Goal: Task Accomplishment & Management: Manage account settings

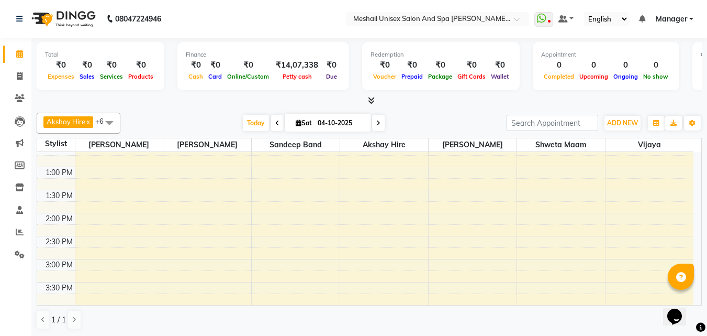
scroll to position [52, 0]
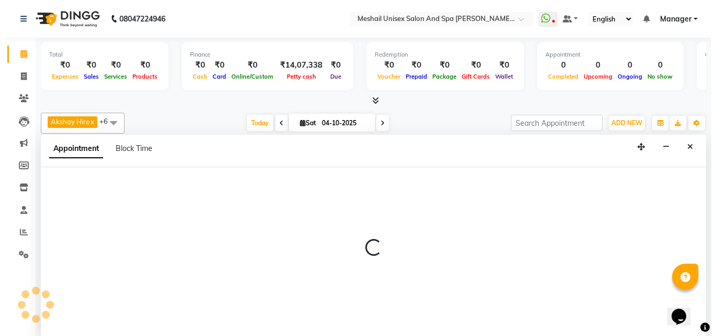
scroll to position [1, 0]
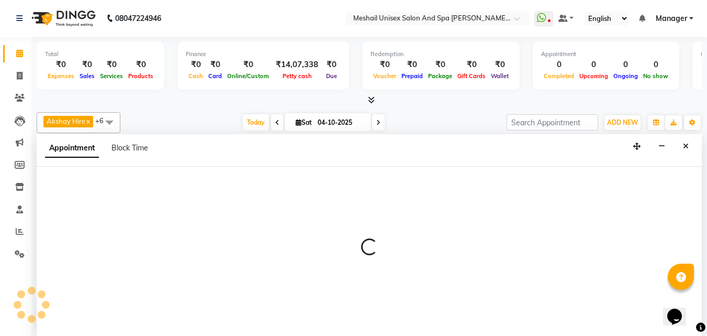
select select "52969"
select select "tentative"
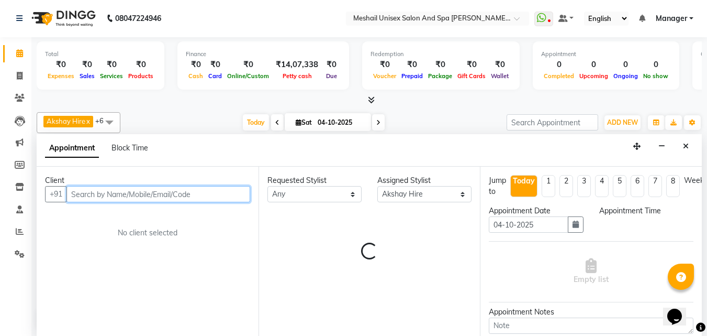
select select "675"
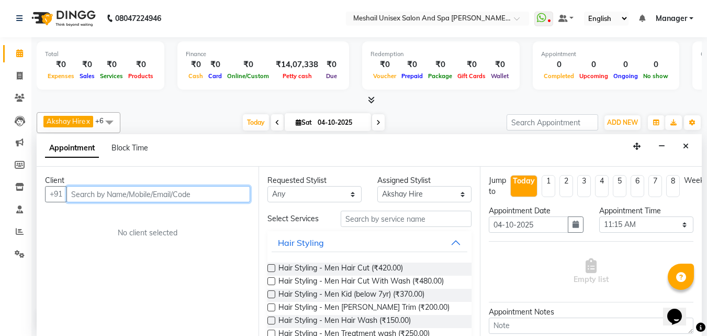
click at [173, 194] on input "text" at bounding box center [158, 194] width 184 height 16
type input "8805093700"
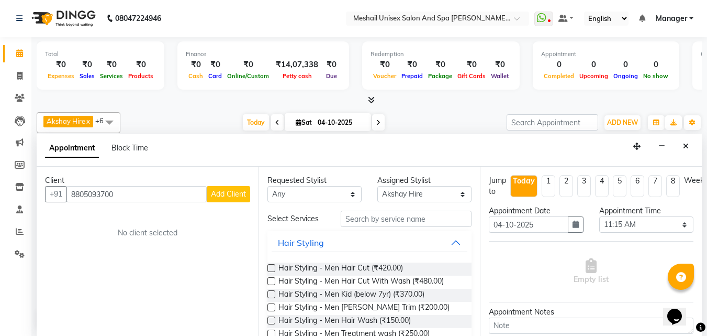
click at [219, 193] on span "Add Client" at bounding box center [228, 193] width 35 height 9
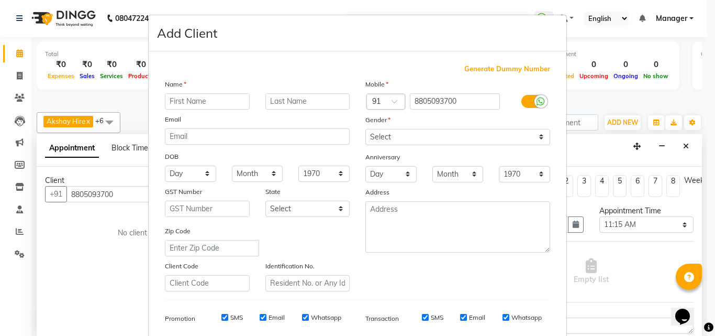
click at [199, 101] on input "text" at bounding box center [207, 101] width 85 height 16
type input "[PERSON_NAME]"
click at [331, 100] on input "text" at bounding box center [307, 101] width 85 height 16
type input "[PERSON_NAME]"
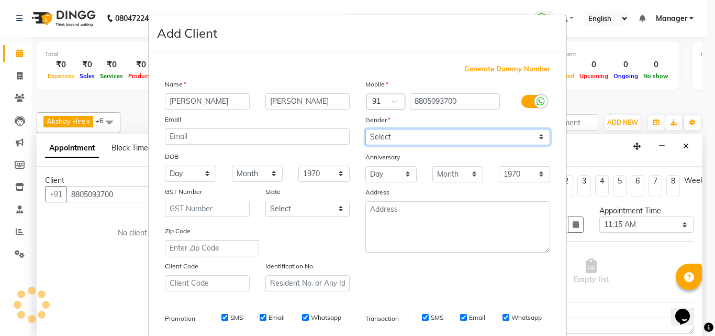
click at [384, 136] on select "Select [DEMOGRAPHIC_DATA] [DEMOGRAPHIC_DATA] Other Prefer Not To Say" at bounding box center [457, 137] width 185 height 16
select select "[DEMOGRAPHIC_DATA]"
click at [365, 129] on select "Select [DEMOGRAPHIC_DATA] [DEMOGRAPHIC_DATA] Other Prefer Not To Say" at bounding box center [457, 137] width 185 height 16
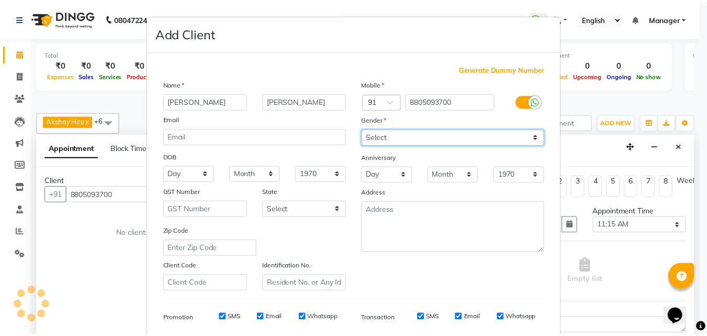
scroll to position [148, 0]
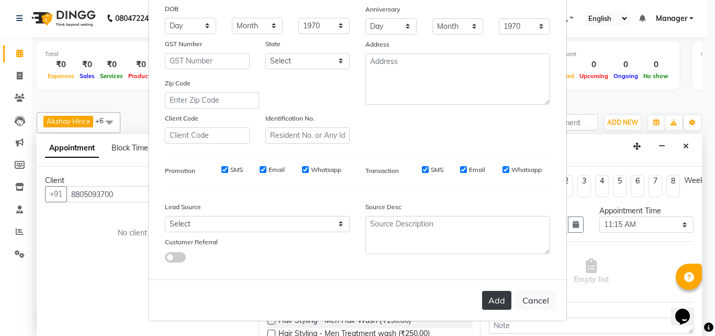
click at [488, 296] on button "Add" at bounding box center [496, 300] width 29 height 19
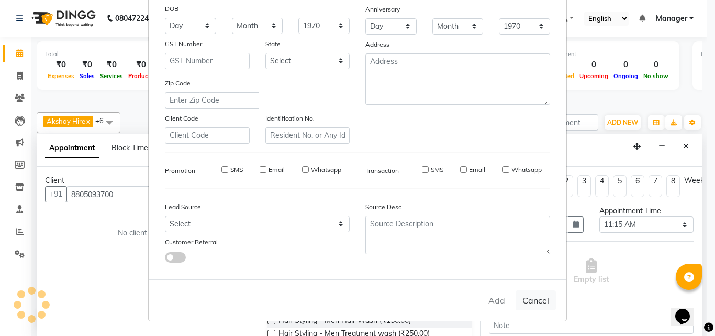
select select
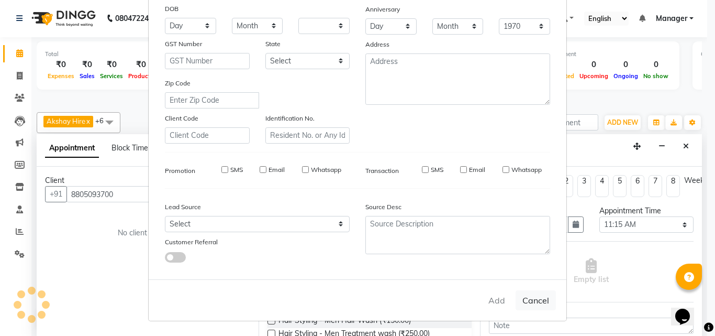
select select
checkbox input "false"
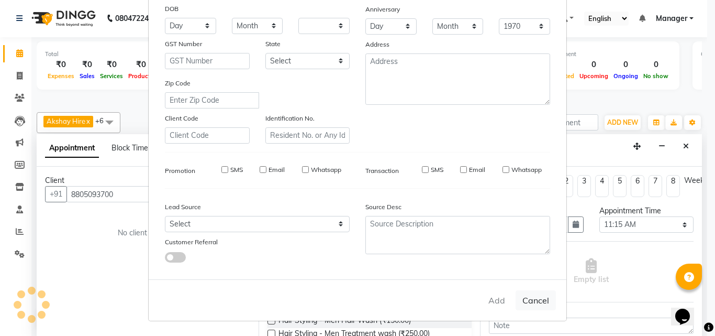
checkbox input "false"
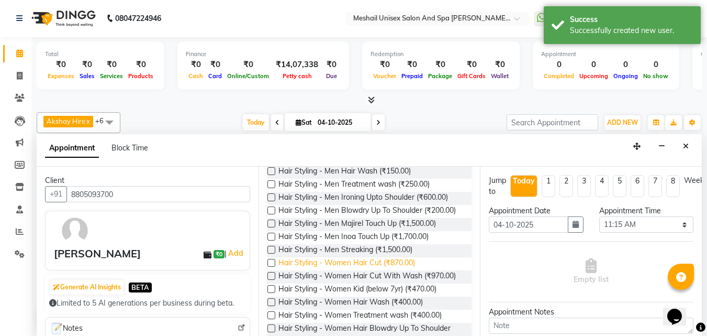
scroll to position [157, 0]
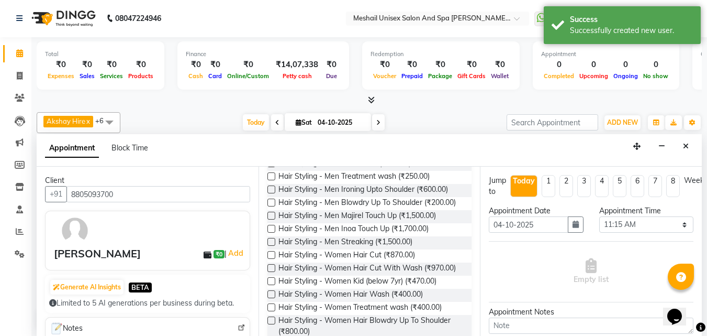
click at [271, 259] on label at bounding box center [271, 255] width 8 height 8
click at [271, 259] on input "checkbox" at bounding box center [270, 255] width 7 height 7
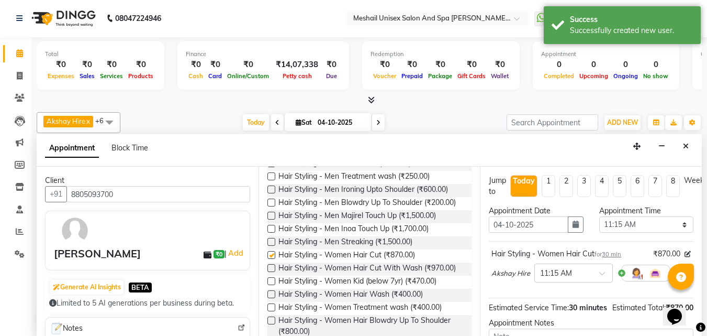
checkbox input "false"
click at [269, 272] on label at bounding box center [271, 268] width 8 height 8
click at [269, 272] on input "checkbox" at bounding box center [270, 268] width 7 height 7
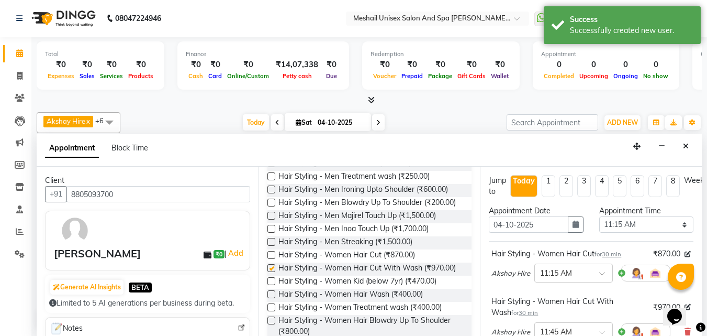
checkbox input "false"
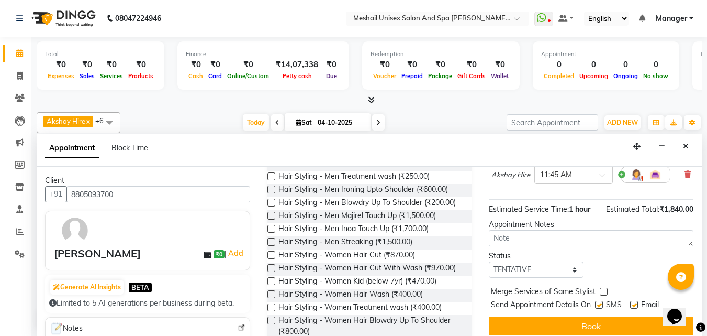
click at [601, 307] on label at bounding box center [599, 304] width 8 height 8
click at [601, 307] on input "checkbox" at bounding box center [598, 305] width 7 height 7
checkbox input "false"
click at [634, 305] on label at bounding box center [634, 304] width 8 height 8
click at [634, 305] on input "checkbox" at bounding box center [633, 305] width 7 height 7
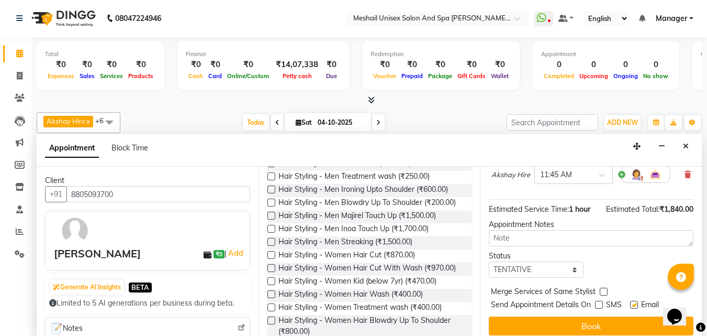
checkbox input "false"
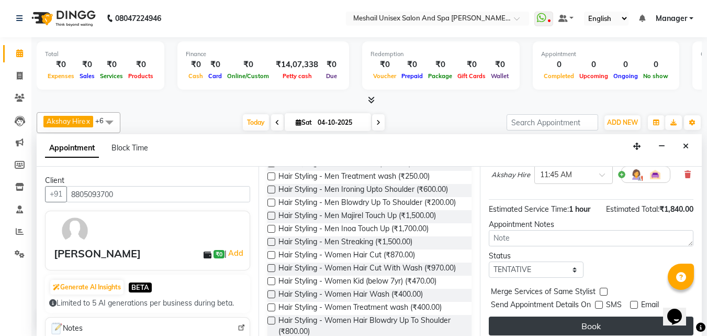
click at [617, 324] on button "Book" at bounding box center [591, 325] width 205 height 19
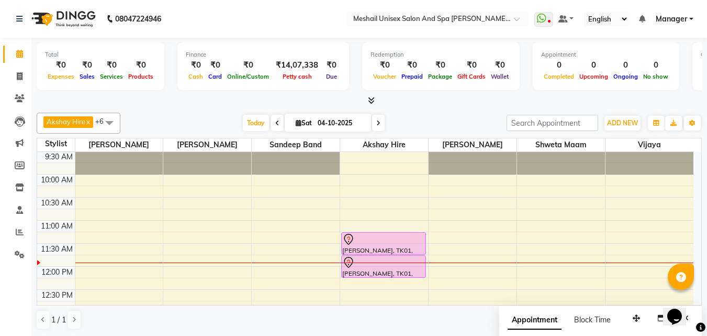
scroll to position [0, 0]
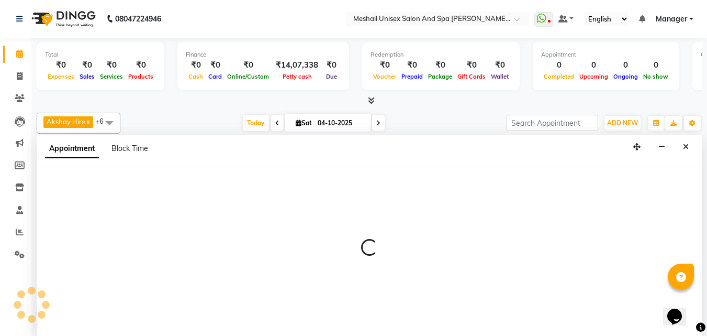
scroll to position [1, 0]
select select "52970"
select select "630"
select select "tentative"
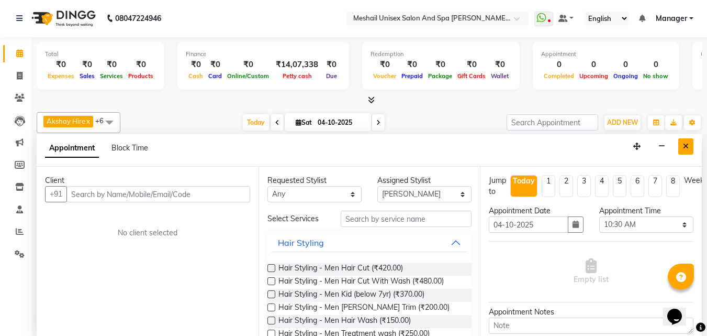
click at [688, 141] on button "Close" at bounding box center [685, 146] width 15 height 16
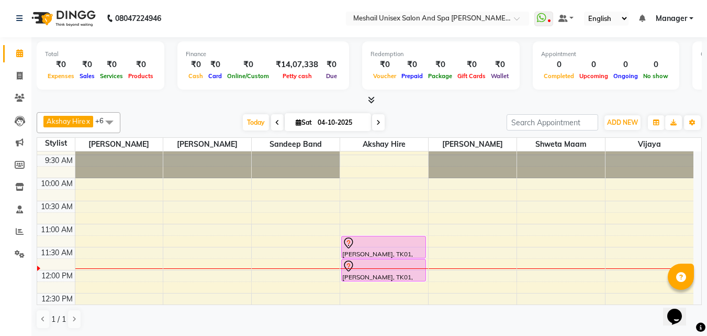
scroll to position [52, 0]
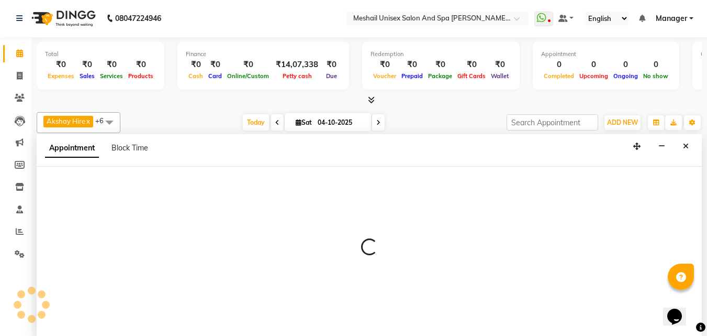
select select "52968"
select select "750"
select select "tentative"
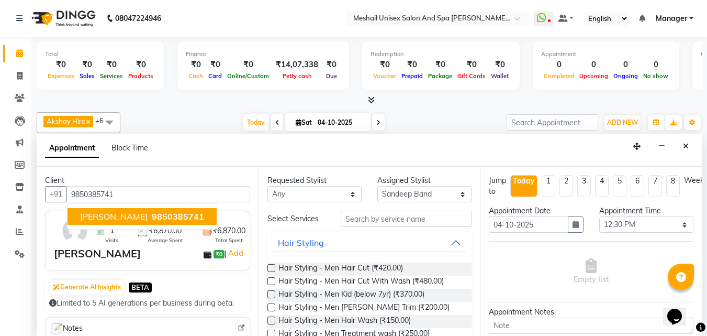
click at [214, 214] on button "[PERSON_NAME] 9850385741" at bounding box center [142, 216] width 149 height 17
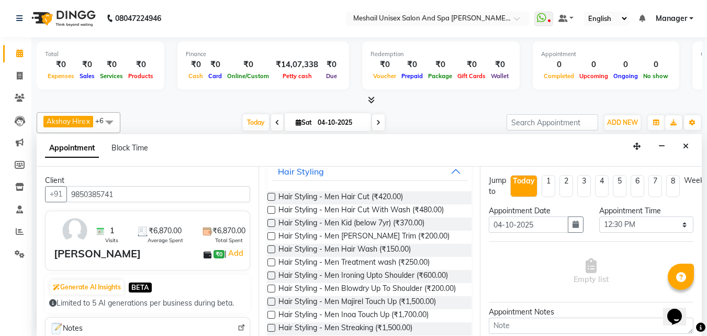
scroll to position [209, 0]
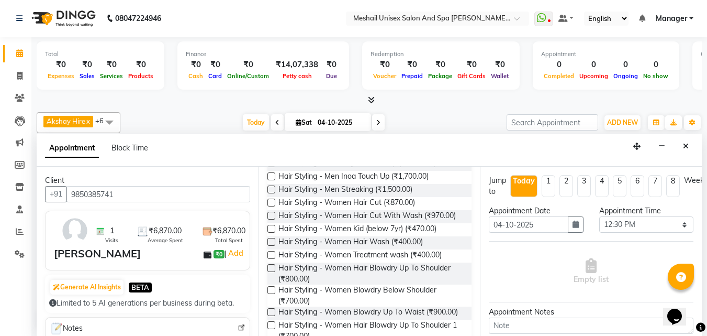
type input "9850385741"
click at [272, 206] on label at bounding box center [271, 202] width 8 height 8
click at [272, 207] on input "checkbox" at bounding box center [270, 203] width 7 height 7
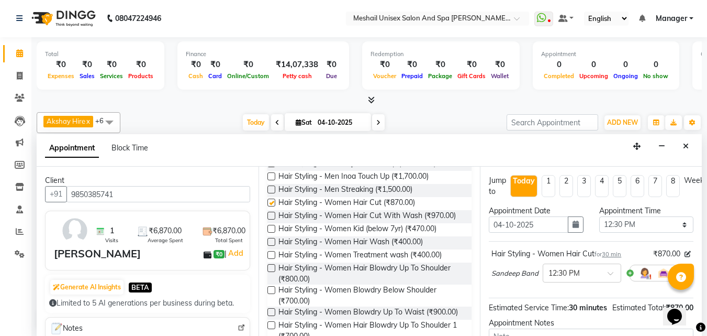
checkbox input "false"
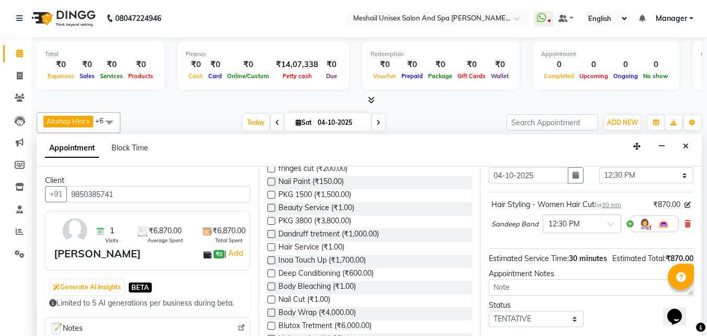
scroll to position [127, 0]
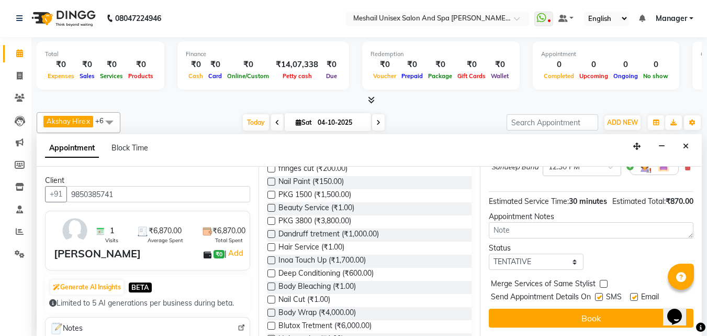
click at [598, 293] on label at bounding box center [599, 297] width 8 height 8
click at [598, 294] on input "checkbox" at bounding box center [598, 297] width 7 height 7
checkbox input "false"
click at [641, 291] on div "Email" at bounding box center [648, 297] width 37 height 13
click at [633, 293] on label at bounding box center [634, 297] width 8 height 8
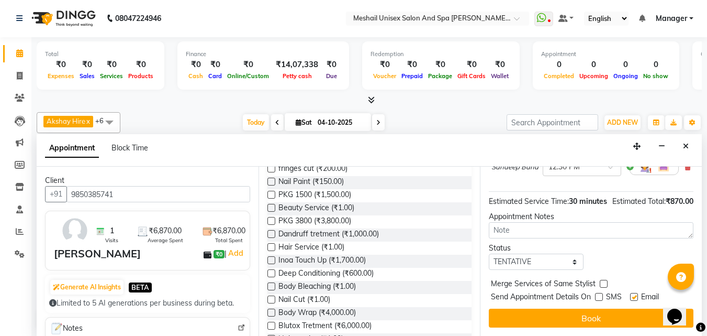
click at [633, 294] on input "checkbox" at bounding box center [633, 297] width 7 height 7
checkbox input "false"
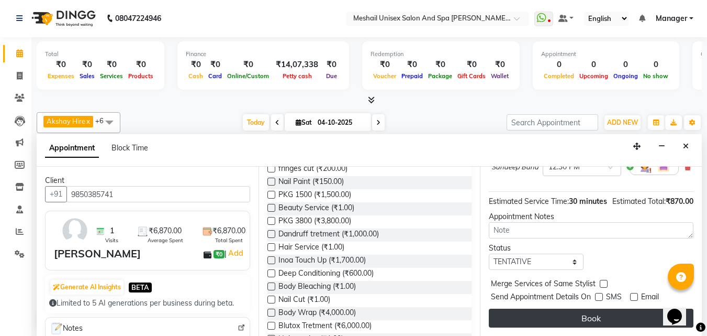
click at [605, 310] on button "Book" at bounding box center [591, 317] width 205 height 19
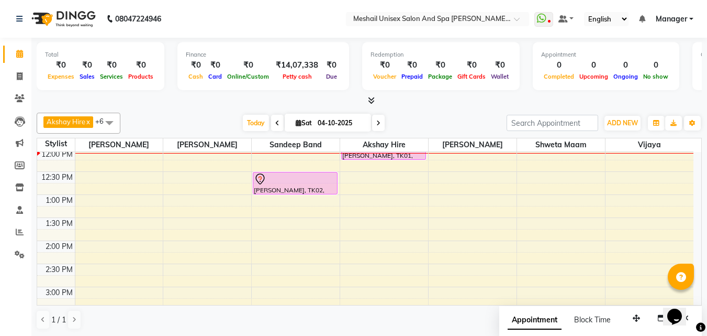
scroll to position [157, 0]
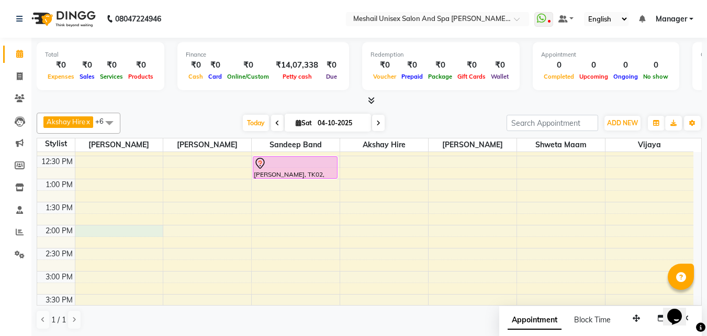
click at [104, 227] on div "9:00 AM 9:30 AM 10:00 AM 10:30 AM 11:00 AM 11:30 AM 12:00 PM 12:30 PM 1:00 PM 1…" at bounding box center [365, 294] width 656 height 598
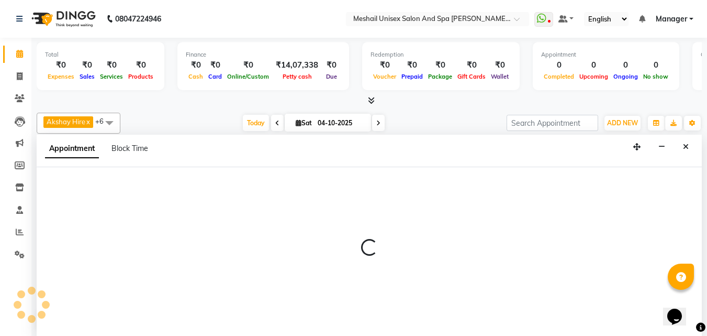
scroll to position [1, 0]
select select "52966"
select select "840"
select select "tentative"
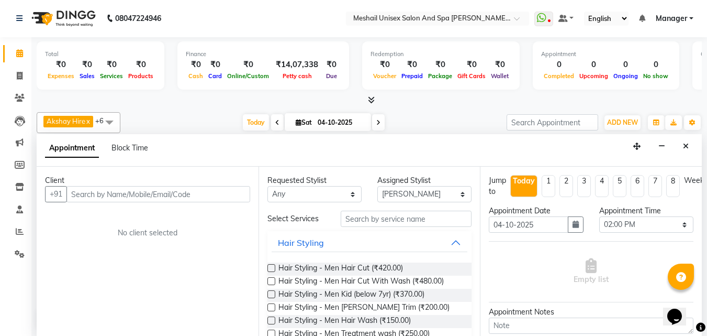
click at [141, 199] on input "text" at bounding box center [158, 194] width 184 height 16
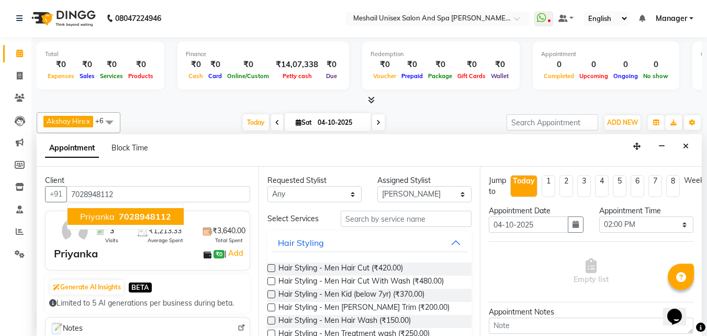
click at [160, 215] on span "7028948112" at bounding box center [145, 216] width 52 height 10
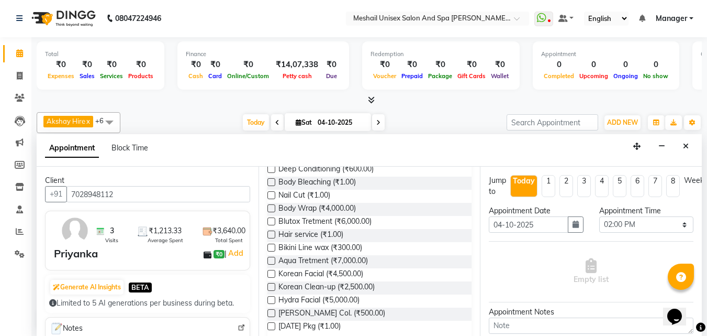
scroll to position [576, 0]
type input "7028948112"
click at [270, 159] on label at bounding box center [271, 155] width 8 height 8
click at [270, 160] on input "checkbox" at bounding box center [270, 156] width 7 height 7
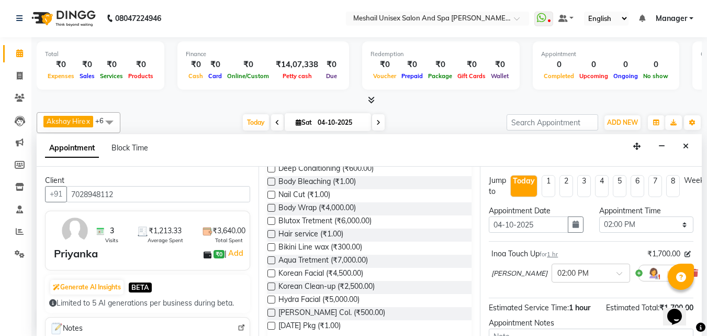
checkbox input "false"
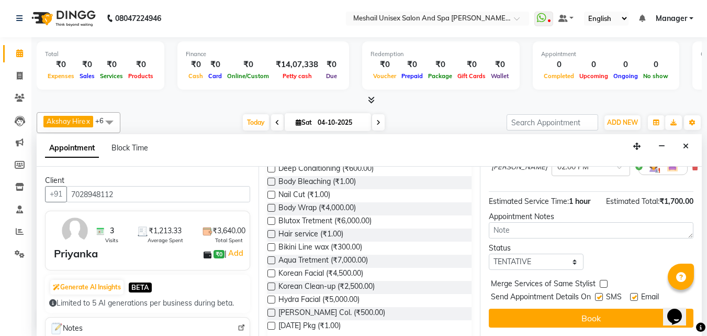
scroll to position [116, 0]
click at [605, 291] on div "SMS" at bounding box center [612, 297] width 35 height 13
click at [603, 293] on label at bounding box center [599, 297] width 8 height 8
click at [602, 294] on input "checkbox" at bounding box center [598, 297] width 7 height 7
checkbox input "false"
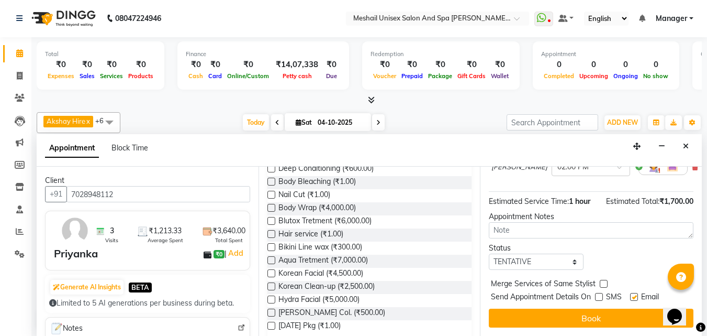
click at [635, 293] on label at bounding box center [634, 297] width 8 height 8
click at [635, 294] on input "checkbox" at bounding box center [633, 297] width 7 height 7
checkbox input "false"
click at [607, 311] on button "Book" at bounding box center [591, 317] width 205 height 19
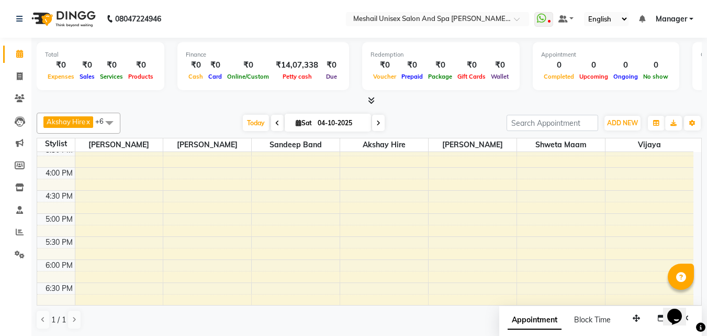
scroll to position [314, 0]
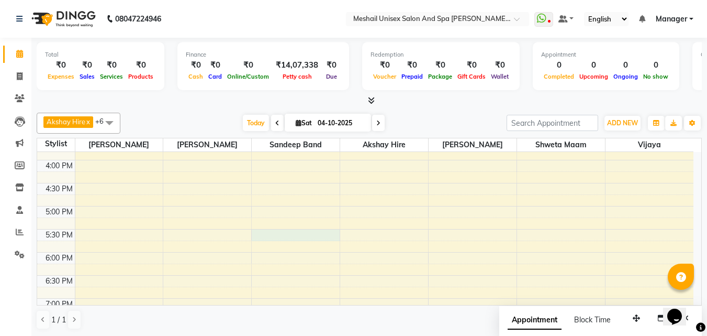
click at [289, 231] on div "9:00 AM 9:30 AM 10:00 AM 10:30 AM 11:00 AM 11:30 AM 12:00 PM 12:30 PM 1:00 PM 1…" at bounding box center [365, 137] width 656 height 598
select select "52968"
select select "tentative"
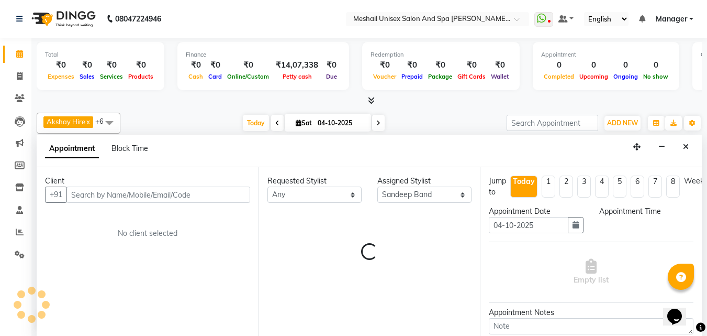
scroll to position [1, 0]
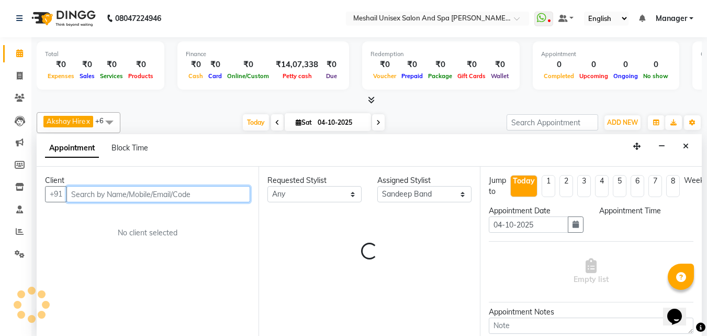
select select "1050"
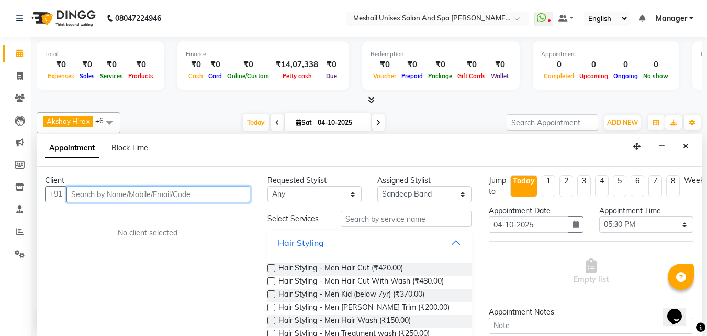
click at [230, 193] on input "text" at bounding box center [158, 194] width 184 height 16
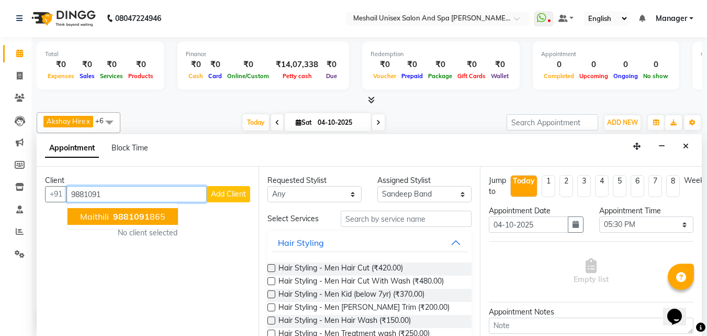
click at [169, 211] on button "Maithili 9881091 865" at bounding box center [123, 216] width 110 height 17
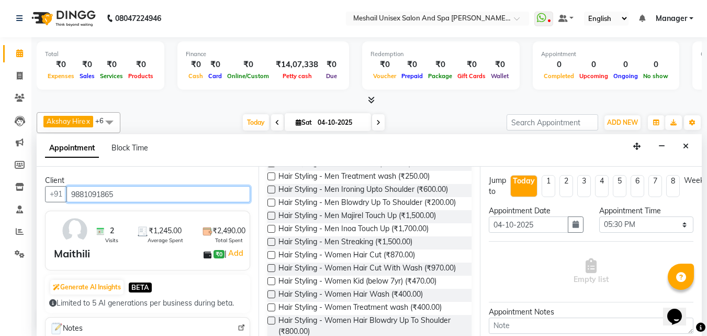
scroll to position [209, 0]
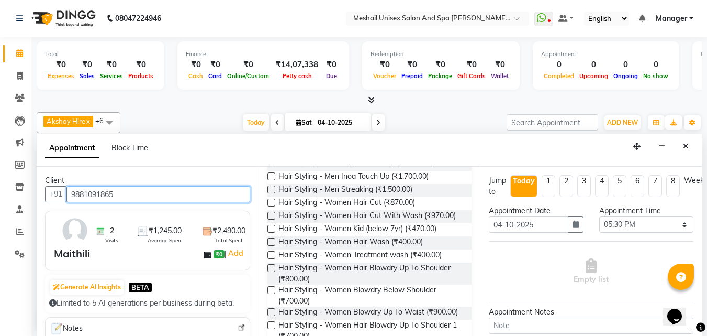
type input "9881091865"
click at [270, 206] on div "Hair Styling - Women Hair Cut (₹870.00)" at bounding box center [369, 203] width 205 height 13
click at [273, 206] on label at bounding box center [271, 202] width 8 height 8
click at [273, 207] on input "checkbox" at bounding box center [270, 203] width 7 height 7
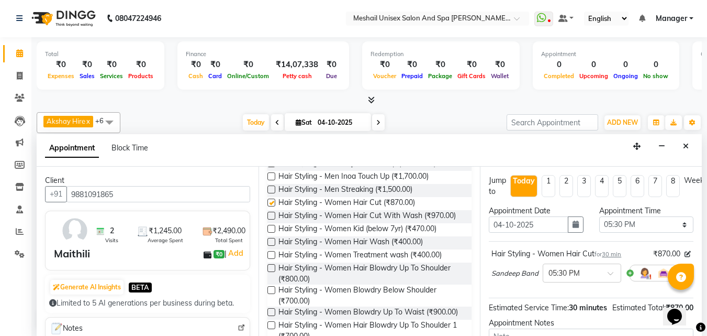
checkbox input "false"
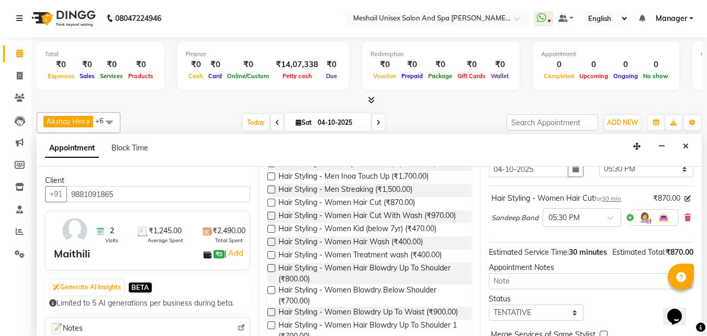
scroll to position [127, 0]
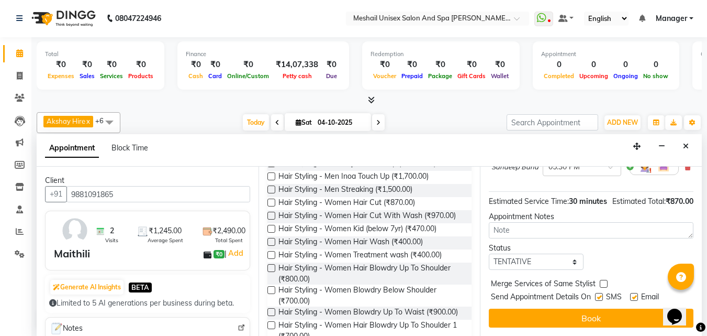
click at [601, 293] on label at bounding box center [599, 297] width 8 height 8
click at [601, 294] on input "checkbox" at bounding box center [598, 297] width 7 height 7
checkbox input "false"
click at [633, 293] on label at bounding box center [634, 297] width 8 height 8
click at [633, 294] on input "checkbox" at bounding box center [633, 297] width 7 height 7
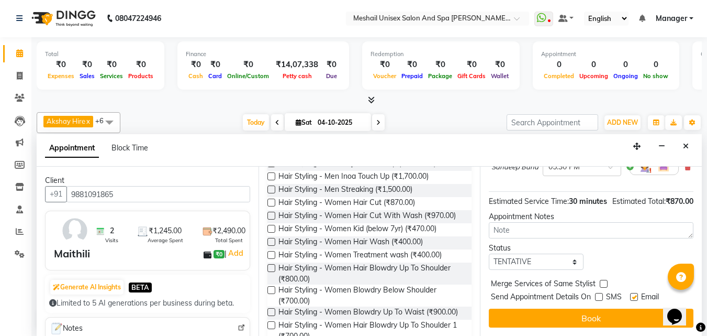
checkbox input "false"
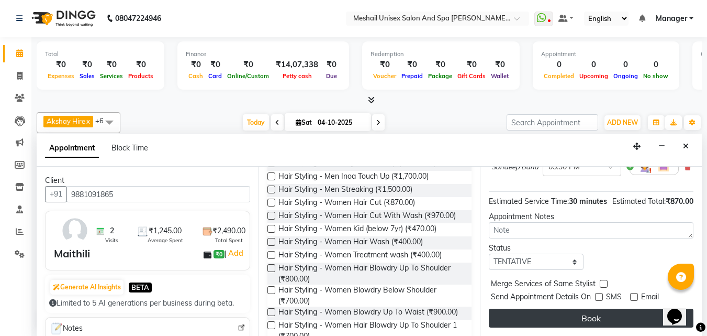
click at [614, 308] on button "Book" at bounding box center [591, 317] width 205 height 19
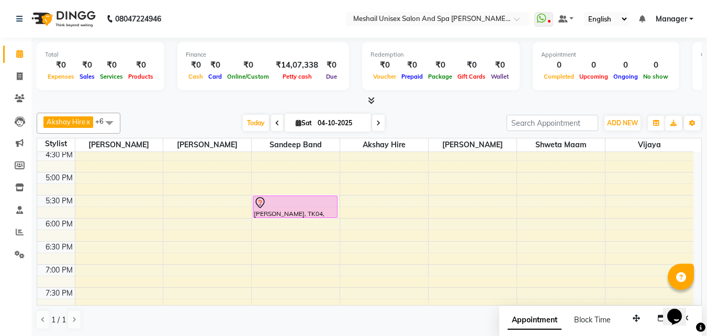
scroll to position [366, 0]
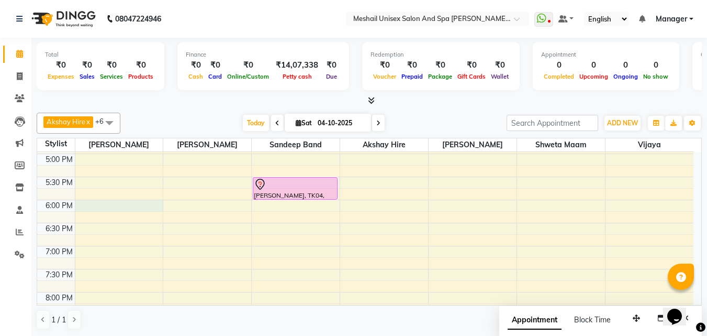
click at [95, 205] on div "9:00 AM 9:30 AM 10:00 AM 10:30 AM 11:00 AM 11:30 AM 12:00 PM 12:30 PM 1:00 PM 1…" at bounding box center [365, 84] width 656 height 598
select select "52966"
select select "tentative"
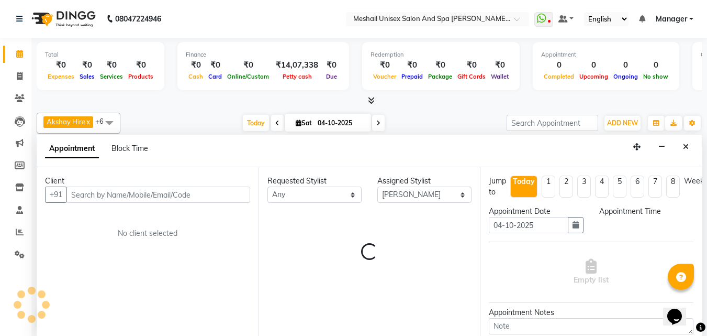
scroll to position [1, 0]
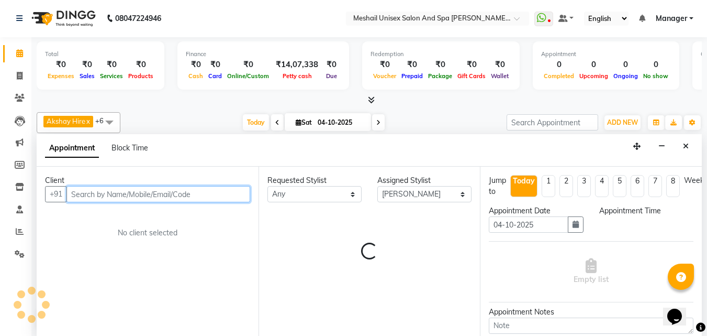
select select "1080"
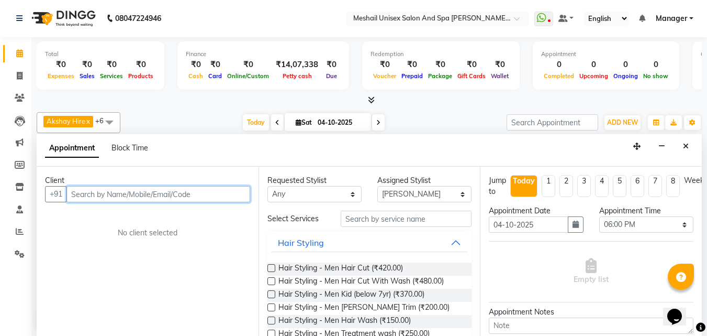
click at [148, 189] on input "text" at bounding box center [158, 194] width 184 height 16
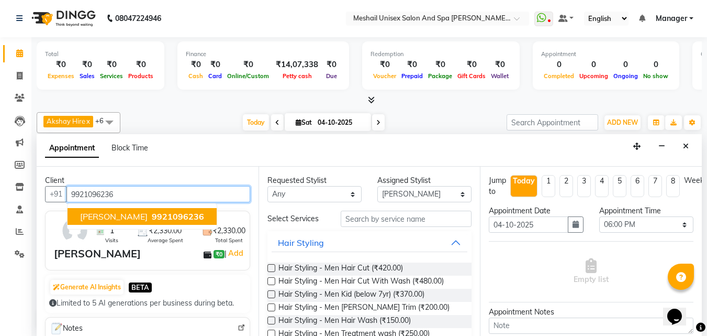
click at [150, 219] on ngb-highlight "9921096236" at bounding box center [177, 216] width 54 height 10
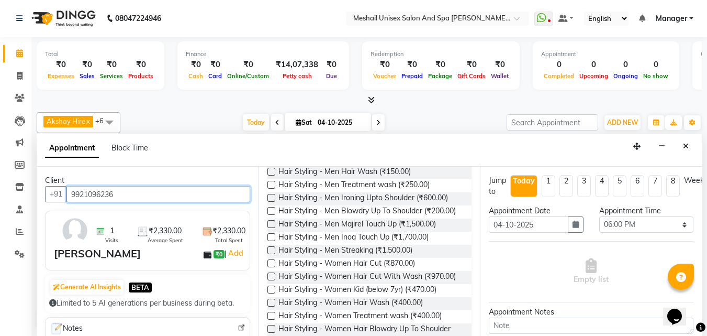
scroll to position [209, 0]
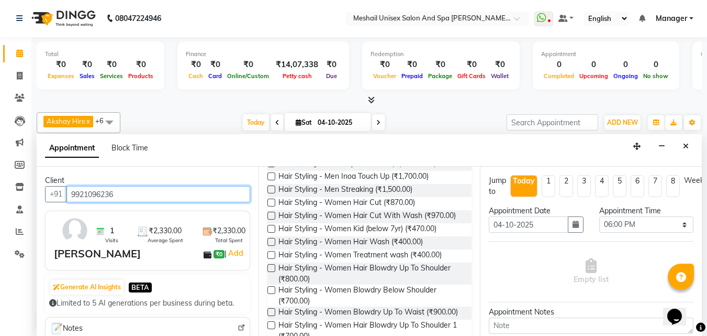
type input "9921096236"
click at [270, 219] on label at bounding box center [271, 215] width 8 height 8
click at [270, 220] on input "checkbox" at bounding box center [270, 216] width 7 height 7
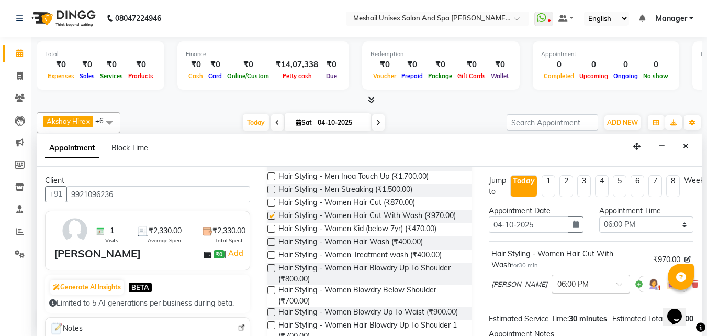
checkbox input "false"
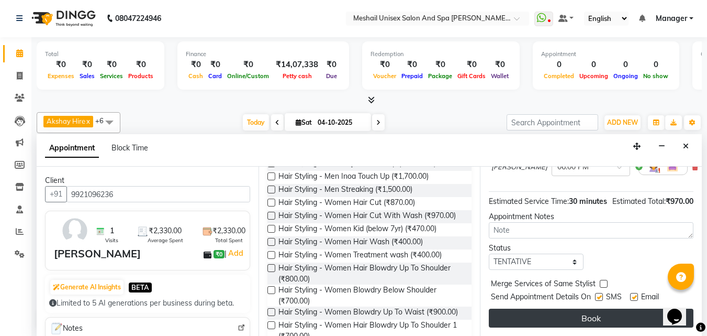
scroll to position [138, 0]
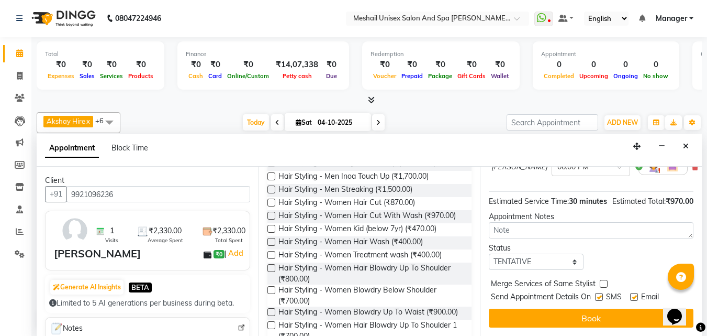
click at [599, 293] on label at bounding box center [599, 297] width 8 height 8
click at [599, 294] on input "checkbox" at bounding box center [598, 297] width 7 height 7
checkbox input "false"
click at [637, 293] on label at bounding box center [634, 297] width 8 height 8
click at [637, 294] on input "checkbox" at bounding box center [633, 297] width 7 height 7
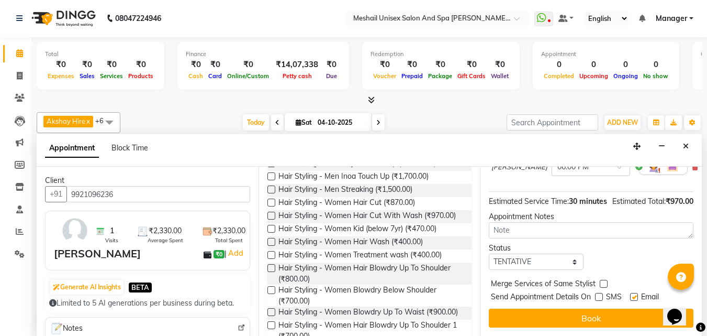
checkbox input "false"
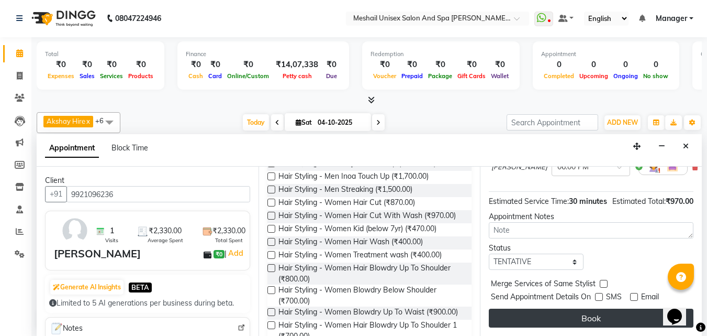
click at [612, 313] on button "Book" at bounding box center [591, 317] width 205 height 19
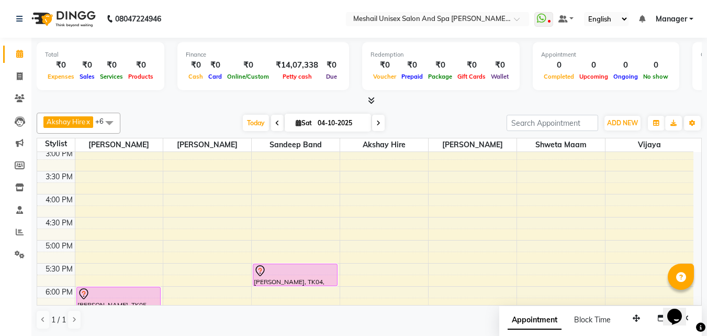
scroll to position [262, 0]
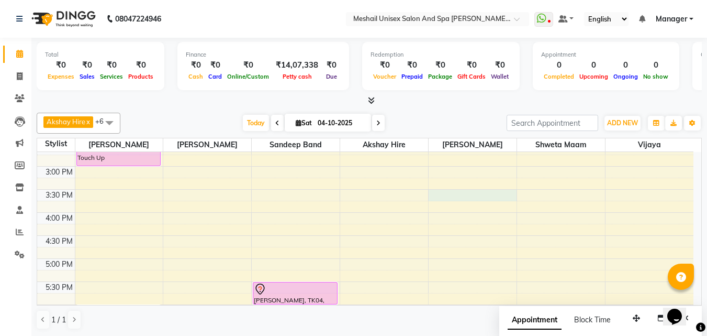
click at [470, 192] on div "9:00 AM 9:30 AM 10:00 AM 10:30 AM 11:00 AM 11:30 AM 12:00 PM 12:30 PM 1:00 PM 1…" at bounding box center [365, 189] width 656 height 598
select select "52970"
select select "930"
select select "tentative"
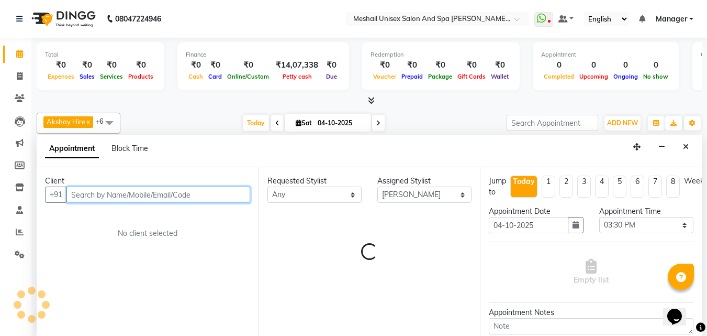
scroll to position [1, 0]
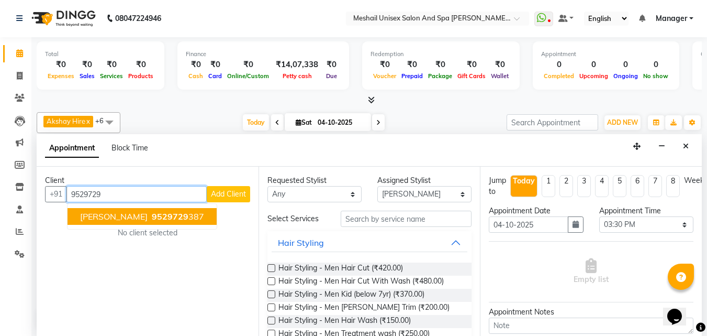
click at [157, 211] on ngb-highlight "9529729 387" at bounding box center [177, 216] width 54 height 10
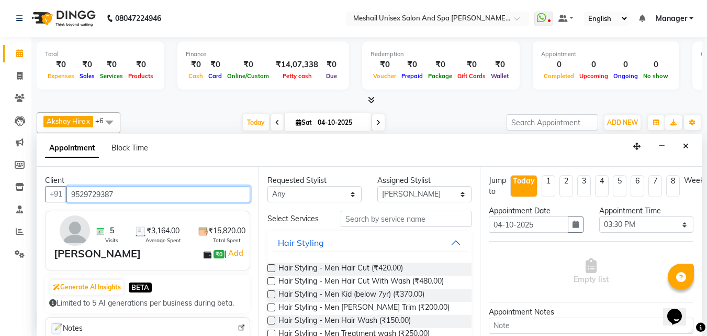
type input "9529729387"
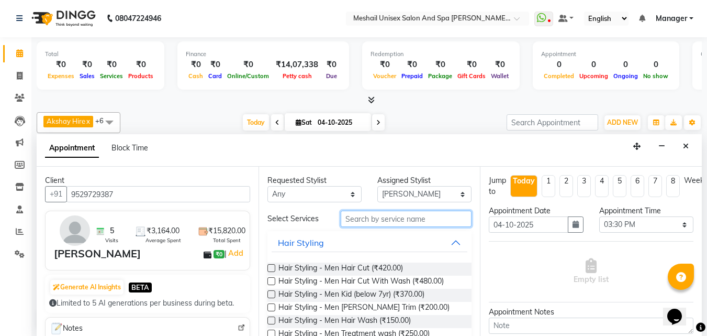
click at [371, 218] on input "text" at bounding box center [406, 218] width 131 height 16
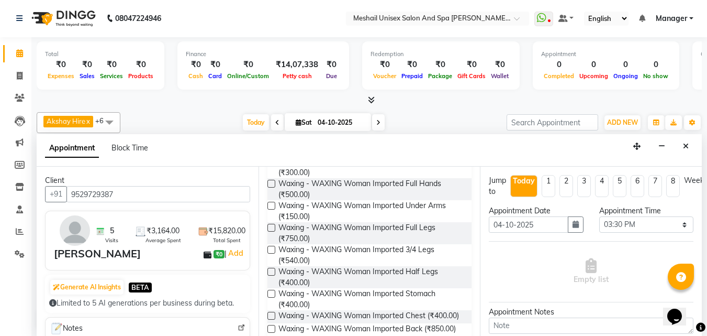
scroll to position [890, 0]
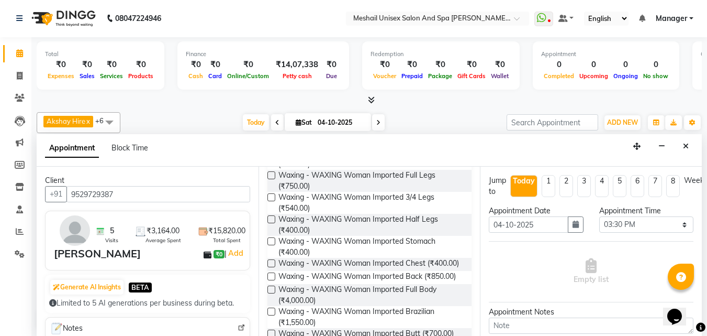
type input "waxing"
click at [270, 157] on label at bounding box center [271, 153] width 8 height 8
click at [270, 158] on input "checkbox" at bounding box center [270, 154] width 7 height 7
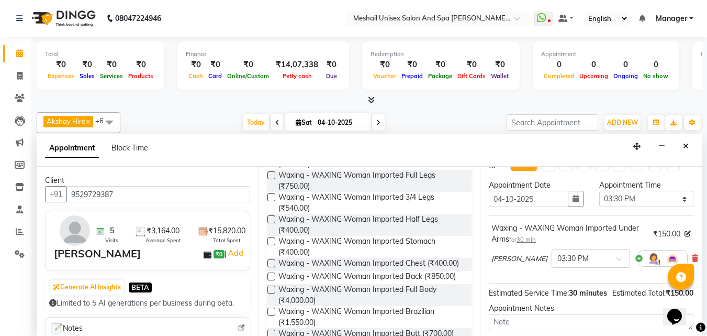
checkbox input "false"
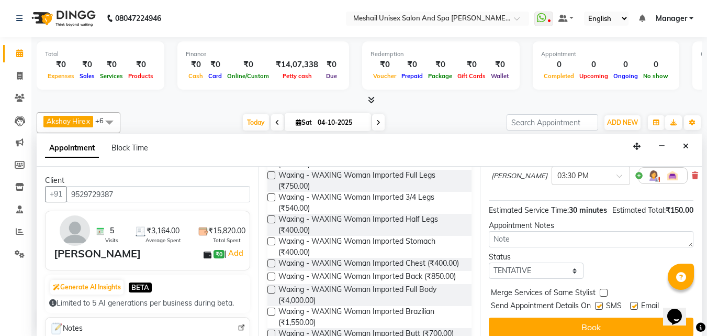
scroll to position [138, 0]
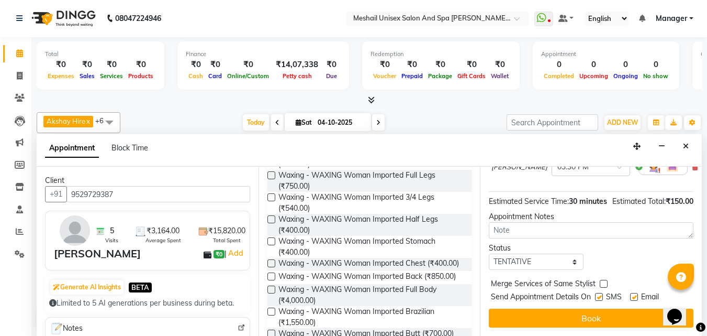
click at [603, 293] on label at bounding box center [599, 297] width 8 height 8
click at [602, 294] on input "checkbox" at bounding box center [598, 297] width 7 height 7
checkbox input "false"
click at [638, 293] on label at bounding box center [634, 297] width 8 height 8
click at [637, 294] on input "checkbox" at bounding box center [633, 297] width 7 height 7
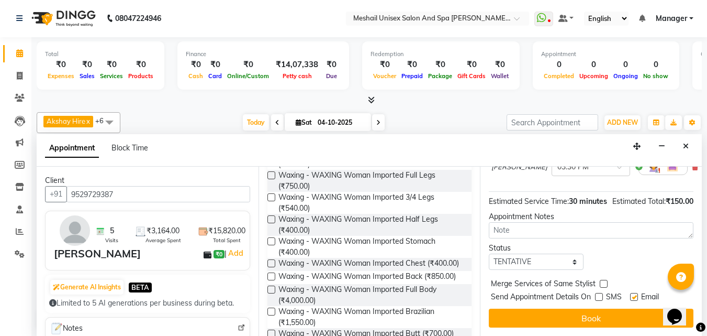
checkbox input "false"
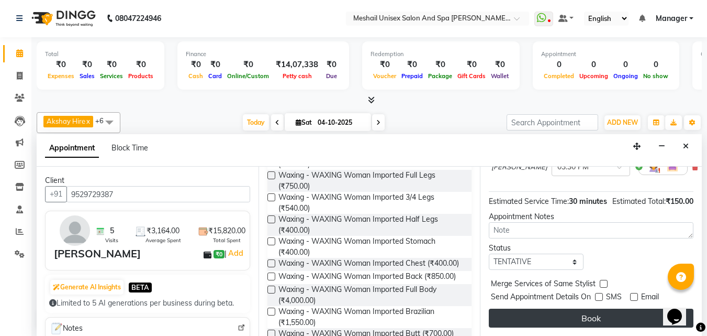
click at [613, 308] on button "Book" at bounding box center [591, 317] width 205 height 19
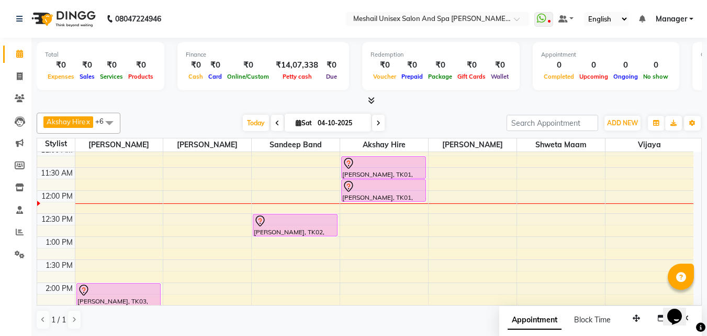
scroll to position [52, 0]
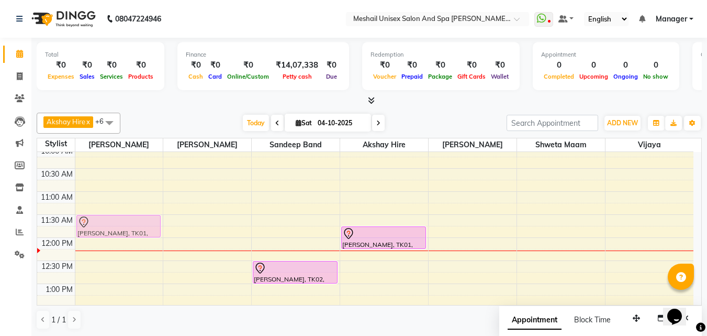
drag, startPoint x: 344, startPoint y: 220, endPoint x: 94, endPoint y: 228, distance: 250.3
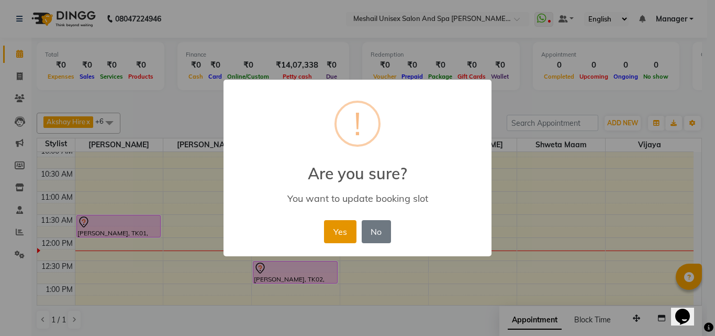
click at [339, 228] on button "Yes" at bounding box center [340, 231] width 32 height 23
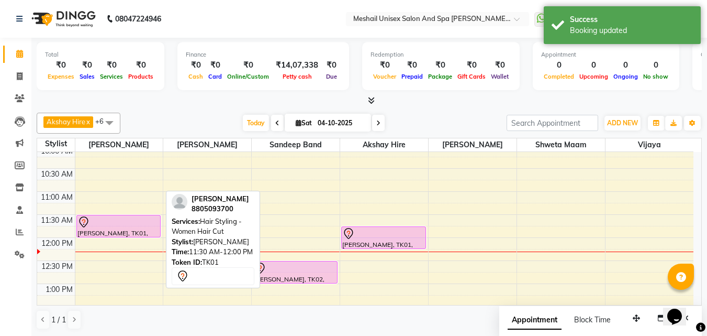
click at [143, 230] on div "[PERSON_NAME], TK01, 11:30 AM-12:00 PM, Hair Styling - Women Hair Cut" at bounding box center [119, 225] width 84 height 21
click at [125, 230] on div "[PERSON_NAME], TK01, 11:30 AM-12:00 PM, Hair Styling - Women Hair Cut" at bounding box center [119, 225] width 84 height 21
select select "7"
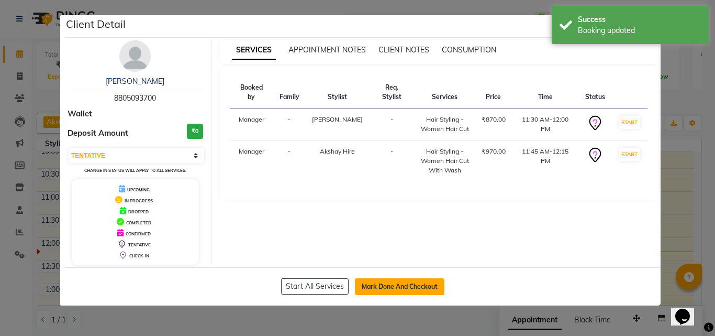
click at [410, 285] on button "Mark Done And Checkout" at bounding box center [400, 286] width 90 height 17
select select "service"
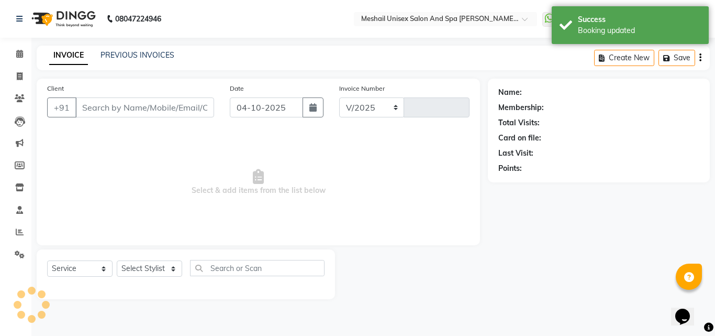
select select "6713"
type input "2910"
type input "8805093700"
select select "52966"
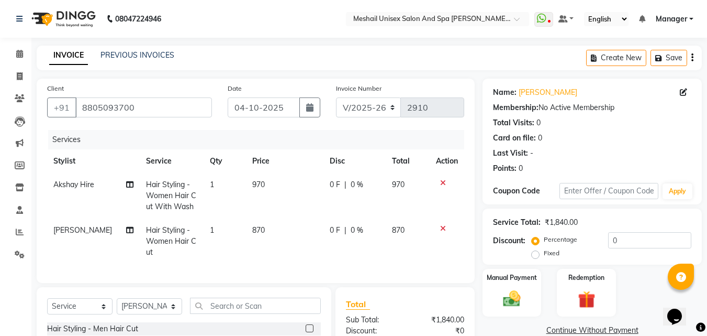
click at [445, 183] on icon at bounding box center [443, 182] width 6 height 7
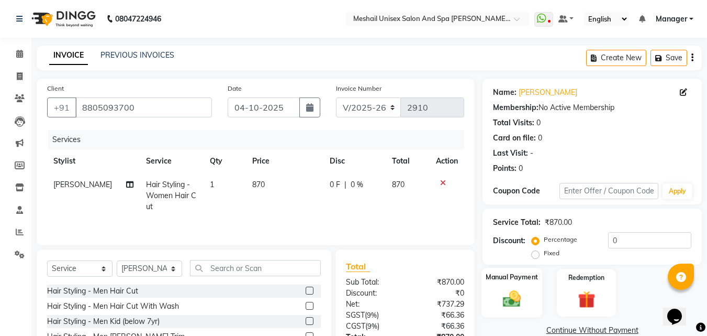
click at [525, 295] on img at bounding box center [511, 298] width 29 height 21
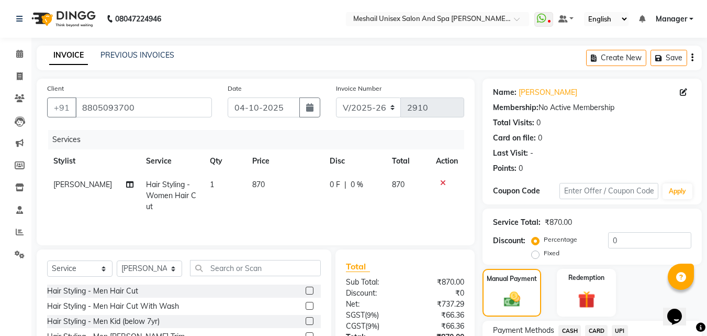
scroll to position [85, 0]
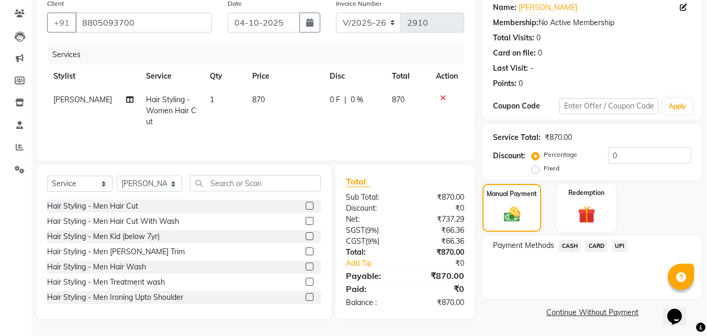
click at [600, 241] on span "CARD" at bounding box center [596, 246] width 23 height 12
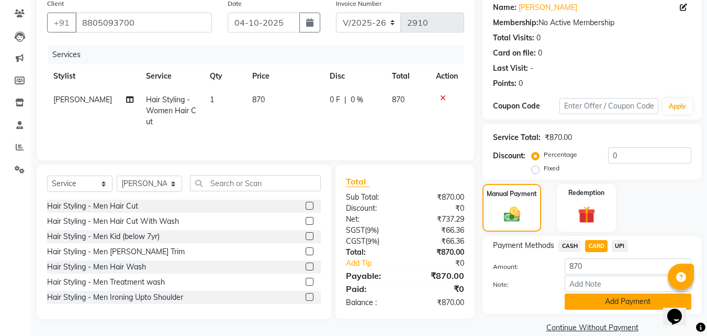
click at [579, 300] on button "Add Payment" at bounding box center [628, 301] width 127 height 16
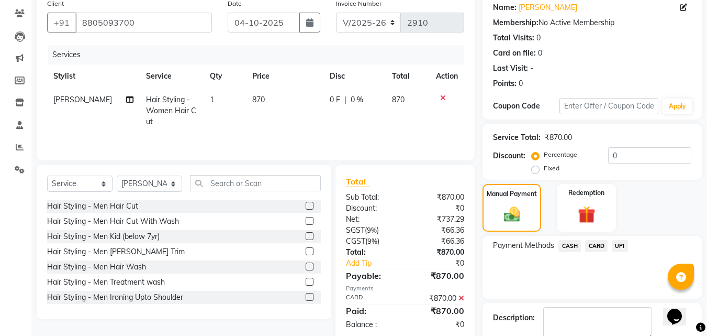
scroll to position [144, 0]
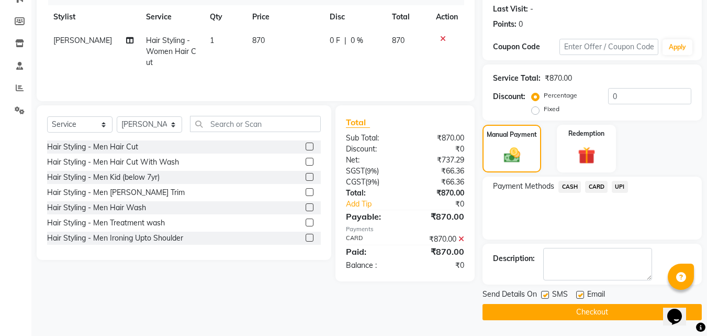
click at [551, 294] on div "SMS" at bounding box center [558, 294] width 35 height 13
click at [546, 296] on label at bounding box center [545, 295] width 8 height 8
click at [546, 296] on input "checkbox" at bounding box center [544, 295] width 7 height 7
checkbox input "false"
click at [582, 292] on label at bounding box center [580, 295] width 8 height 8
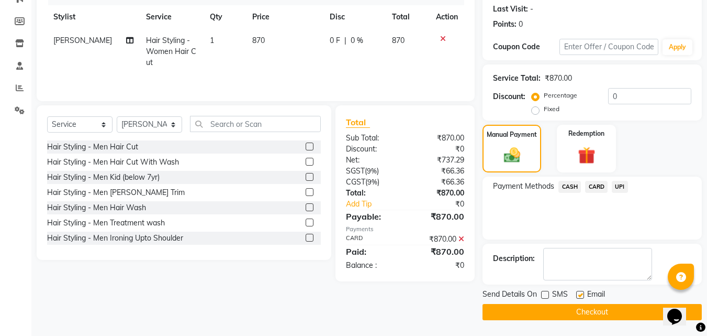
click at [582, 292] on input "checkbox" at bounding box center [579, 295] width 7 height 7
checkbox input "false"
click at [586, 307] on button "Checkout" at bounding box center [592, 312] width 219 height 16
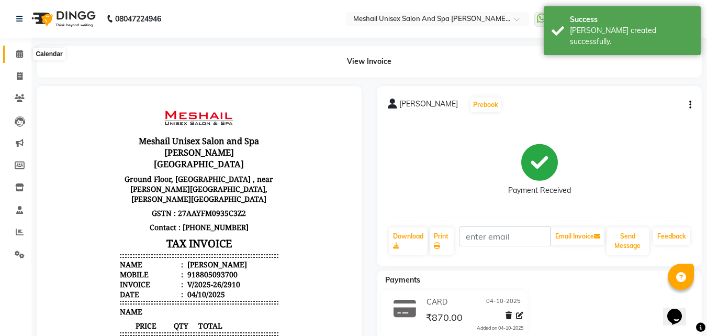
click at [25, 48] on span at bounding box center [19, 54] width 18 height 12
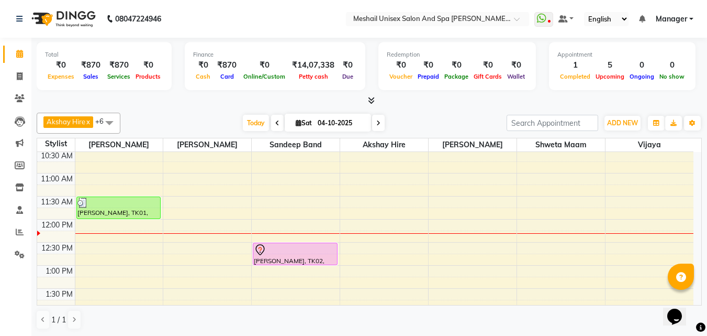
scroll to position [52, 0]
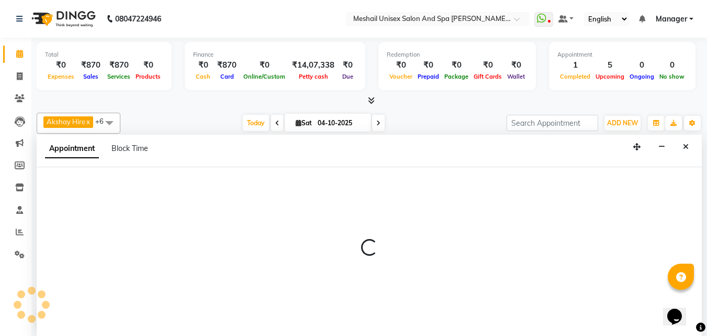
scroll to position [1, 0]
select select "52969"
select select "690"
select select "tentative"
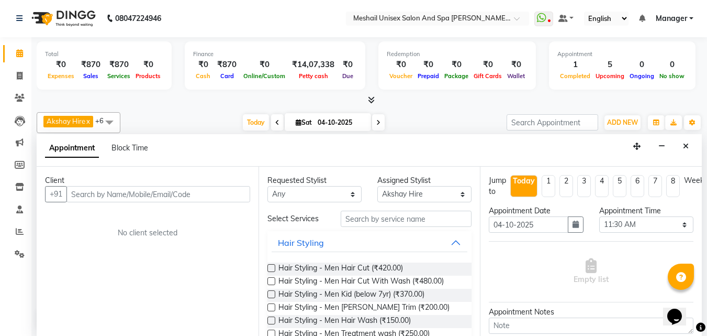
click at [191, 184] on div "Client" at bounding box center [147, 180] width 205 height 11
click at [184, 195] on input "text" at bounding box center [158, 194] width 184 height 16
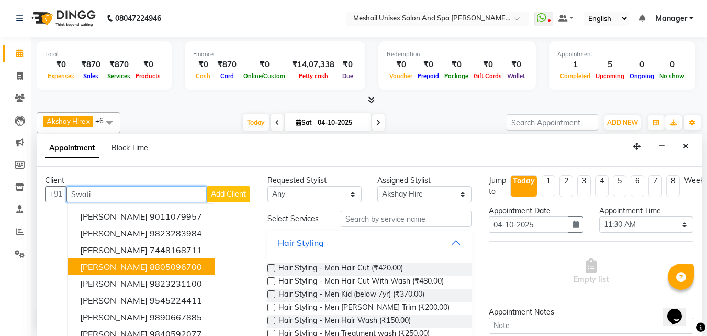
click at [174, 271] on ngb-highlight "8805096700" at bounding box center [176, 266] width 52 height 10
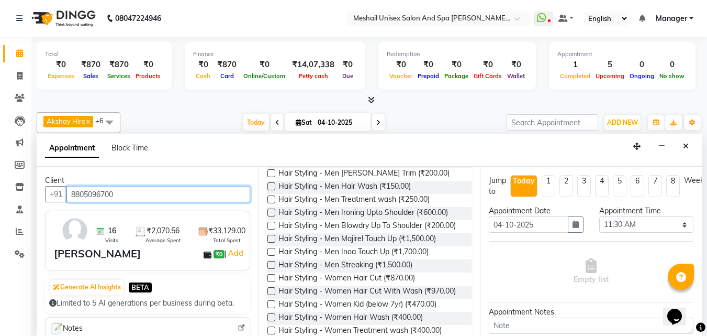
scroll to position [157, 0]
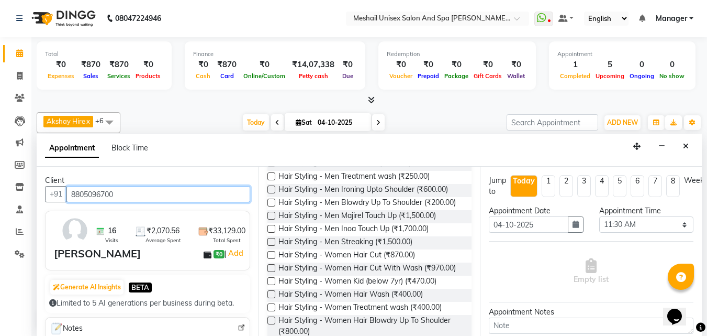
type input "8805096700"
click at [270, 272] on label at bounding box center [271, 268] width 8 height 8
click at [270, 272] on input "checkbox" at bounding box center [270, 268] width 7 height 7
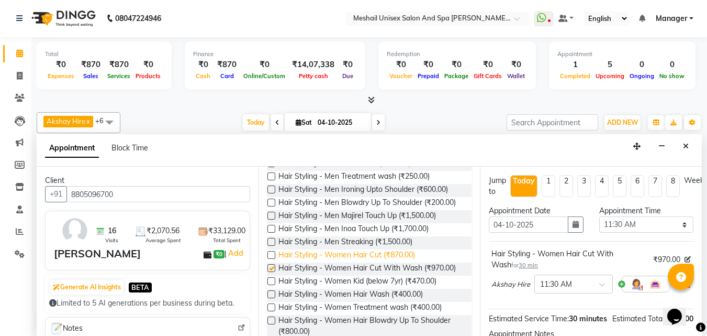
checkbox input "false"
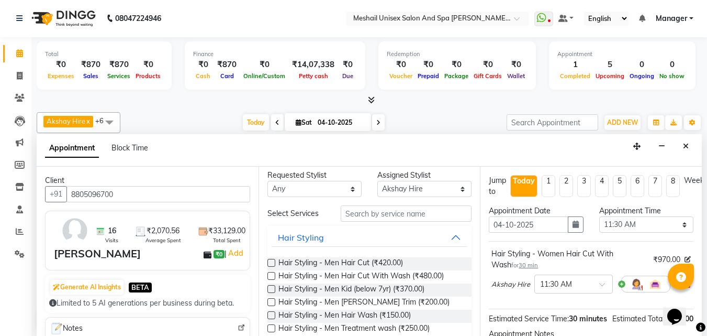
scroll to position [0, 0]
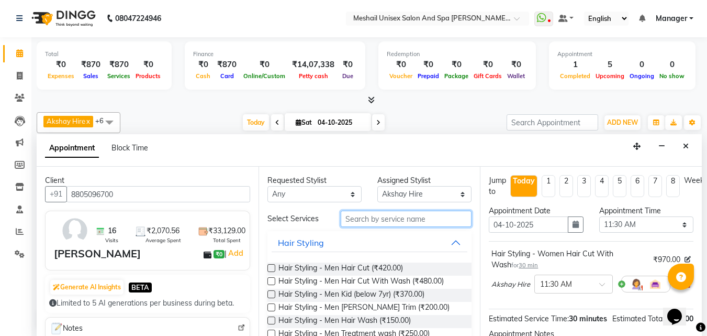
click at [359, 217] on input "text" at bounding box center [406, 218] width 131 height 16
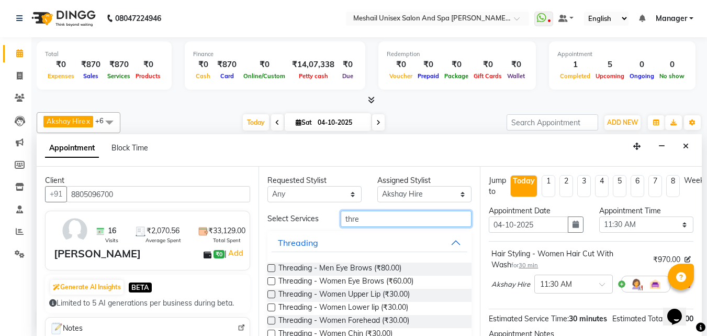
type input "thre"
click at [271, 278] on label at bounding box center [271, 281] width 8 height 8
click at [271, 278] on input "checkbox" at bounding box center [270, 281] width 7 height 7
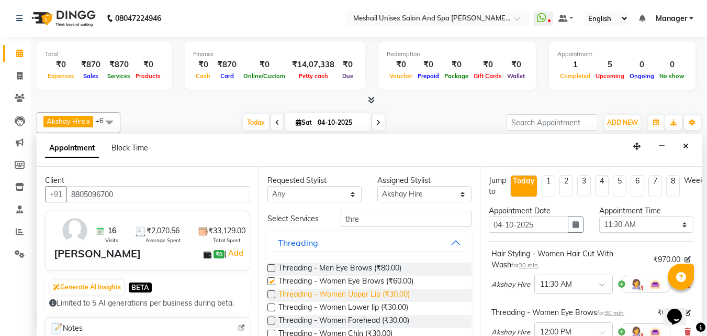
checkbox input "false"
click at [274, 294] on label at bounding box center [271, 294] width 8 height 8
click at [274, 294] on input "checkbox" at bounding box center [270, 295] width 7 height 7
checkbox input "false"
click at [274, 318] on label at bounding box center [271, 320] width 8 height 8
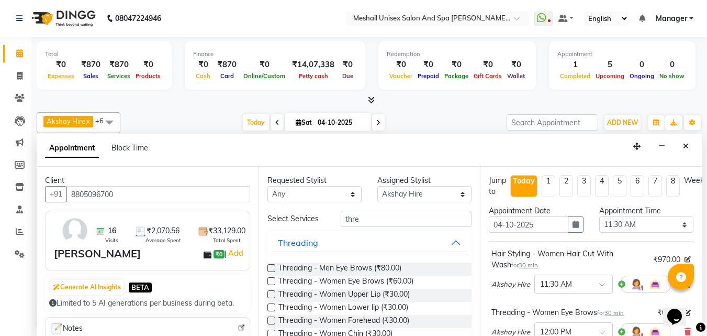
click at [274, 318] on input "checkbox" at bounding box center [270, 321] width 7 height 7
checkbox input "false"
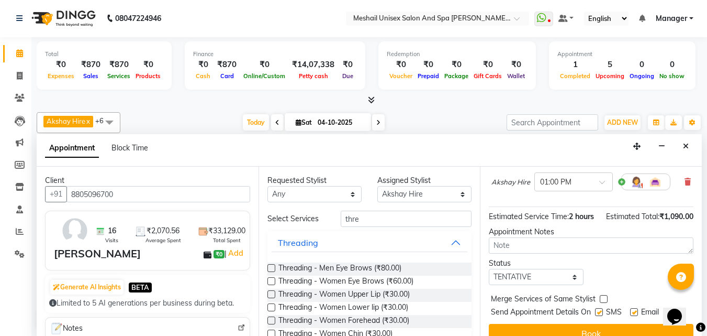
scroll to position [279, 0]
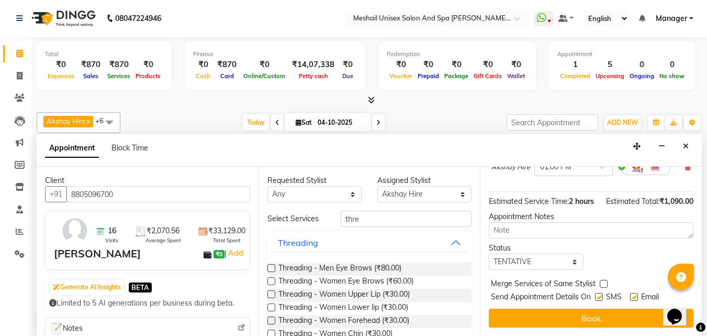
click at [599, 293] on label at bounding box center [599, 297] width 8 height 8
click at [599, 294] on input "checkbox" at bounding box center [598, 297] width 7 height 7
checkbox input "false"
click at [636, 293] on label at bounding box center [634, 297] width 8 height 8
click at [636, 294] on input "checkbox" at bounding box center [633, 297] width 7 height 7
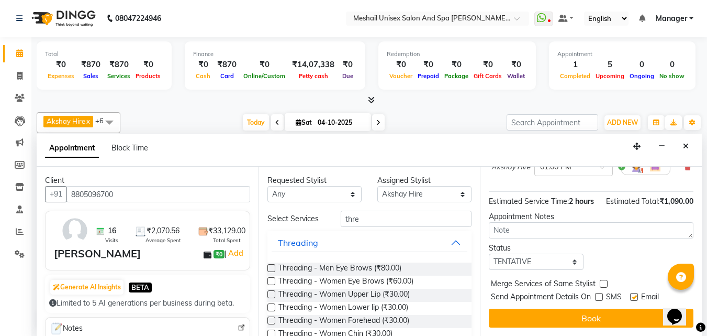
checkbox input "false"
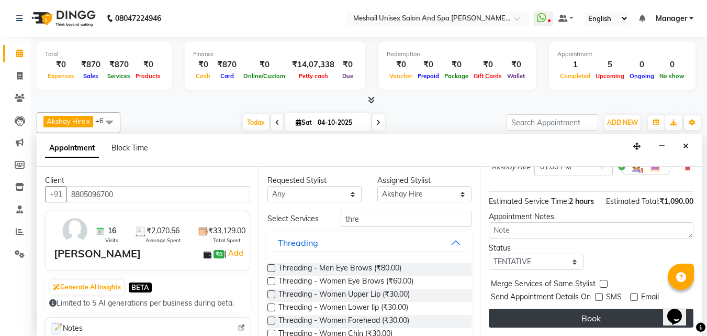
click at [626, 308] on button "Book" at bounding box center [591, 317] width 205 height 19
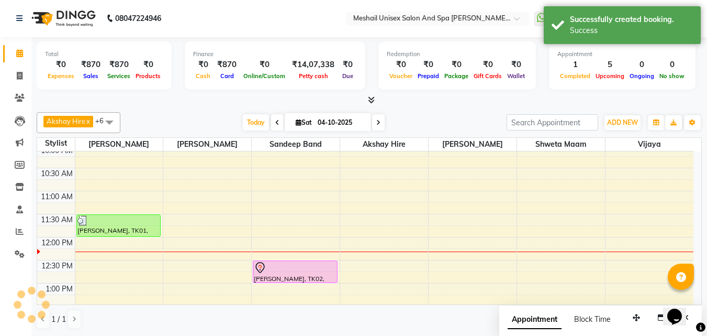
scroll to position [0, 0]
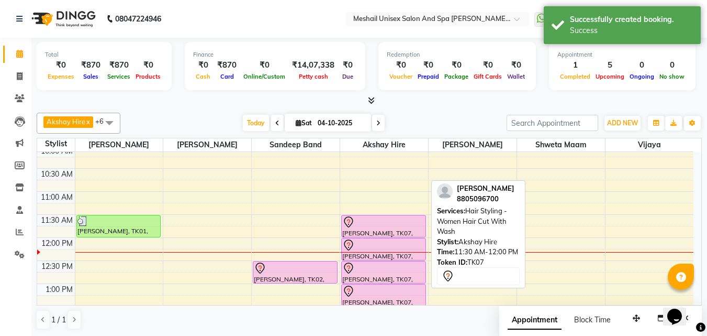
click at [361, 224] on div at bounding box center [383, 222] width 83 height 13
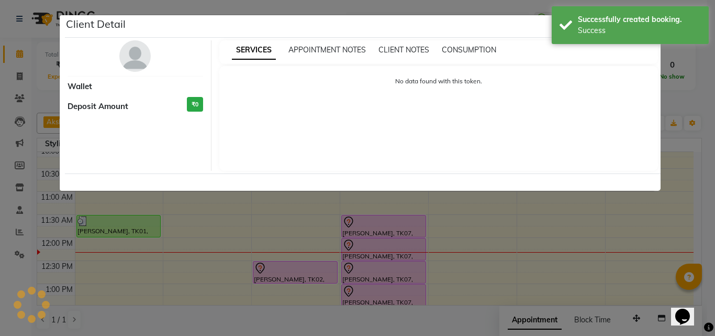
select select "7"
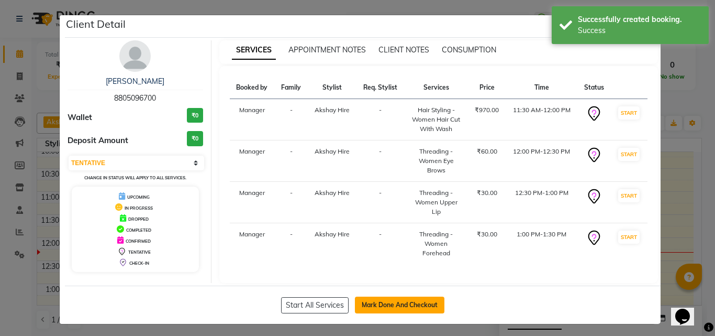
click at [381, 304] on button "Mark Done And Checkout" at bounding box center [400, 304] width 90 height 17
select select "service"
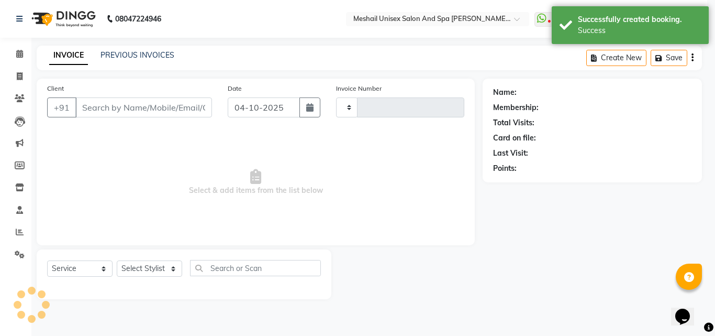
type input "2911"
select select "6713"
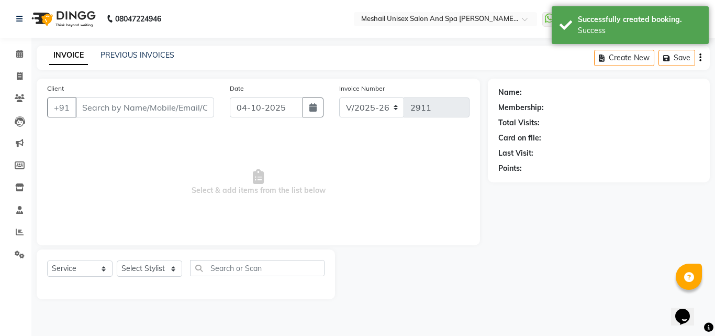
type input "8805096700"
select select "52969"
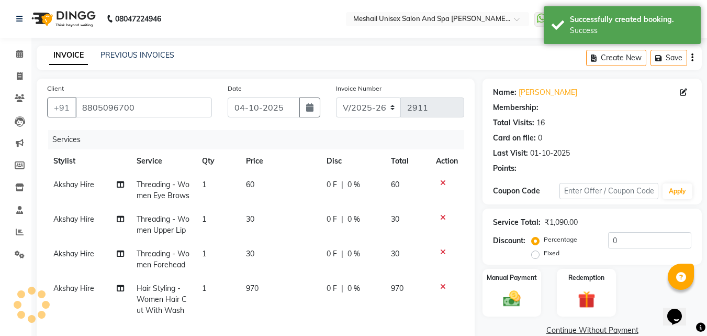
scroll to position [157, 0]
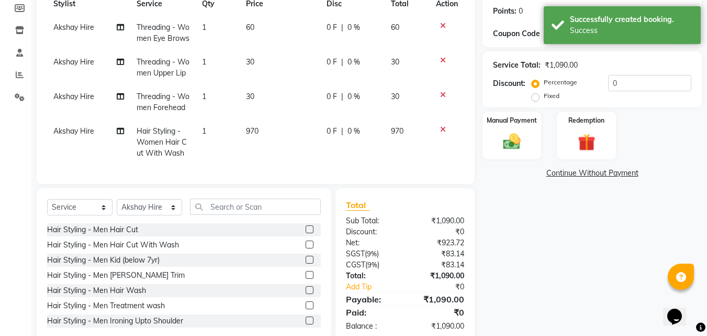
click at [70, 101] on span "Akshay Hire" at bounding box center [73, 96] width 41 height 9
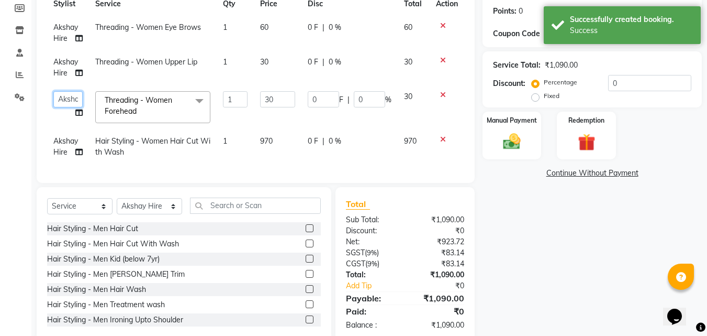
click at [74, 93] on select "Akshay Hire Manager Sandeep Band [PERSON_NAME] Shweta maam [PERSON_NAME] [PERSO…" at bounding box center [67, 99] width 29 height 16
select select "86543"
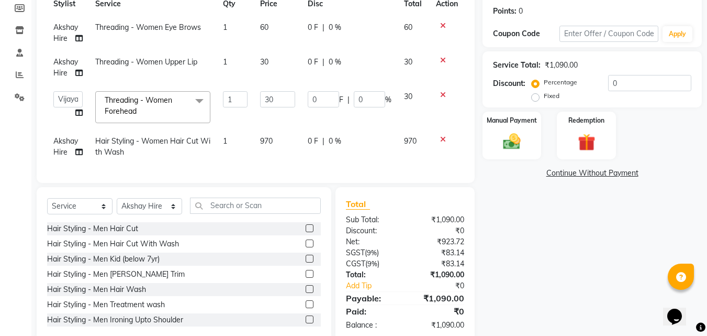
click at [66, 63] on span "Akshay Hire" at bounding box center [65, 67] width 25 height 20
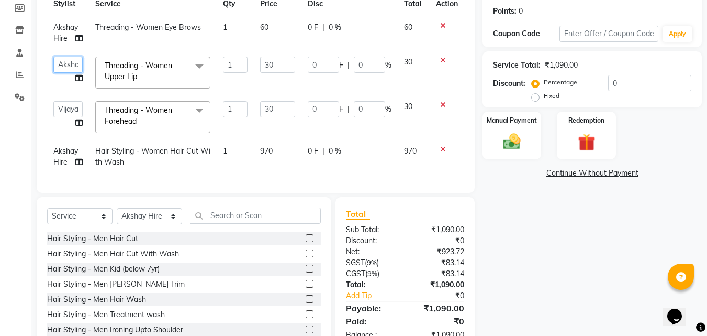
click at [66, 63] on select "Akshay Hire Manager Sandeep Band [PERSON_NAME] Shweta maam [PERSON_NAME] [PERSO…" at bounding box center [67, 65] width 29 height 16
select select "86543"
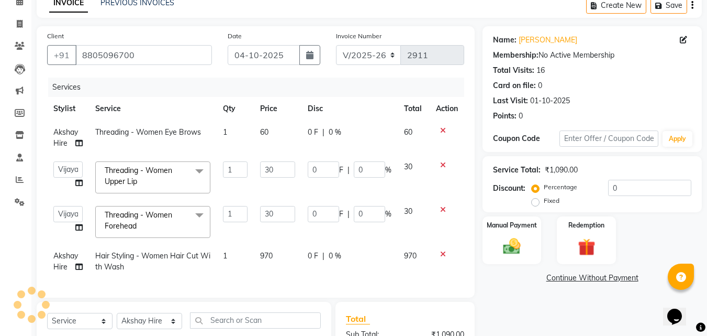
click at [74, 133] on span "Akshay Hire" at bounding box center [65, 137] width 25 height 20
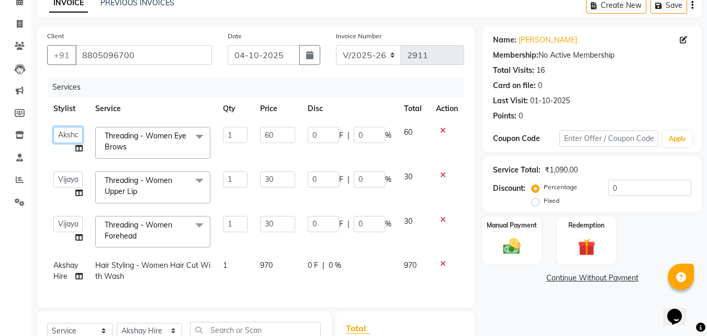
drag, startPoint x: 80, startPoint y: 148, endPoint x: 76, endPoint y: 138, distance: 10.8
click at [76, 138] on select "Akshay Hire Manager Sandeep Band [PERSON_NAME] Shweta maam [PERSON_NAME] [PERSO…" at bounding box center [67, 135] width 29 height 16
select select "86543"
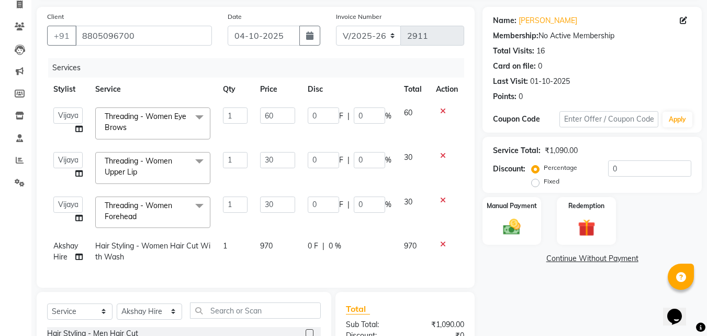
scroll to position [105, 0]
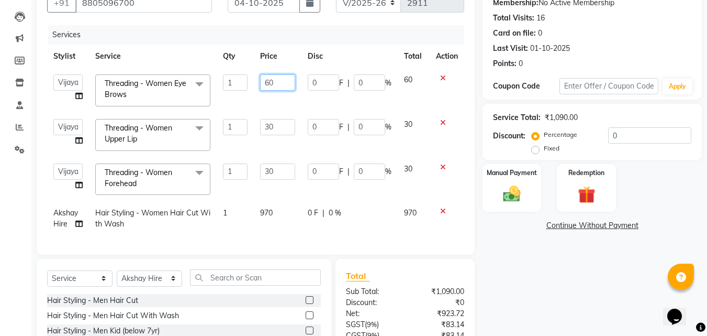
click at [270, 81] on input "60" at bounding box center [278, 82] width 36 height 16
type input "70"
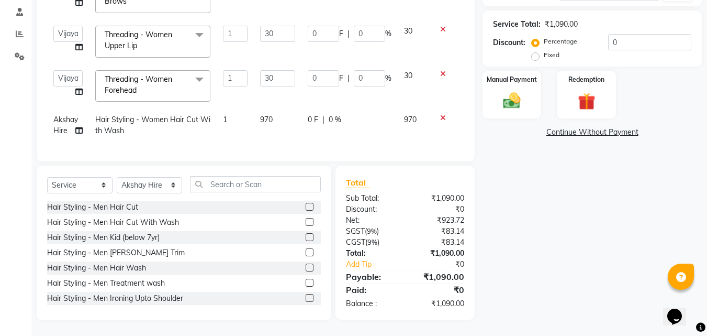
scroll to position [185, 0]
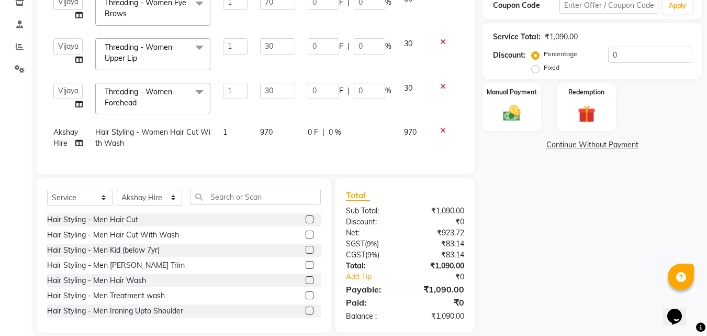
click at [446, 296] on div "₹0" at bounding box center [438, 302] width 67 height 13
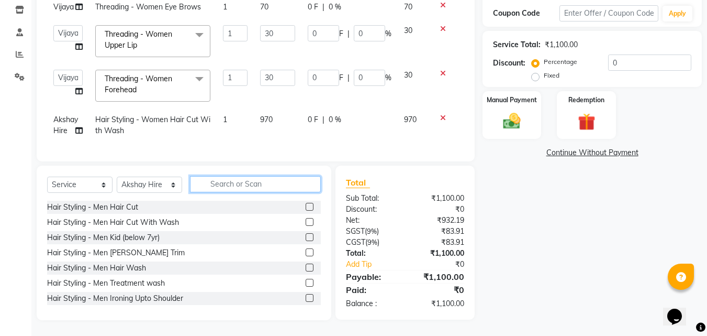
click at [232, 186] on input "text" at bounding box center [255, 184] width 131 height 16
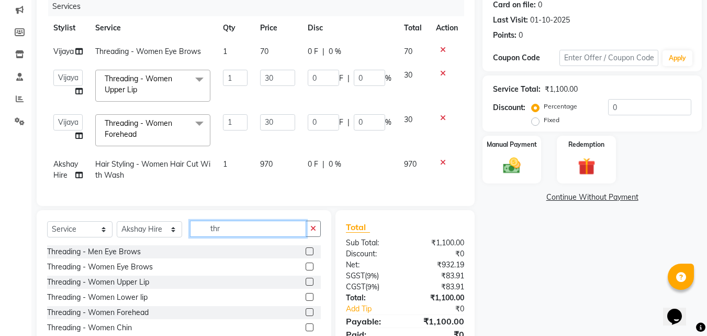
scroll to position [17, 0]
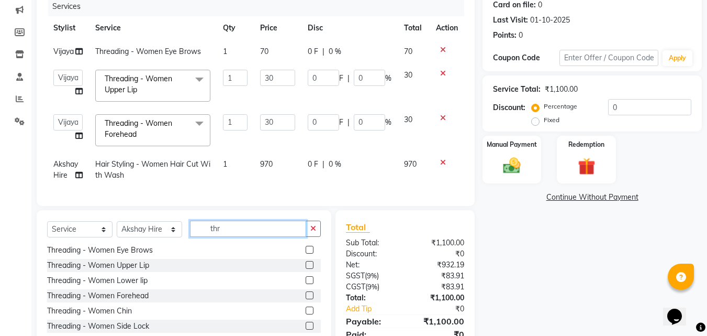
type input "thr"
click at [306, 314] on label at bounding box center [310, 310] width 8 height 8
click at [306, 314] on input "checkbox" at bounding box center [309, 310] width 7 height 7
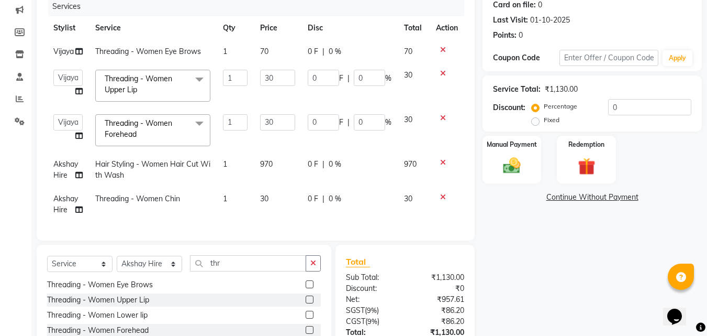
checkbox input "false"
click at [65, 204] on td "Akshay Hire" at bounding box center [68, 204] width 42 height 35
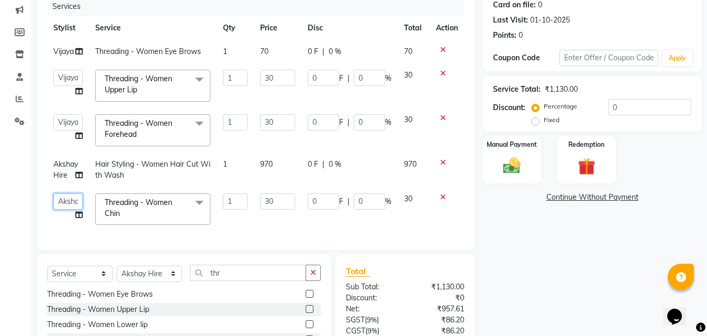
click at [65, 204] on select "Akshay Hire Manager Sandeep Band [PERSON_NAME] Shweta maam [PERSON_NAME] [PERSO…" at bounding box center [67, 201] width 29 height 16
select select "86543"
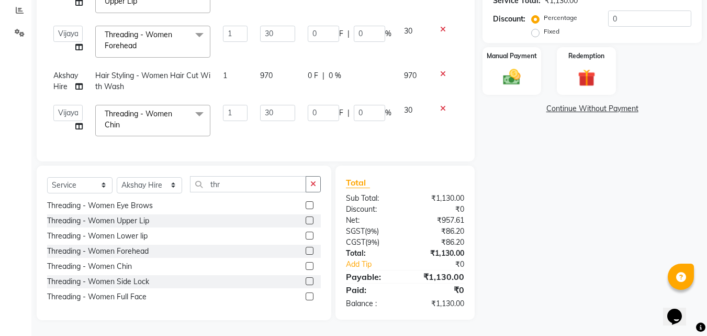
scroll to position [169, 0]
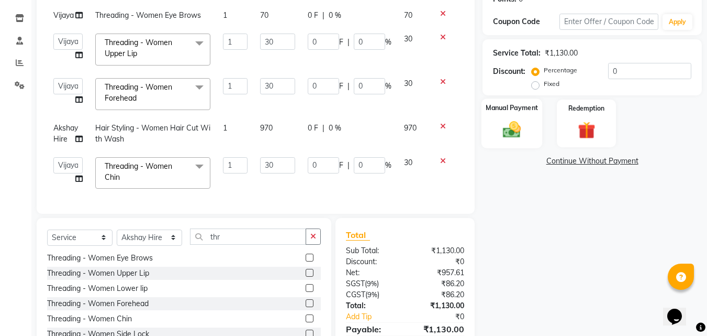
click at [511, 123] on img at bounding box center [511, 129] width 29 height 21
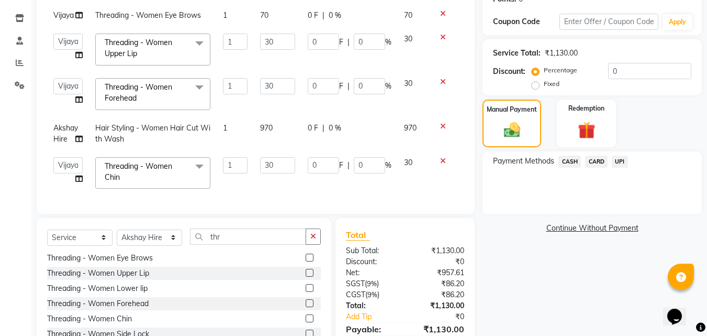
click at [573, 162] on span "CASH" at bounding box center [570, 161] width 23 height 12
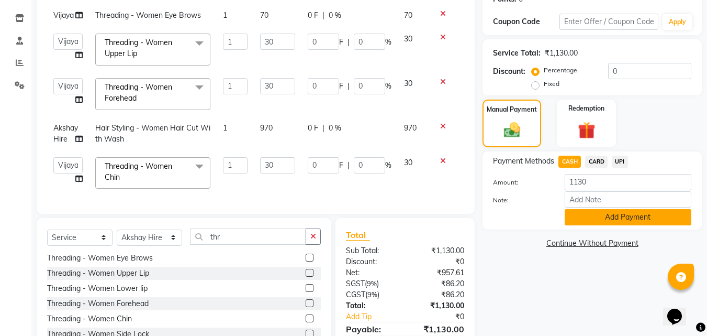
click at [607, 220] on button "Add Payment" at bounding box center [628, 217] width 127 height 16
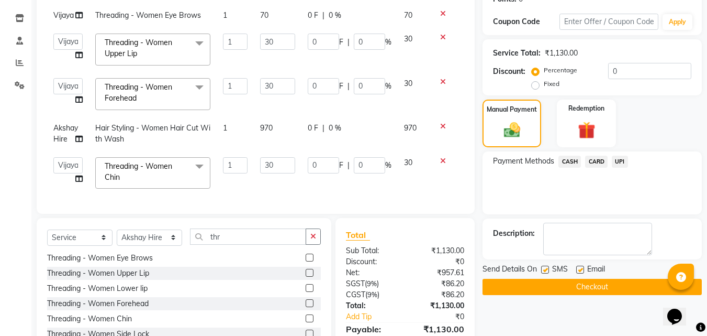
click at [547, 269] on label at bounding box center [545, 269] width 8 height 8
click at [547, 269] on input "checkbox" at bounding box center [544, 269] width 7 height 7
checkbox input "false"
click at [582, 269] on label at bounding box center [580, 269] width 8 height 8
click at [582, 269] on input "checkbox" at bounding box center [579, 269] width 7 height 7
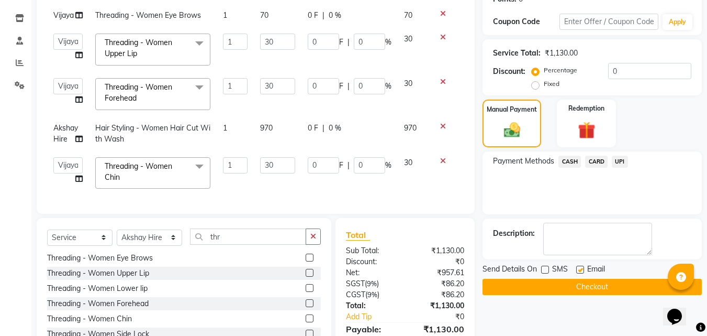
checkbox input "false"
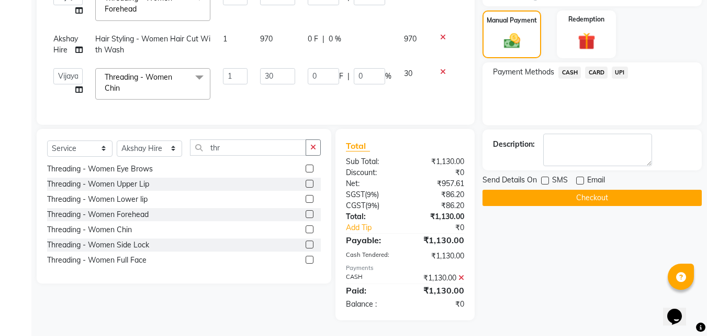
click at [550, 191] on button "Checkout" at bounding box center [592, 197] width 219 height 16
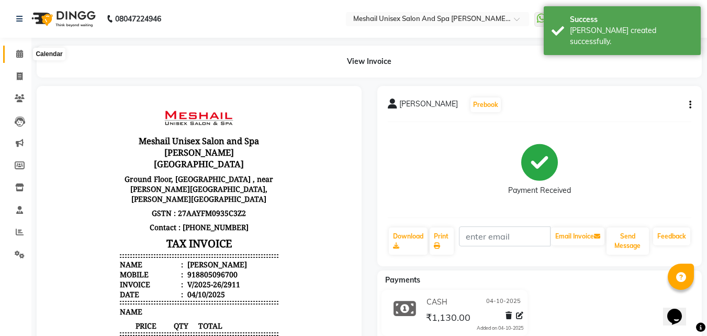
click at [16, 52] on icon at bounding box center [19, 54] width 7 height 8
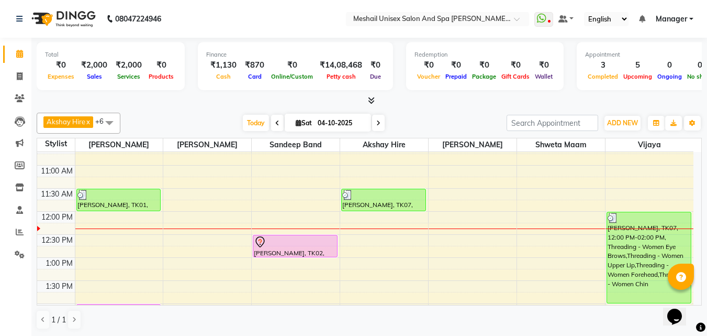
scroll to position [105, 0]
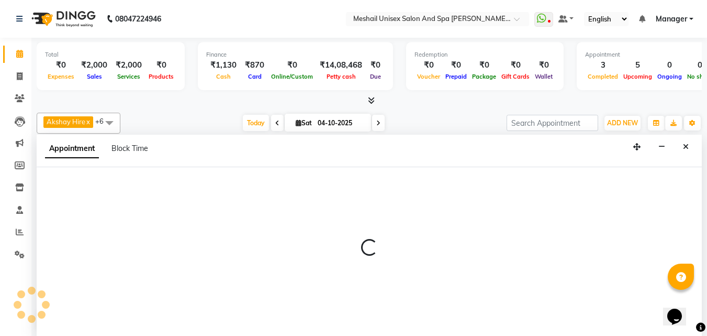
scroll to position [1, 0]
select select "52966"
select select "780"
select select "tentative"
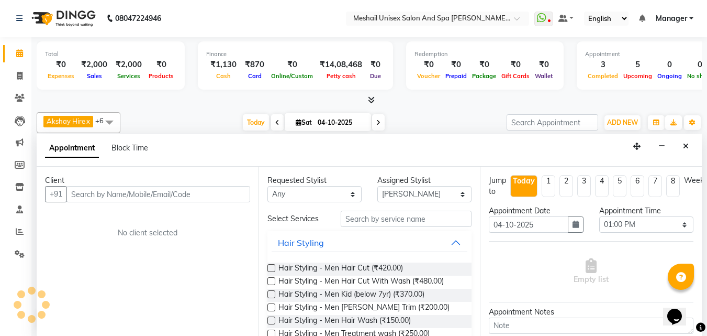
click at [172, 197] on input "text" at bounding box center [158, 194] width 184 height 16
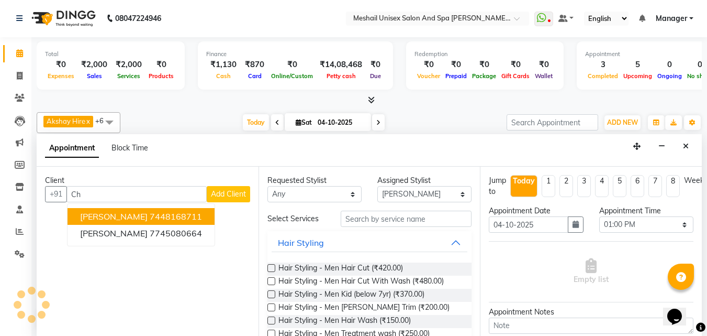
type input "C"
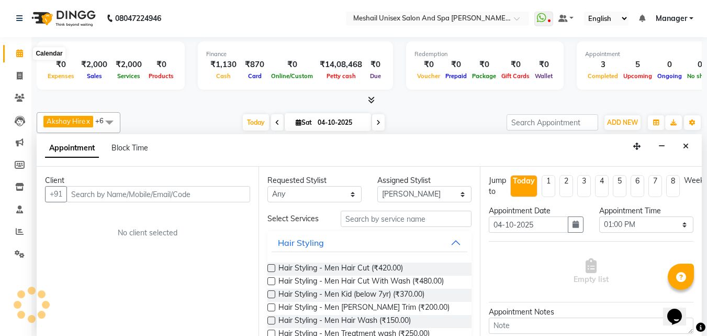
click at [17, 49] on span at bounding box center [19, 54] width 18 height 12
click at [24, 53] on span at bounding box center [19, 54] width 18 height 12
click at [684, 147] on icon "Close" at bounding box center [686, 145] width 6 height 7
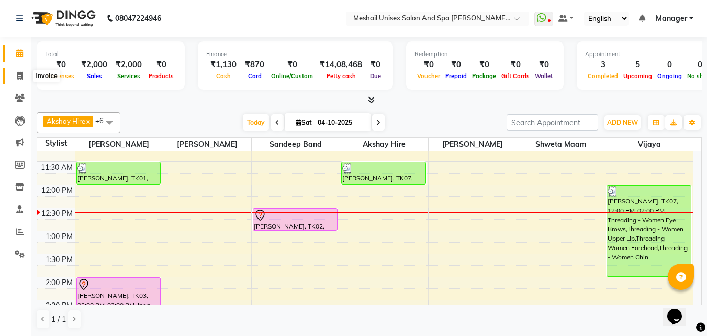
click at [24, 74] on span at bounding box center [19, 76] width 18 height 12
select select "service"
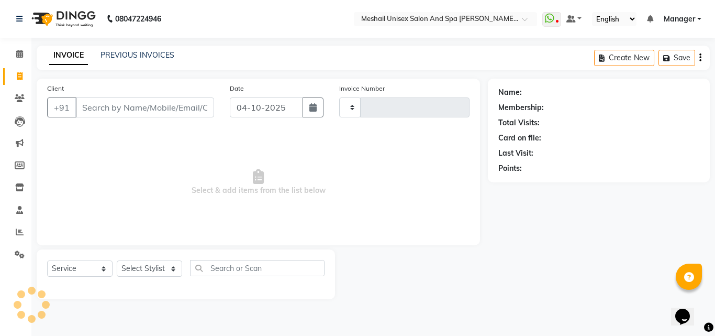
type input "2912"
select select "6713"
click at [119, 104] on input "Client" at bounding box center [144, 107] width 139 height 20
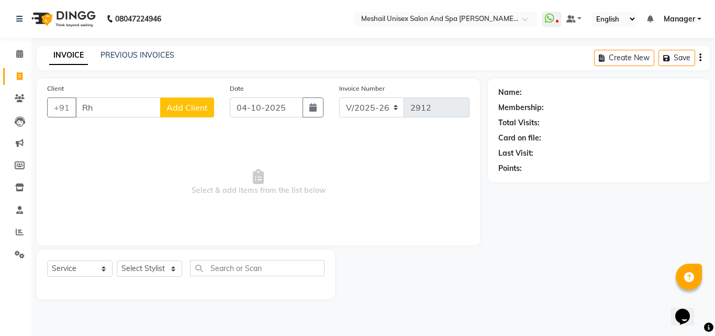
type input "R"
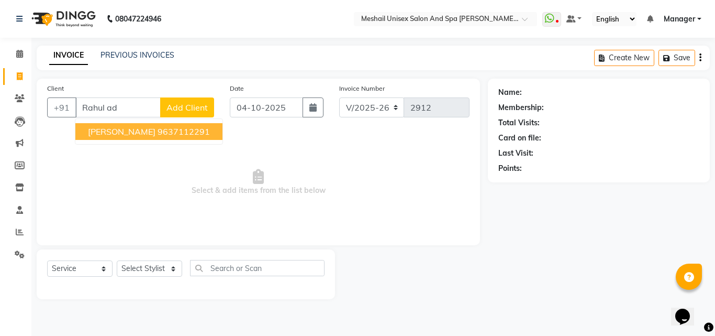
click at [183, 132] on ngb-highlight "9637112291" at bounding box center [184, 131] width 52 height 10
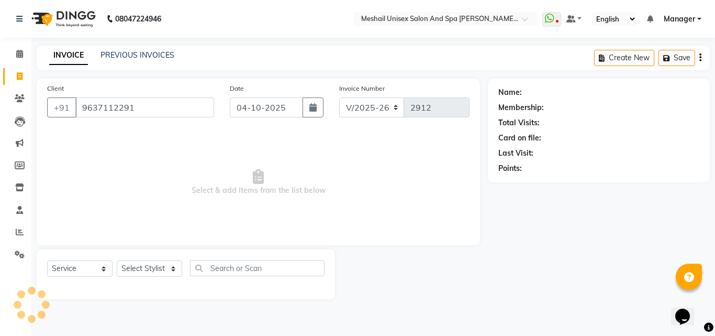
type input "9637112291"
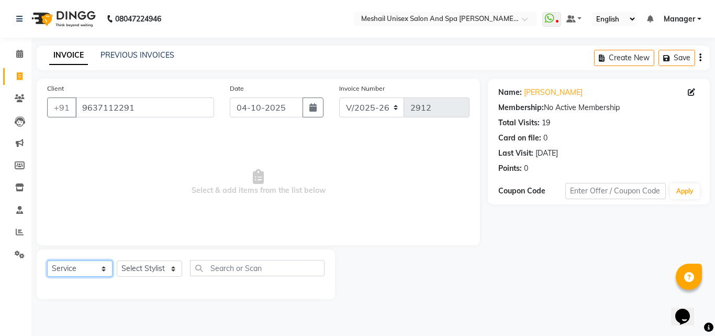
click at [72, 267] on select "Select Service Product Membership Package Voucher Prepaid Gift Card" at bounding box center [79, 268] width 65 height 16
select select "product"
click at [47, 260] on select "Select Service Product Membership Package Voucher Prepaid Gift Card" at bounding box center [79, 268] width 65 height 16
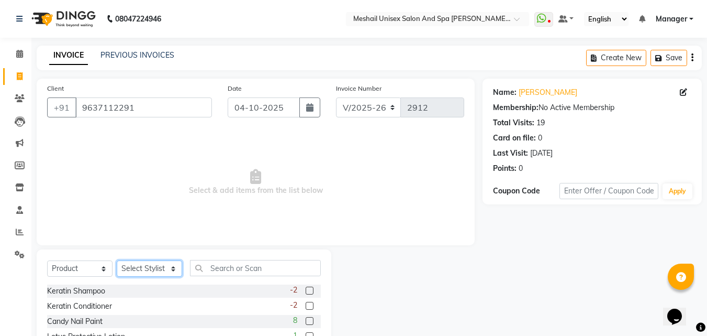
click at [155, 269] on select "Select Stylist [PERSON_NAME] Hire Manager Sandeep Band [PERSON_NAME] Shweta maa…" at bounding box center [149, 268] width 65 height 16
select select "52969"
click at [117, 260] on select "Select Stylist [PERSON_NAME] Hire Manager Sandeep Band [PERSON_NAME] Shweta maa…" at bounding box center [149, 268] width 65 height 16
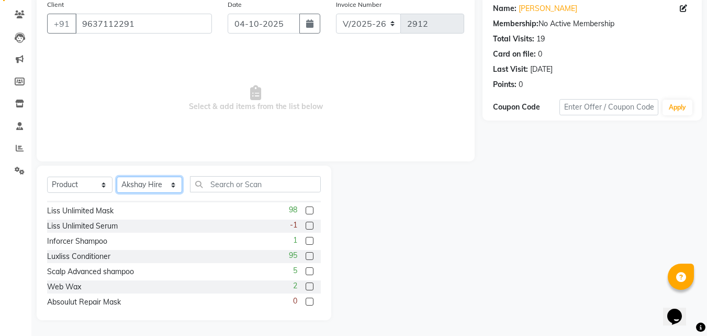
scroll to position [157, 0]
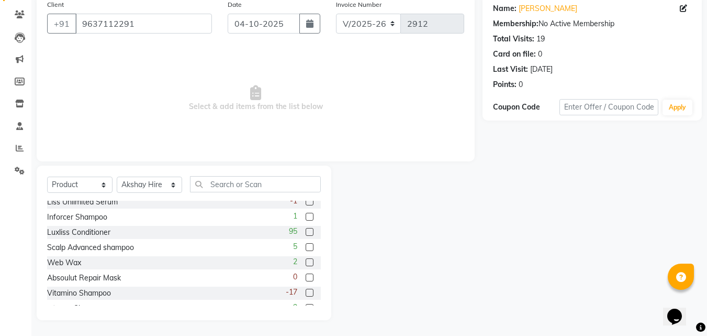
click at [306, 259] on label at bounding box center [310, 262] width 8 height 8
click at [306, 259] on input "checkbox" at bounding box center [309, 262] width 7 height 7
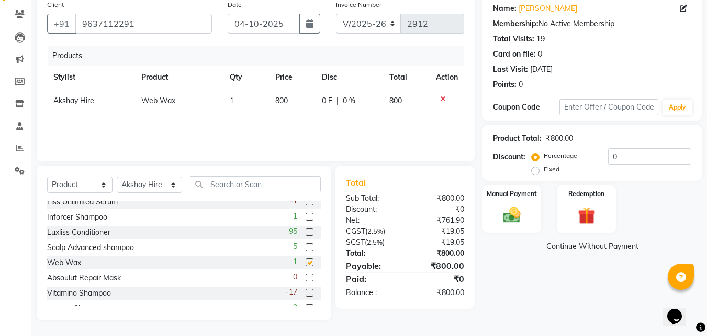
checkbox input "false"
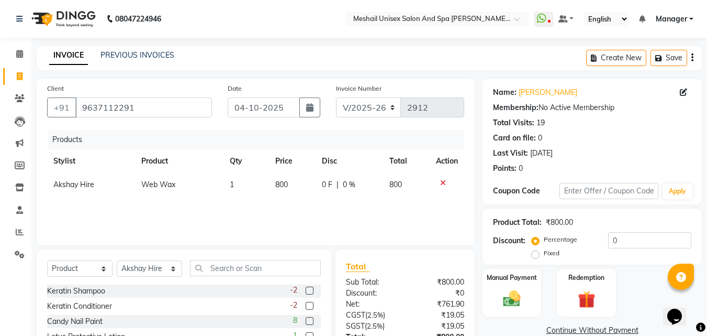
scroll to position [84, 0]
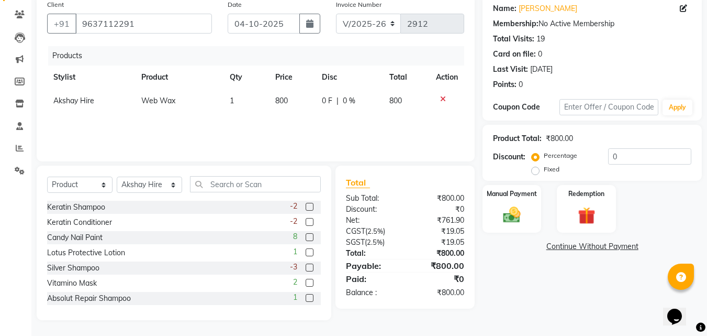
click at [292, 102] on td "800" at bounding box center [292, 101] width 47 height 24
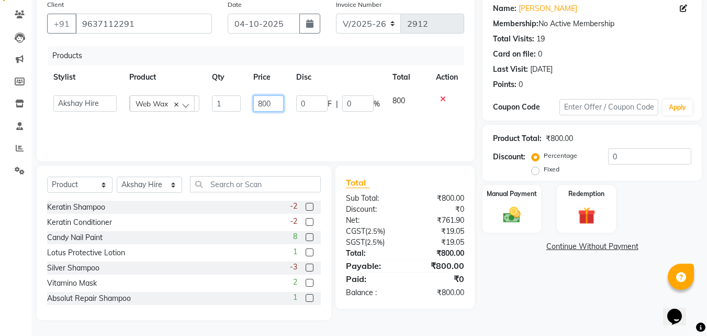
click at [276, 103] on input "800" at bounding box center [268, 103] width 30 height 16
type input "8"
type input "990"
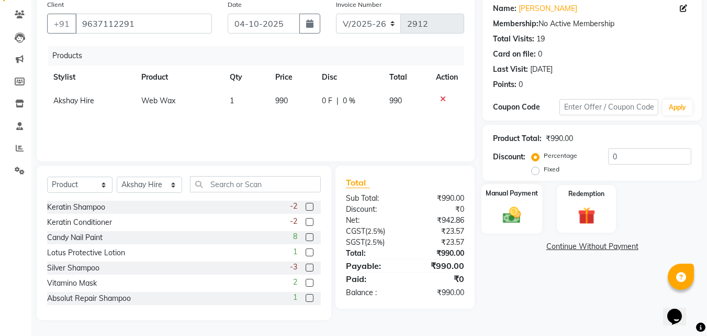
click at [513, 214] on img at bounding box center [511, 214] width 29 height 21
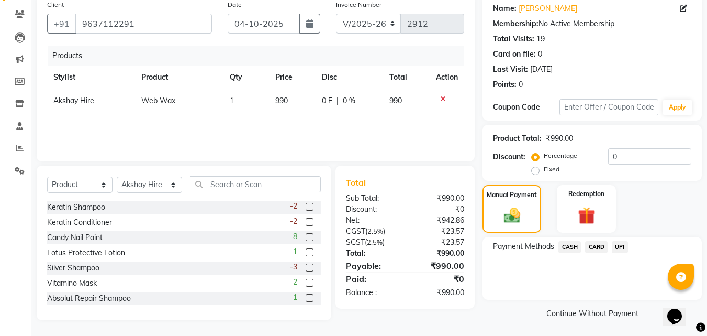
click at [569, 246] on span "CASH" at bounding box center [570, 247] width 23 height 12
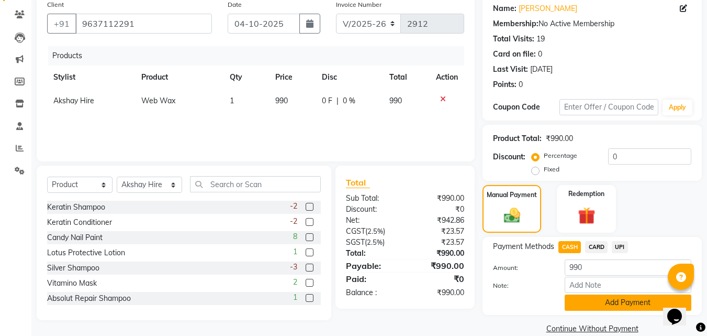
click at [596, 307] on button "Add Payment" at bounding box center [628, 302] width 127 height 16
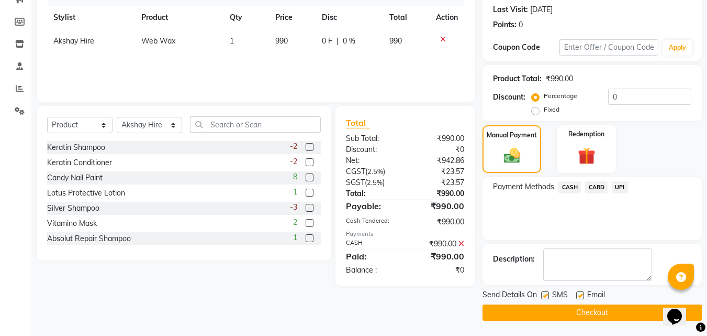
scroll to position [144, 0]
click at [547, 295] on label at bounding box center [545, 295] width 8 height 8
click at [547, 295] on input "checkbox" at bounding box center [544, 295] width 7 height 7
checkbox input "false"
click at [582, 292] on label at bounding box center [580, 295] width 8 height 8
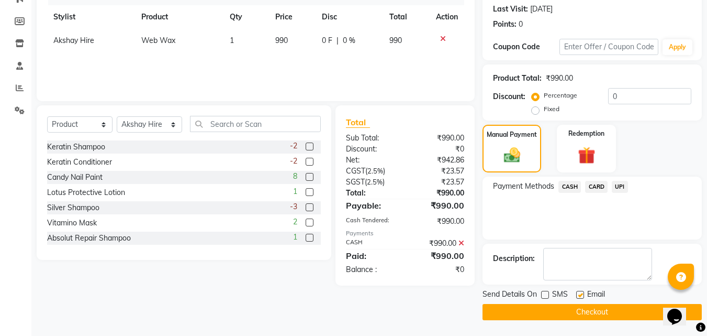
click at [582, 292] on input "checkbox" at bounding box center [579, 295] width 7 height 7
checkbox input "false"
click at [533, 318] on button "Checkout" at bounding box center [592, 312] width 219 height 16
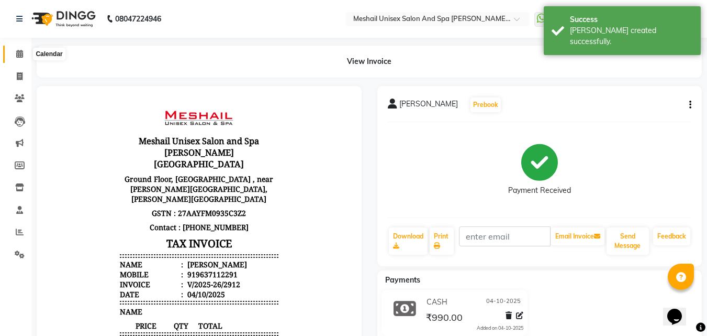
click at [21, 52] on icon at bounding box center [19, 54] width 7 height 8
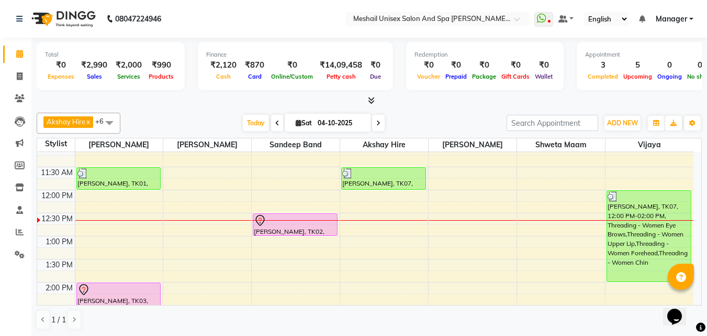
scroll to position [105, 0]
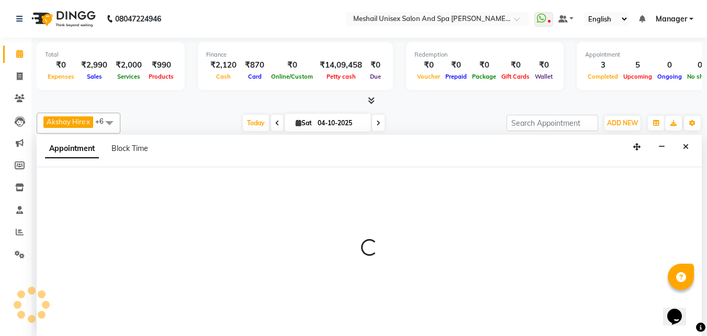
scroll to position [1, 0]
select select "86543"
select select "840"
select select "tentative"
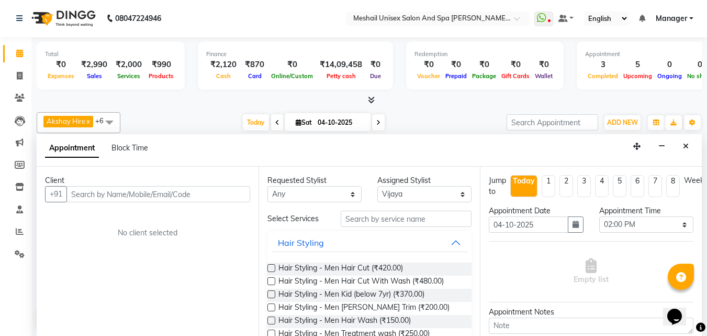
click at [194, 192] on input "text" at bounding box center [158, 194] width 184 height 16
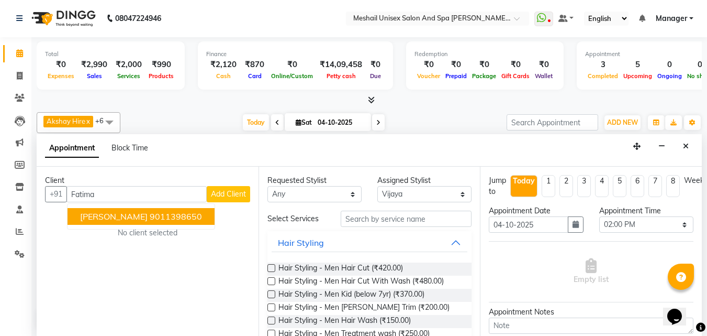
click at [123, 218] on span "[PERSON_NAME]" at bounding box center [114, 216] width 68 height 10
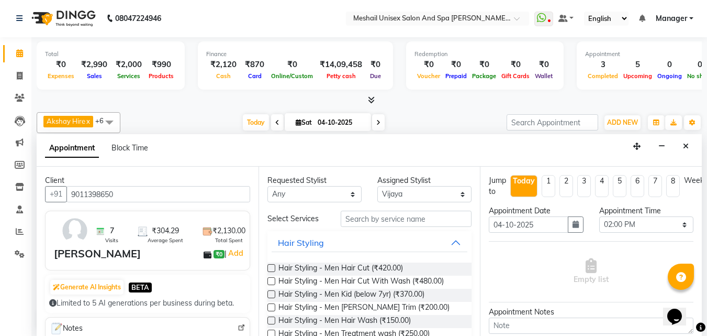
type input "9011398650"
click at [677, 226] on select "Select 10:00 AM 10:15 AM 10:30 AM 10:45 AM 11:00 AM 11:15 AM 11:30 AM 11:45 AM …" at bounding box center [646, 224] width 94 height 16
select select "765"
click at [599, 216] on select "Select 10:00 AM 10:15 AM 10:30 AM 10:45 AM 11:00 AM 11:15 AM 11:30 AM 11:45 AM …" at bounding box center [646, 224] width 94 height 16
click at [388, 222] on input "text" at bounding box center [406, 218] width 131 height 16
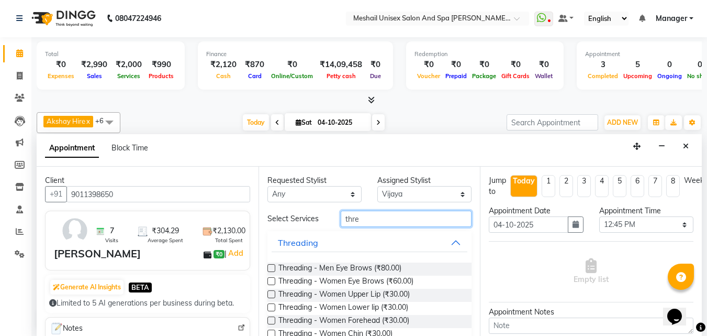
type input "thre"
click at [272, 281] on label at bounding box center [271, 281] width 8 height 8
click at [272, 281] on input "checkbox" at bounding box center [270, 281] width 7 height 7
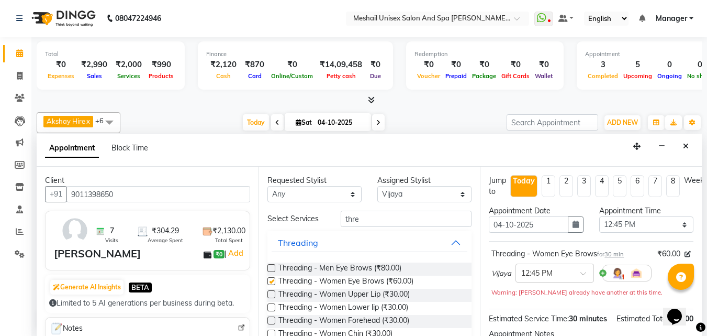
checkbox input "false"
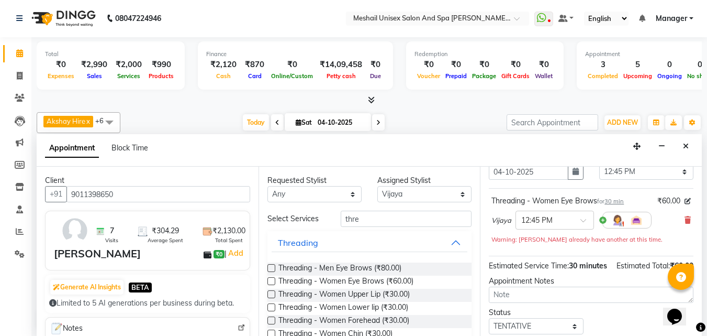
scroll to position [136, 0]
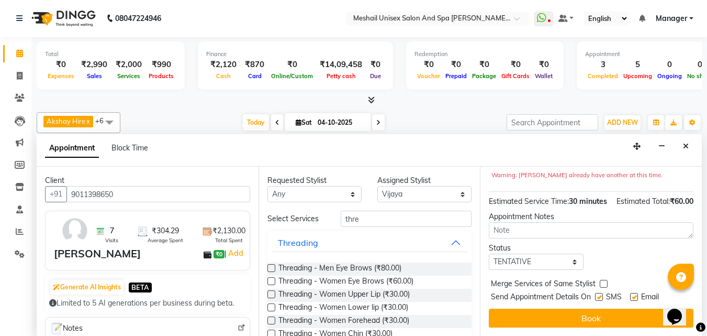
click at [603, 293] on label at bounding box center [599, 297] width 8 height 8
click at [602, 294] on input "checkbox" at bounding box center [598, 297] width 7 height 7
checkbox input "false"
click at [638, 293] on label at bounding box center [634, 297] width 8 height 8
click at [637, 294] on input "checkbox" at bounding box center [633, 297] width 7 height 7
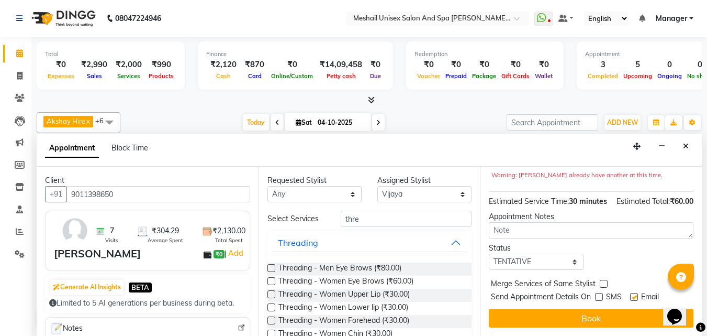
checkbox input "false"
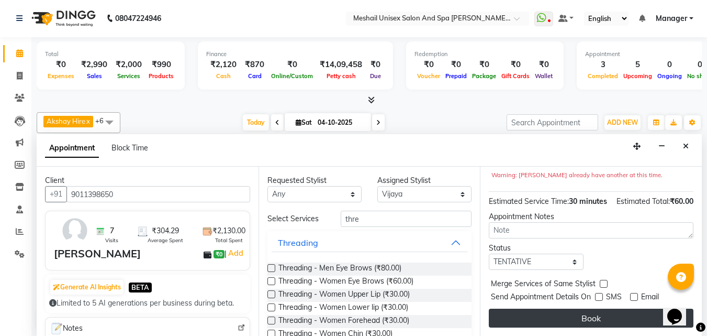
click at [637, 308] on button "Book" at bounding box center [591, 317] width 205 height 19
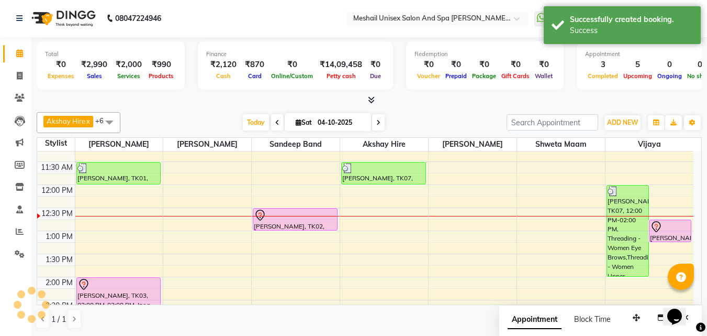
scroll to position [0, 0]
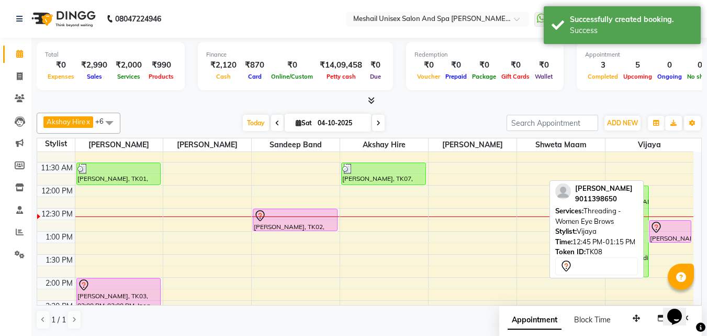
click at [668, 225] on div at bounding box center [670, 227] width 40 height 13
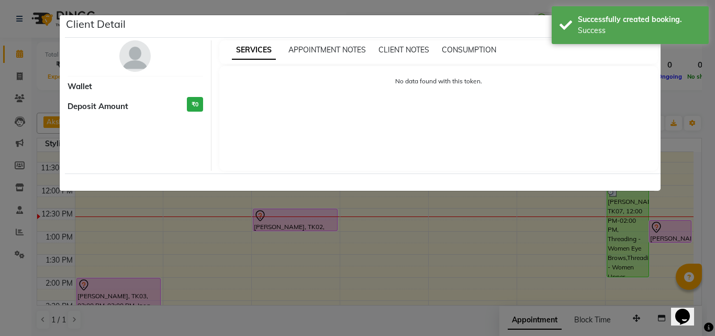
select select "7"
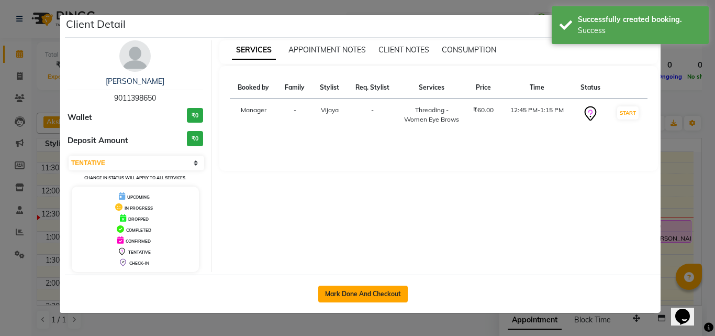
click at [353, 289] on button "Mark Done And Checkout" at bounding box center [363, 293] width 90 height 17
select select "service"
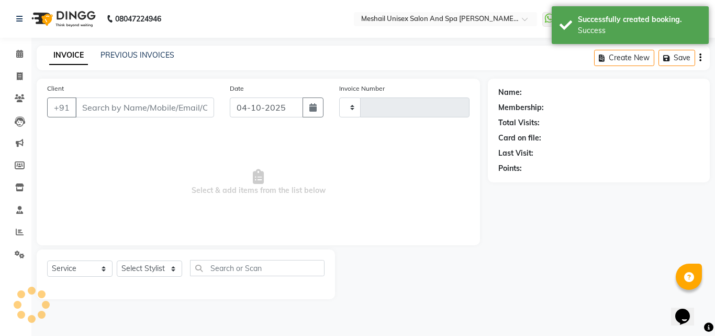
type input "2913"
select select "6713"
type input "9011398650"
select select "86543"
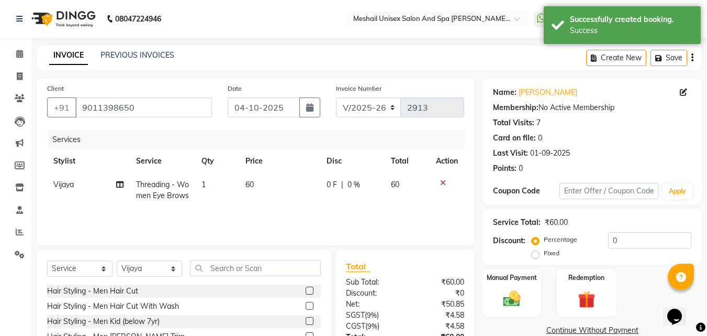
click at [250, 184] on span "60" at bounding box center [250, 184] width 8 height 9
select select "86543"
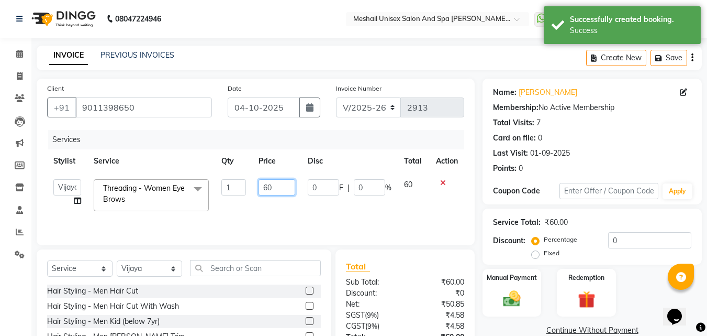
click at [270, 187] on input "60" at bounding box center [277, 187] width 36 height 16
click at [266, 184] on input "60" at bounding box center [277, 187] width 36 height 16
type input "70"
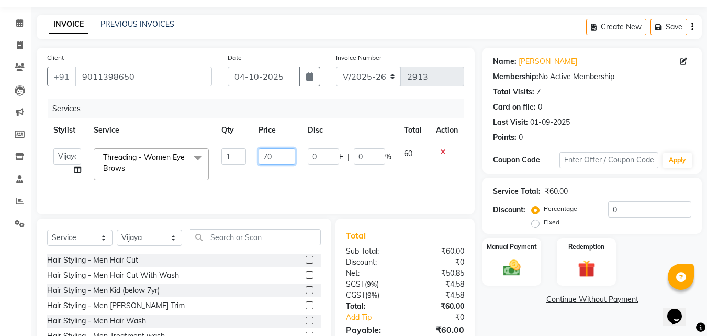
scroll to position [84, 0]
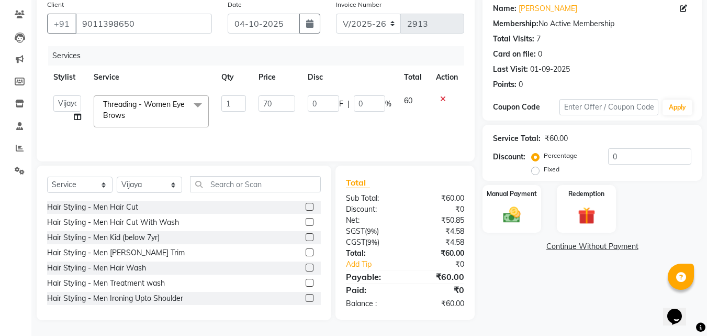
click at [448, 295] on div "₹0" at bounding box center [438, 289] width 67 height 13
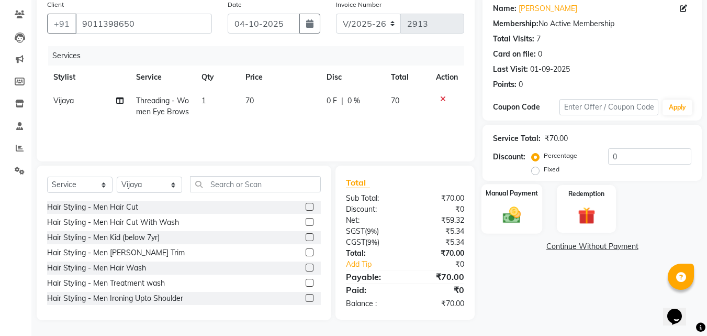
drag, startPoint x: 522, startPoint y: 217, endPoint x: 527, endPoint y: 227, distance: 11.2
click at [522, 217] on img at bounding box center [511, 214] width 29 height 21
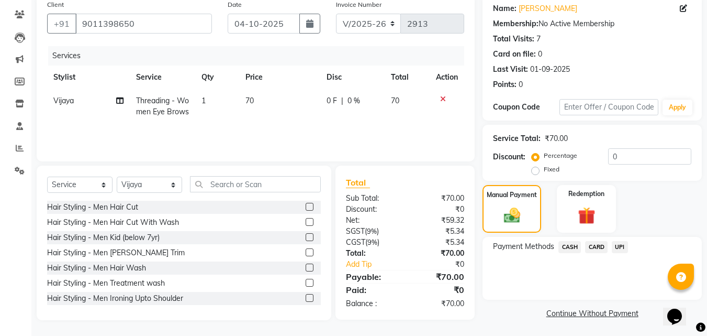
click at [574, 244] on span "CASH" at bounding box center [570, 247] width 23 height 12
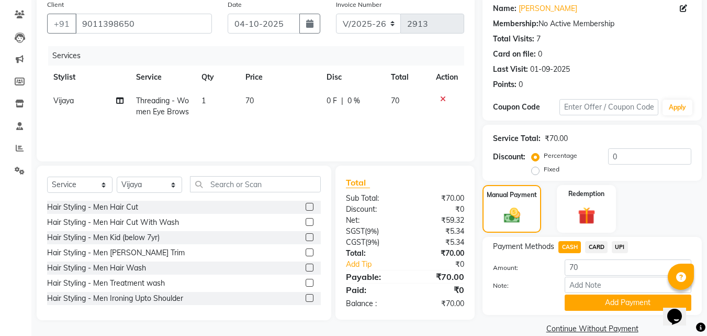
click at [600, 297] on button "Add Payment" at bounding box center [628, 302] width 127 height 16
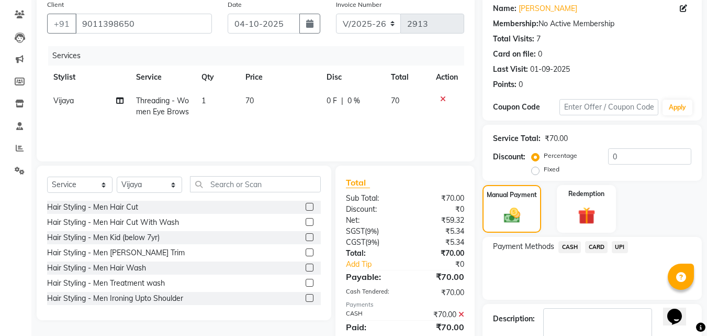
scroll to position [144, 0]
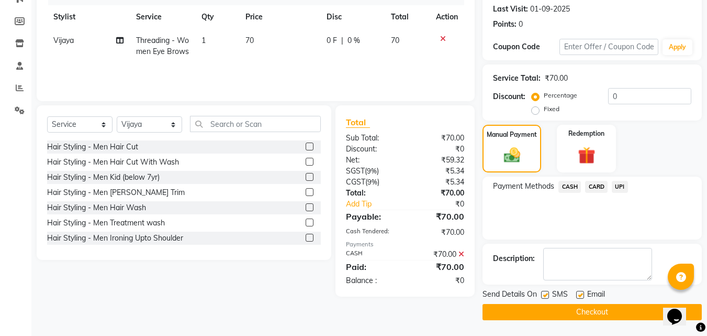
click at [544, 295] on label at bounding box center [545, 295] width 8 height 8
click at [544, 295] on input "checkbox" at bounding box center [544, 295] width 7 height 7
checkbox input "false"
click at [580, 295] on label at bounding box center [580, 295] width 8 height 8
click at [580, 295] on input "checkbox" at bounding box center [579, 295] width 7 height 7
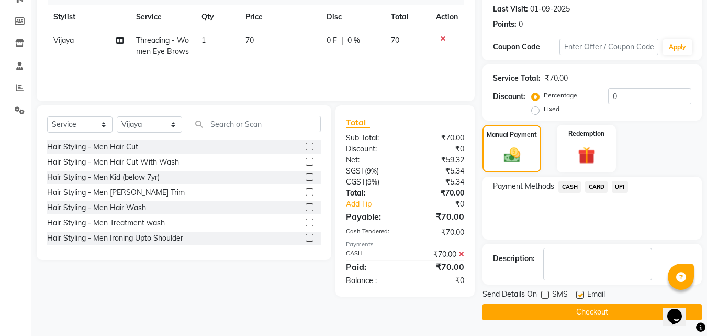
checkbox input "false"
click at [587, 308] on button "Checkout" at bounding box center [592, 312] width 219 height 16
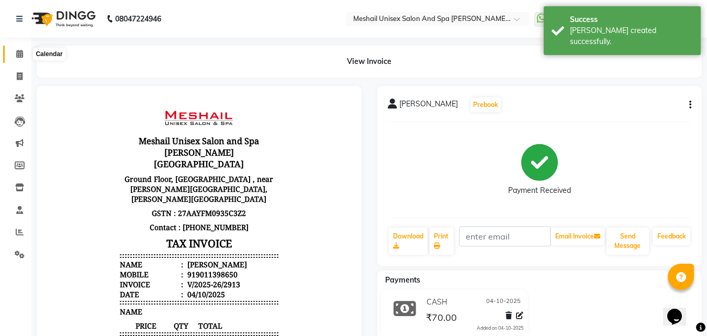
click at [16, 53] on icon at bounding box center [19, 54] width 7 height 8
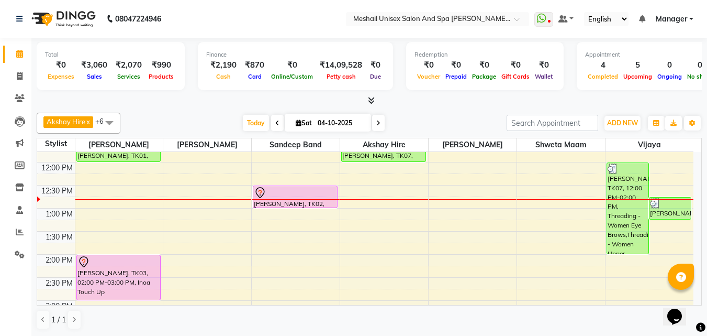
scroll to position [157, 0]
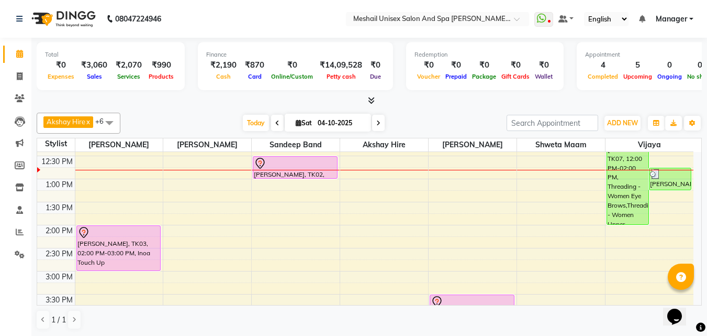
click at [374, 184] on div "9:00 AM 9:30 AM 10:00 AM 10:30 AM 11:00 AM 11:30 AM 12:00 PM 12:30 PM 1:00 PM 1…" at bounding box center [365, 294] width 656 height 598
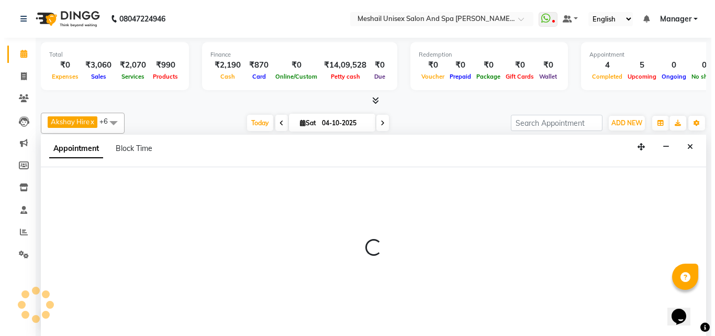
scroll to position [1, 0]
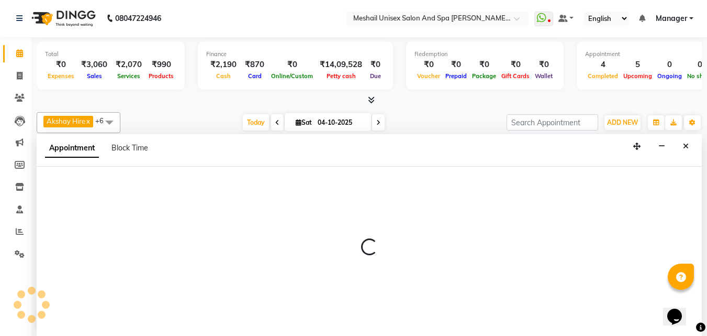
select select "52969"
select select "780"
select select "tentative"
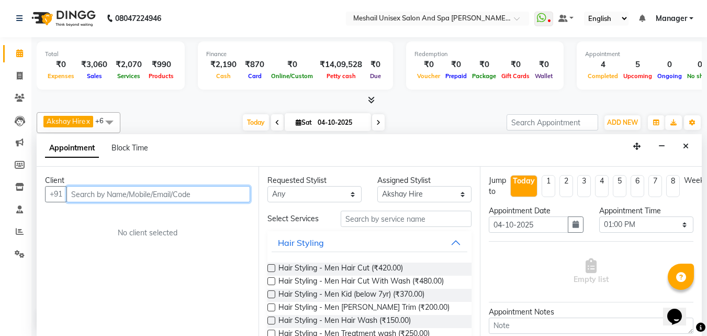
click at [182, 197] on input "text" at bounding box center [158, 194] width 184 height 16
type input "9327330842"
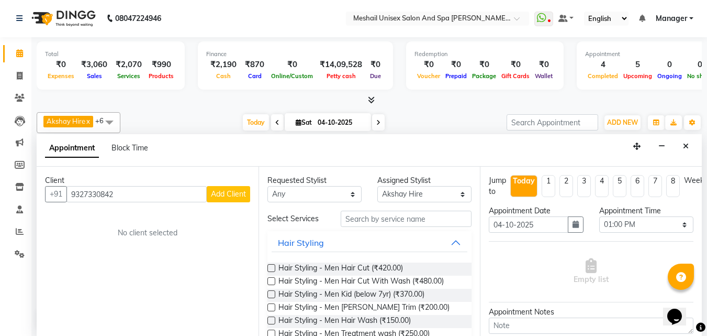
click at [238, 185] on div "Client" at bounding box center [147, 180] width 205 height 11
click at [224, 199] on button "Add Client" at bounding box center [228, 194] width 43 height 16
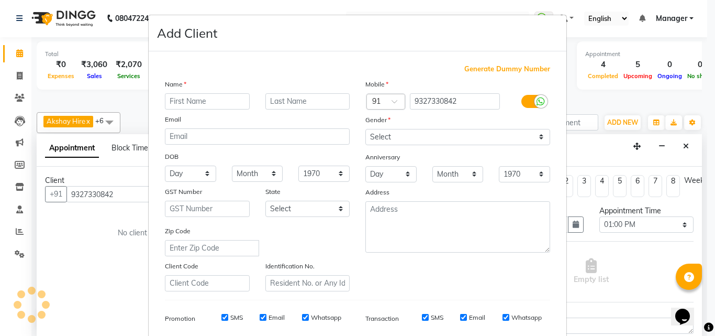
click at [230, 194] on div "GST Number" at bounding box center [207, 193] width 101 height 15
click at [197, 100] on input "text" at bounding box center [207, 101] width 85 height 16
type input "[PERSON_NAME]"
click at [316, 92] on div "Name" at bounding box center [257, 86] width 200 height 15
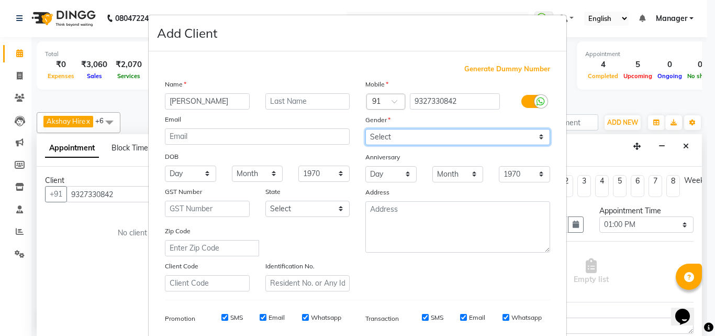
click at [392, 137] on select "Select [DEMOGRAPHIC_DATA] [DEMOGRAPHIC_DATA] Other Prefer Not To Say" at bounding box center [457, 137] width 185 height 16
select select "[DEMOGRAPHIC_DATA]"
click at [365, 129] on select "Select [DEMOGRAPHIC_DATA] [DEMOGRAPHIC_DATA] Other Prefer Not To Say" at bounding box center [457, 137] width 185 height 16
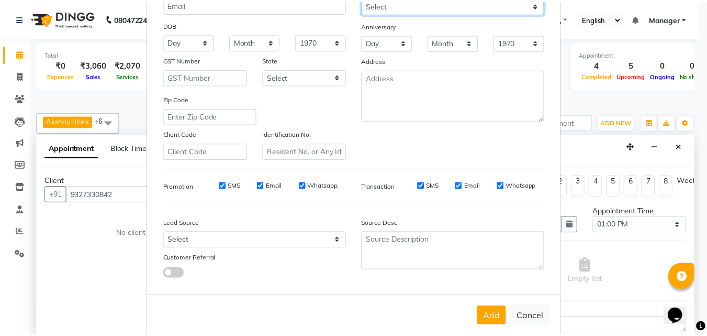
scroll to position [148, 0]
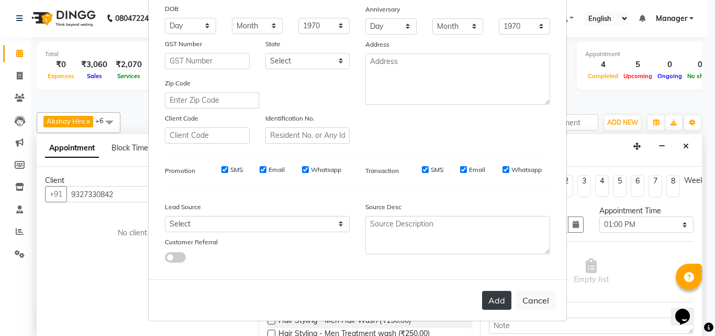
click at [486, 304] on button "Add" at bounding box center [496, 300] width 29 height 19
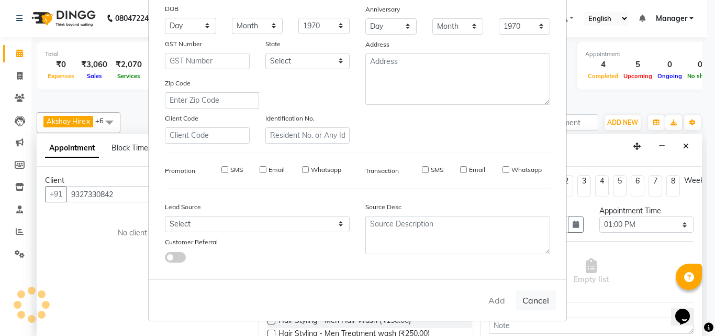
select select
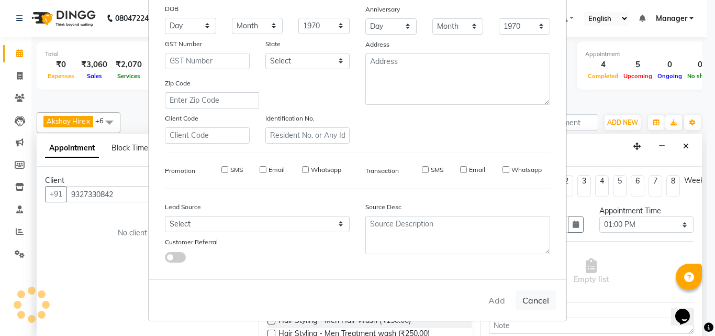
select select
checkbox input "false"
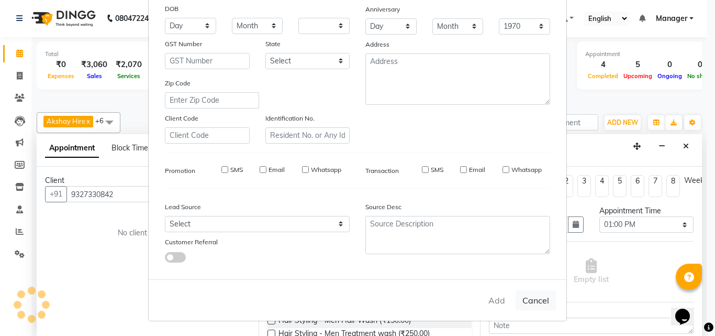
checkbox input "false"
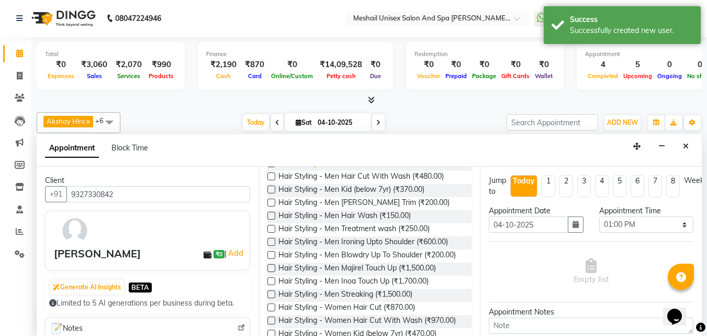
scroll to position [157, 0]
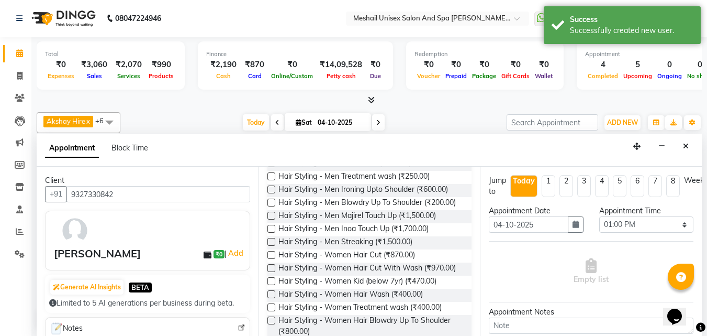
click at [272, 272] on label at bounding box center [271, 268] width 8 height 8
click at [272, 272] on input "checkbox" at bounding box center [270, 268] width 7 height 7
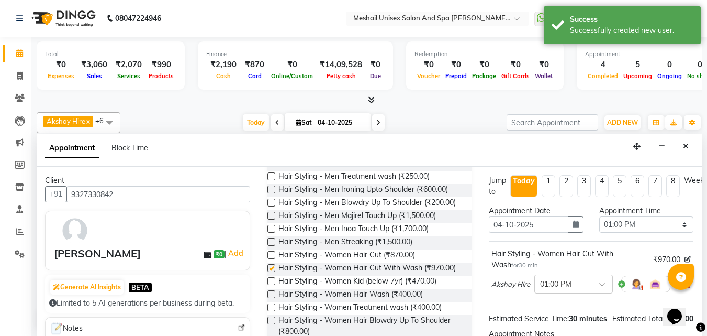
checkbox input "false"
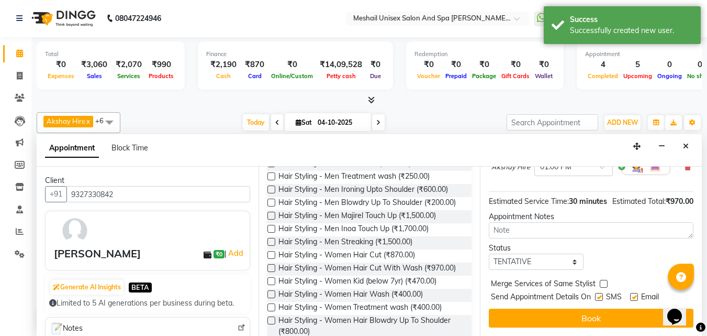
scroll to position [136, 0]
click at [601, 293] on label at bounding box center [599, 297] width 8 height 8
click at [601, 294] on input "checkbox" at bounding box center [598, 297] width 7 height 7
checkbox input "false"
click at [636, 293] on label at bounding box center [634, 297] width 8 height 8
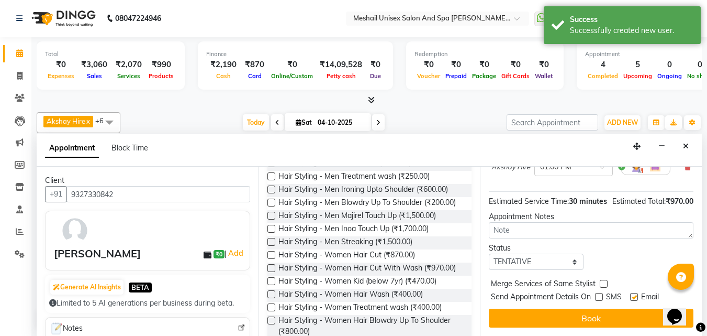
click at [636, 294] on input "checkbox" at bounding box center [633, 297] width 7 height 7
checkbox input "false"
click at [636, 297] on div "Jump to [DATE] 1 2 3 4 5 6 7 8 Weeks Appointment Date [DATE] Appointment Time S…" at bounding box center [591, 250] width 222 height 169
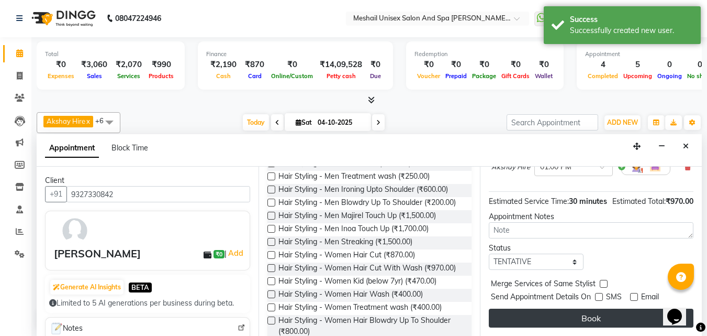
click at [636, 308] on button "Book" at bounding box center [591, 317] width 205 height 19
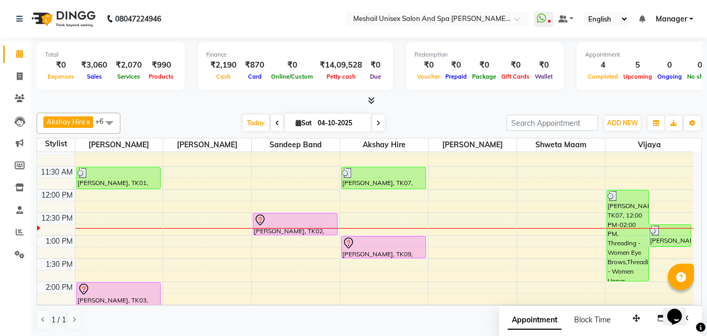
scroll to position [105, 0]
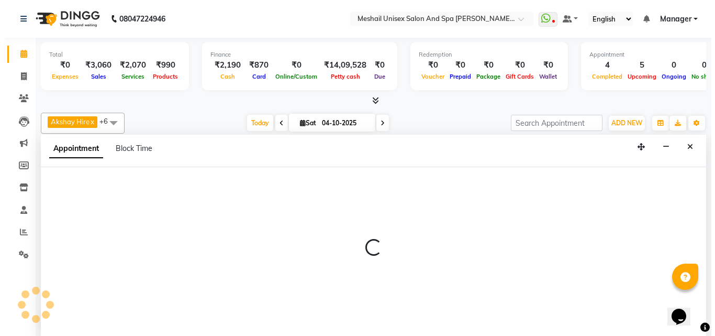
scroll to position [1, 0]
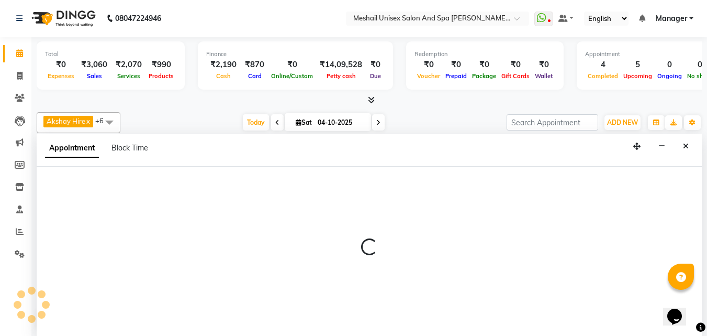
select select "52969"
select select "765"
select select "tentative"
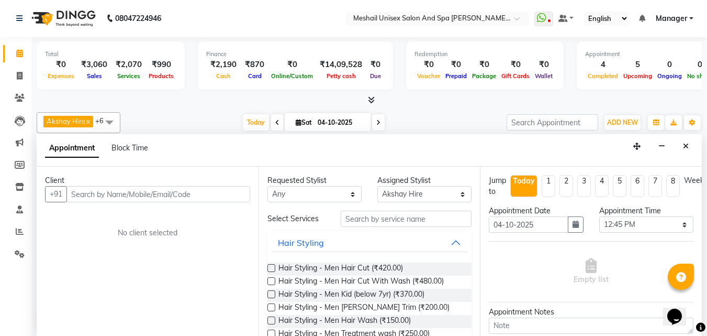
click at [161, 195] on input "text" at bounding box center [158, 194] width 184 height 16
type input "9356907117"
click at [238, 196] on span "Add Client" at bounding box center [228, 193] width 35 height 9
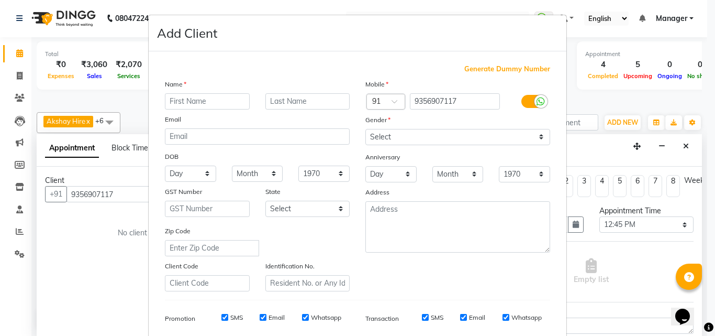
click at [213, 103] on input "text" at bounding box center [207, 101] width 85 height 16
type input "S"
click at [283, 101] on input "text" at bounding box center [307, 101] width 85 height 16
type input "Patil"
click at [381, 139] on select "Select [DEMOGRAPHIC_DATA] [DEMOGRAPHIC_DATA] Other Prefer Not To Say" at bounding box center [457, 137] width 185 height 16
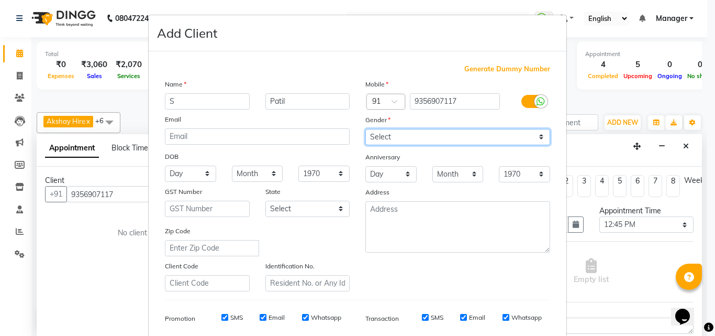
select select "[DEMOGRAPHIC_DATA]"
click at [365, 129] on select "Select [DEMOGRAPHIC_DATA] [DEMOGRAPHIC_DATA] Other Prefer Not To Say" at bounding box center [457, 137] width 185 height 16
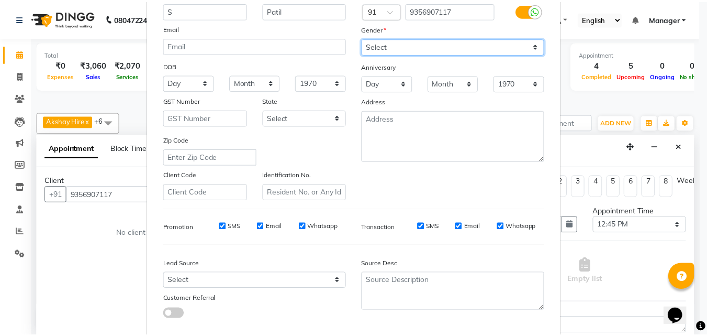
scroll to position [148, 0]
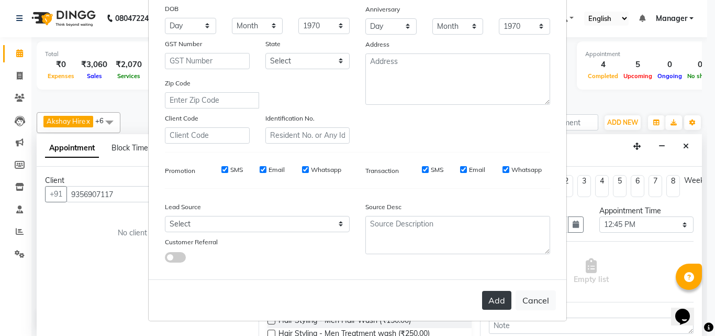
click at [498, 300] on button "Add" at bounding box center [496, 300] width 29 height 19
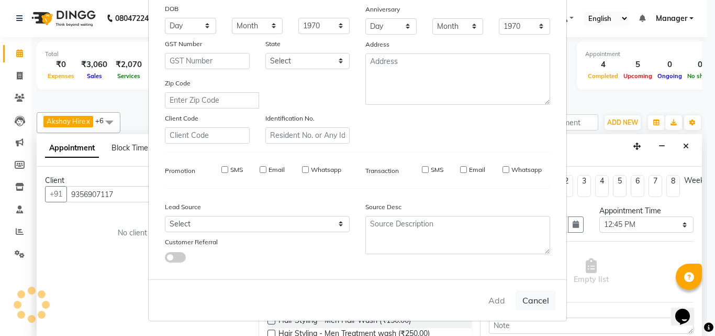
select select
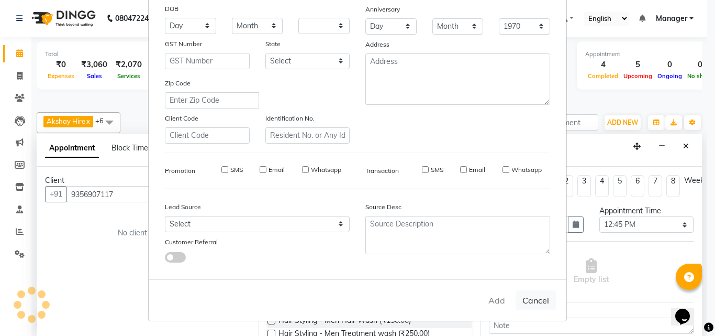
select select
checkbox input "false"
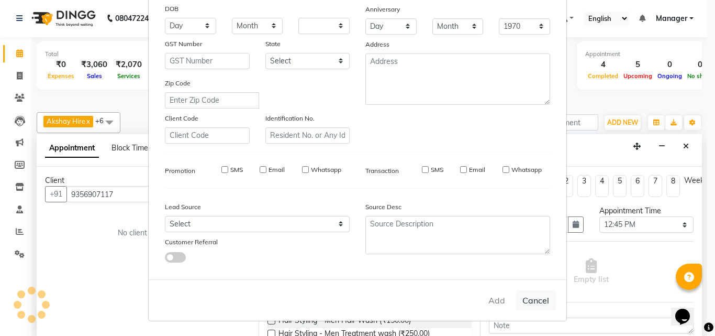
checkbox input "false"
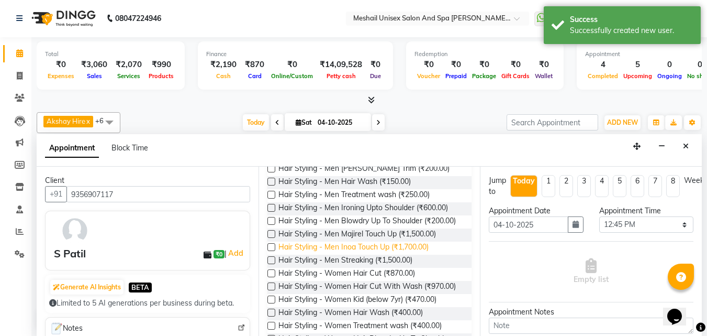
scroll to position [157, 0]
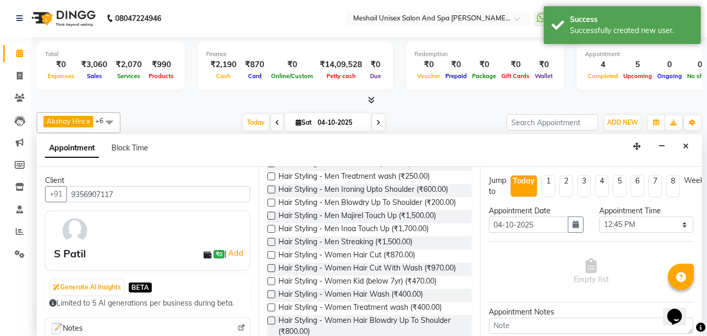
click at [269, 298] on label at bounding box center [271, 294] width 8 height 8
click at [269, 298] on input "checkbox" at bounding box center [270, 295] width 7 height 7
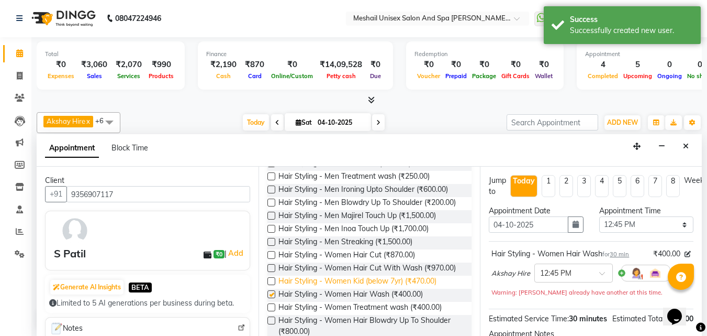
checkbox input "false"
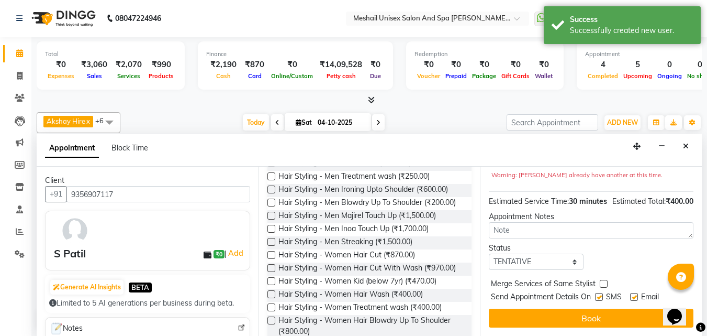
scroll to position [136, 0]
click at [597, 293] on label at bounding box center [599, 297] width 8 height 8
click at [597, 294] on input "checkbox" at bounding box center [598, 297] width 7 height 7
checkbox input "false"
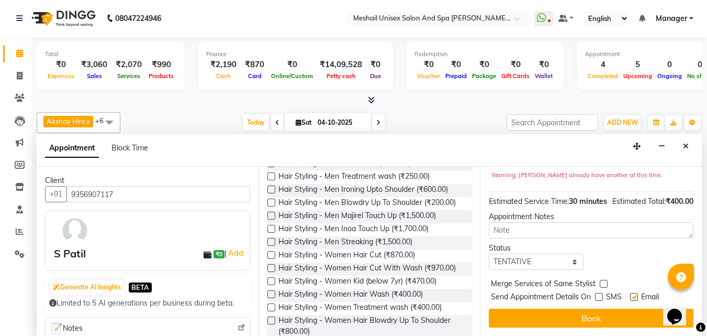
click at [634, 293] on label at bounding box center [634, 297] width 8 height 8
click at [634, 294] on input "checkbox" at bounding box center [633, 297] width 7 height 7
checkbox input "false"
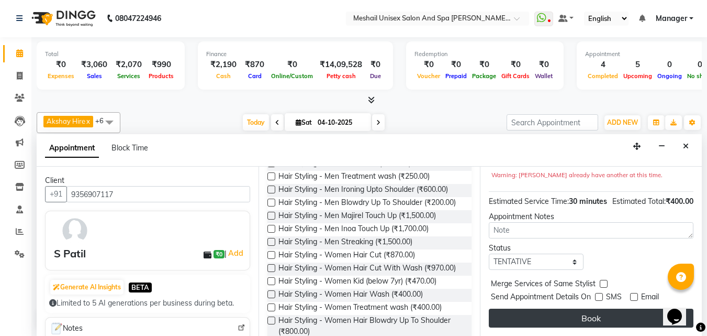
click at [636, 308] on button "Book" at bounding box center [591, 317] width 205 height 19
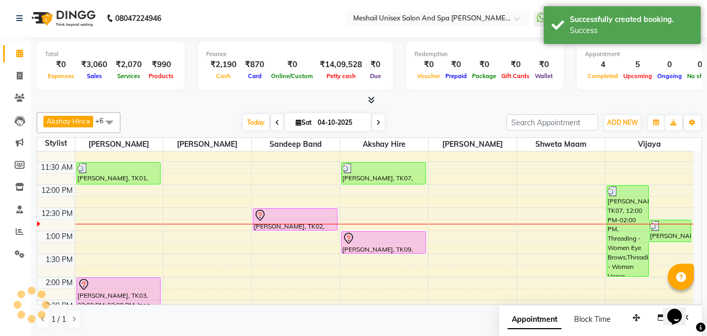
scroll to position [0, 0]
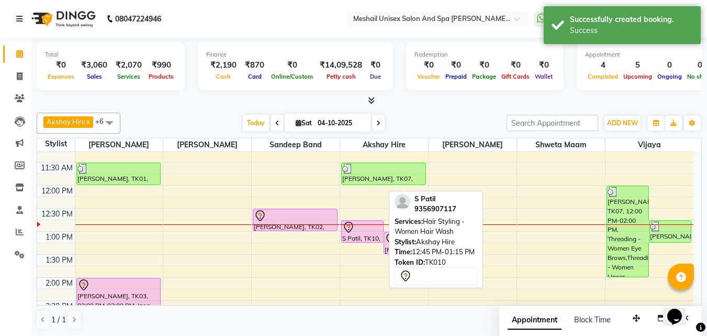
click at [361, 234] on div "S Patil, TK10, 12:45 PM-01:15 PM, Hair Styling - Women Hair Wash" at bounding box center [362, 230] width 41 height 21
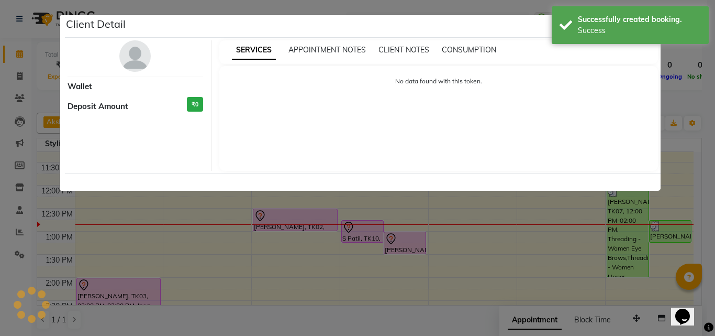
select select "7"
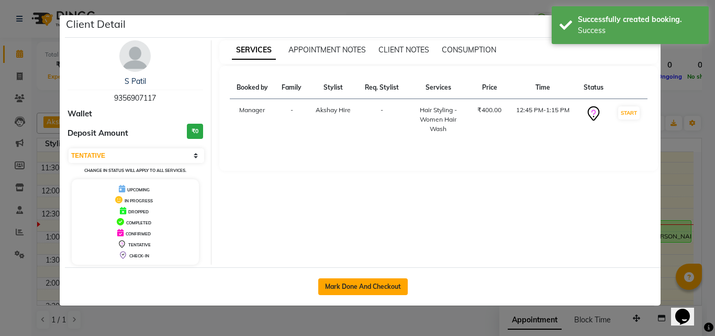
click at [374, 278] on button "Mark Done And Checkout" at bounding box center [363, 286] width 90 height 17
select select "service"
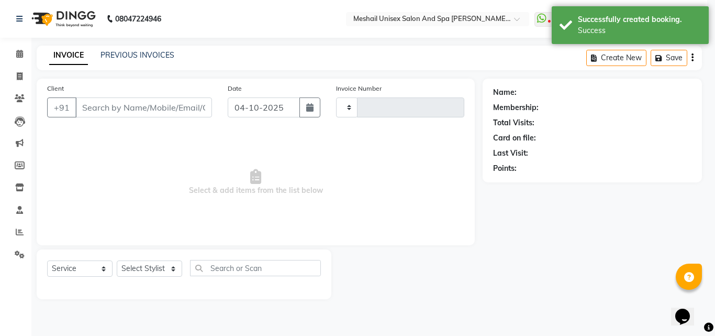
type input "2914"
select select "6713"
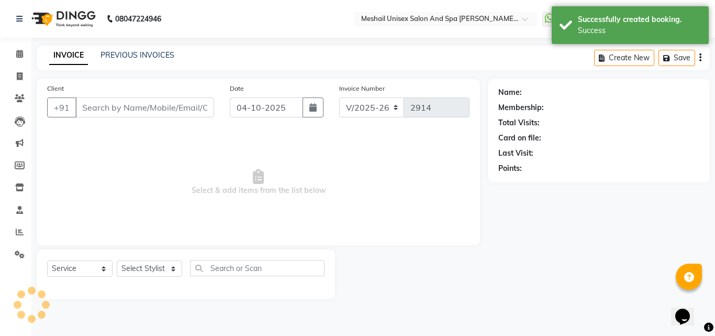
type input "9356907117"
select select "52969"
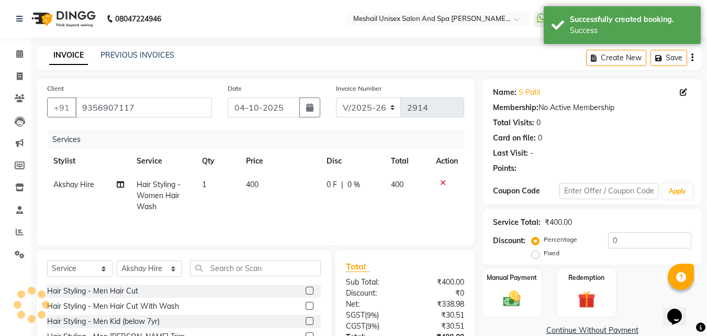
scroll to position [84, 0]
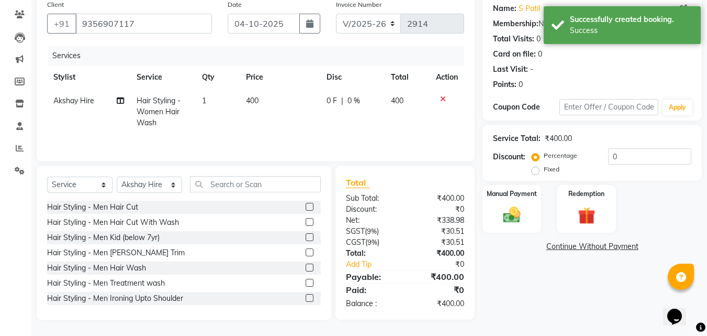
click at [418, 267] on div "₹0" at bounding box center [445, 264] width 56 height 11
click at [537, 217] on div "Manual Payment" at bounding box center [512, 209] width 61 height 50
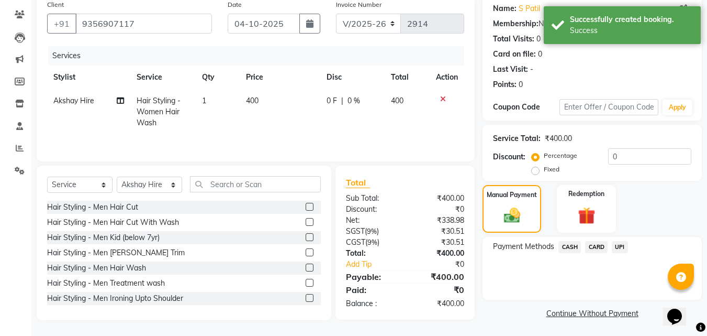
click at [625, 244] on span "UPI" at bounding box center [620, 247] width 16 height 12
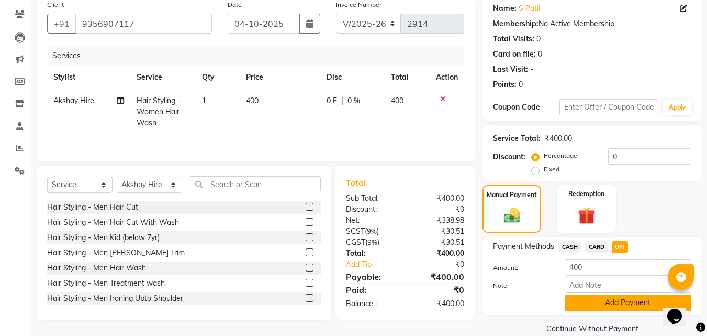
click at [603, 303] on button "Add Payment" at bounding box center [628, 302] width 127 height 16
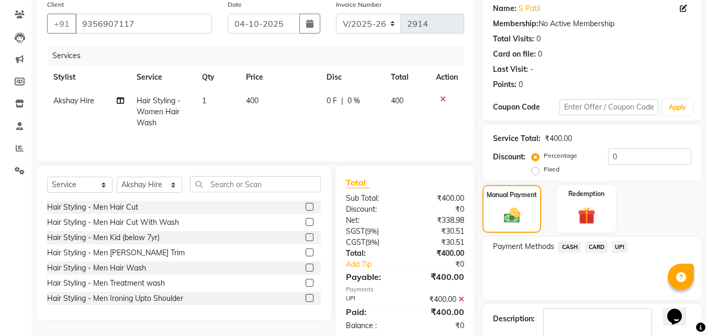
scroll to position [144, 0]
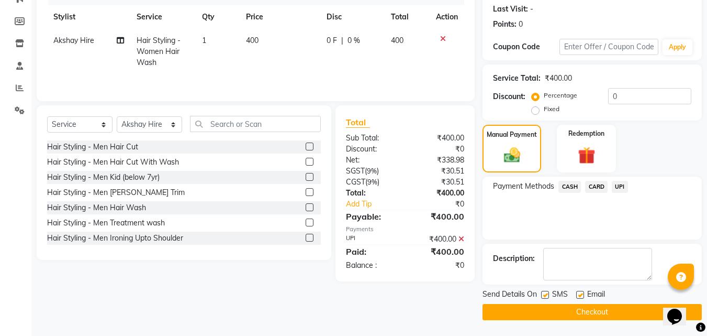
click at [543, 294] on label at bounding box center [545, 295] width 8 height 8
click at [543, 294] on input "checkbox" at bounding box center [544, 295] width 7 height 7
checkbox input "false"
click at [579, 294] on label at bounding box center [580, 295] width 8 height 8
click at [579, 294] on input "checkbox" at bounding box center [579, 295] width 7 height 7
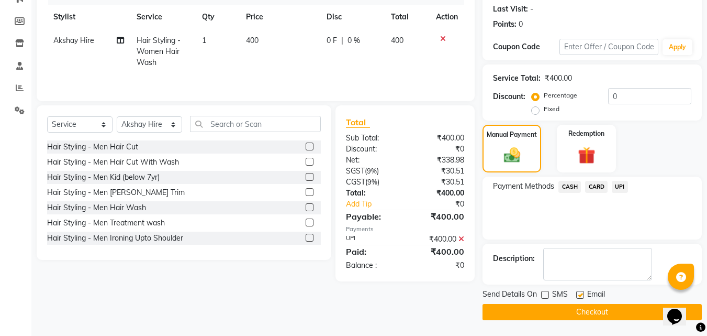
checkbox input "false"
click at [581, 307] on button "Checkout" at bounding box center [592, 312] width 219 height 16
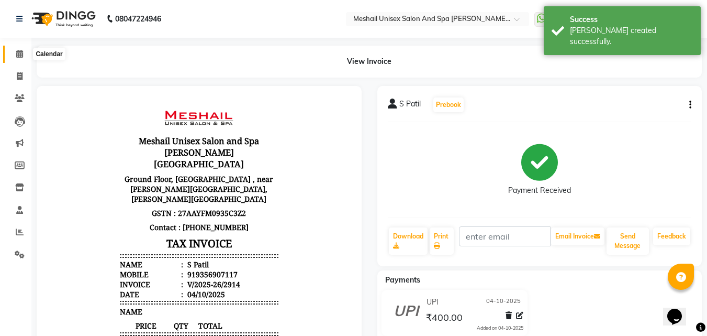
click at [22, 52] on icon at bounding box center [19, 54] width 7 height 8
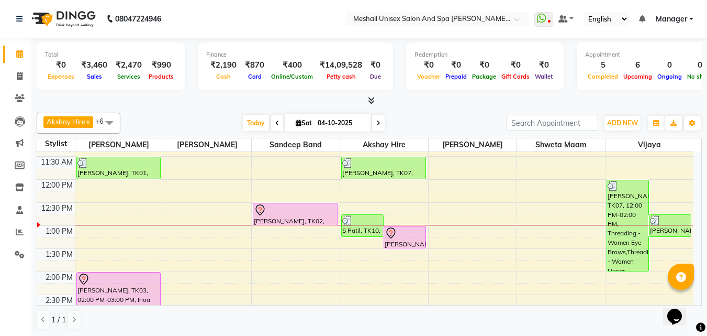
scroll to position [105, 0]
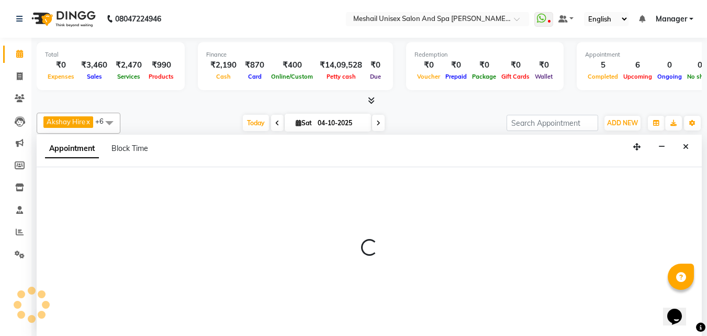
scroll to position [1, 0]
select select "52966"
select select "735"
select select "tentative"
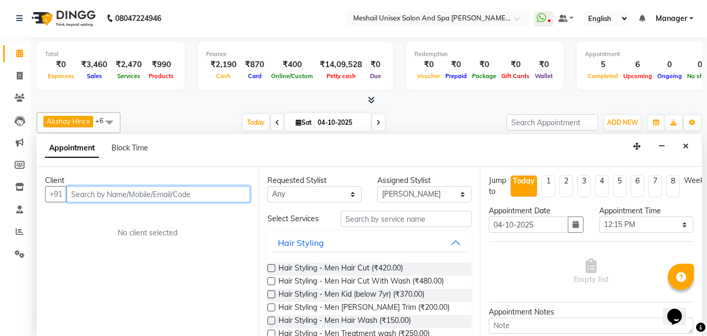
click at [175, 188] on input "text" at bounding box center [158, 194] width 184 height 16
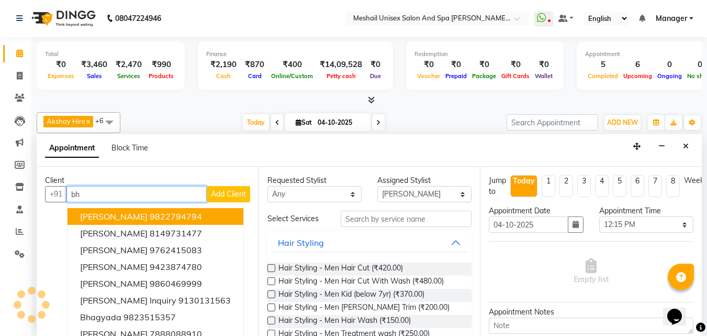
type input "b"
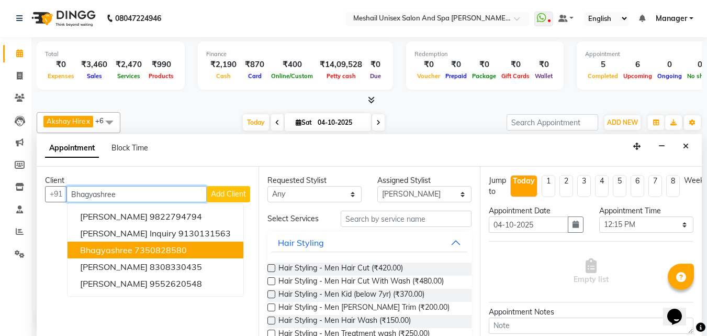
click at [146, 244] on ngb-highlight "7350828580" at bounding box center [161, 249] width 52 height 10
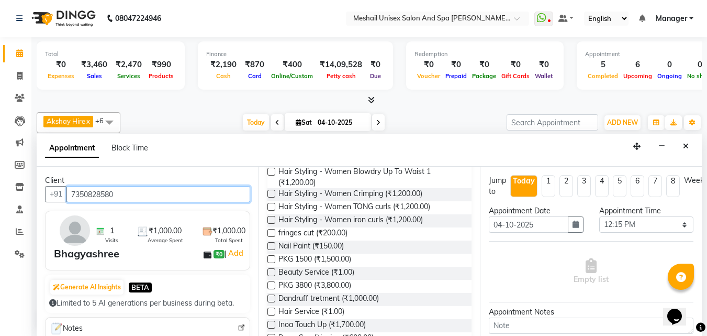
scroll to position [419, 0]
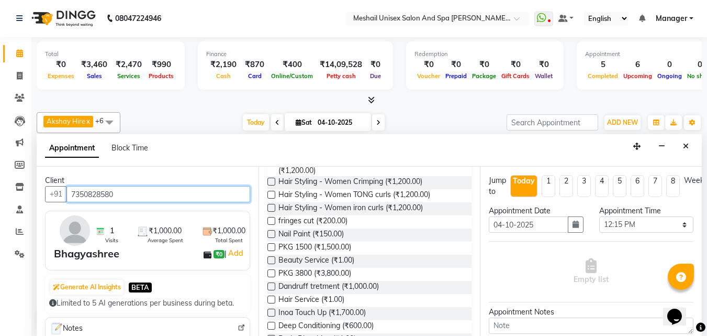
type input "7350828580"
click at [271, 290] on label at bounding box center [271, 286] width 8 height 8
click at [271, 291] on input "checkbox" at bounding box center [270, 287] width 7 height 7
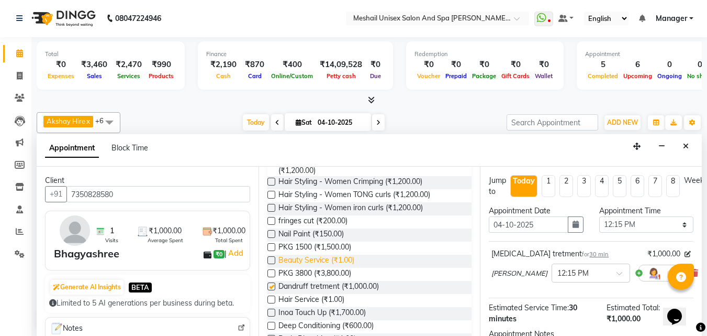
checkbox input "false"
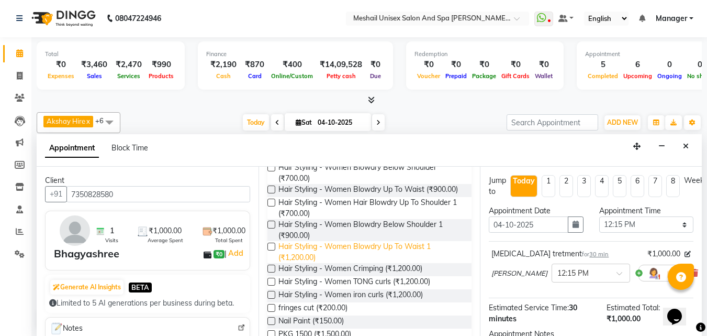
scroll to position [314, 0]
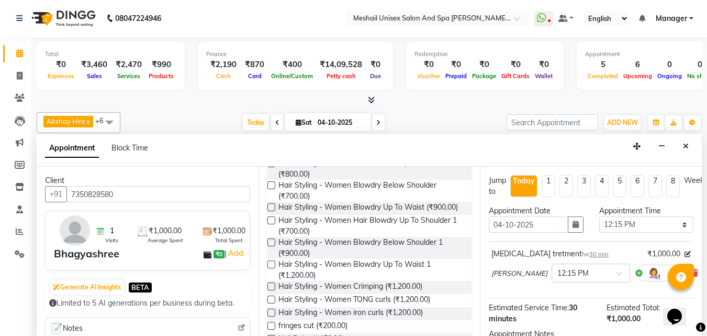
click at [272, 167] on label at bounding box center [271, 163] width 8 height 8
click at [272, 168] on input "checkbox" at bounding box center [270, 164] width 7 height 7
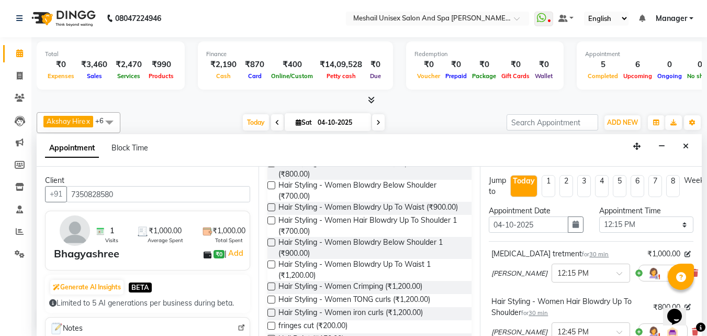
checkbox input "false"
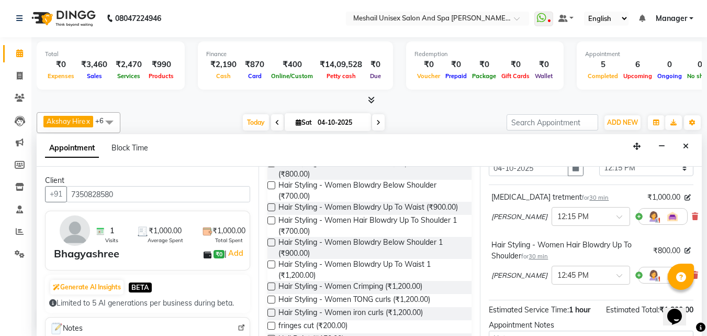
scroll to position [176, 0]
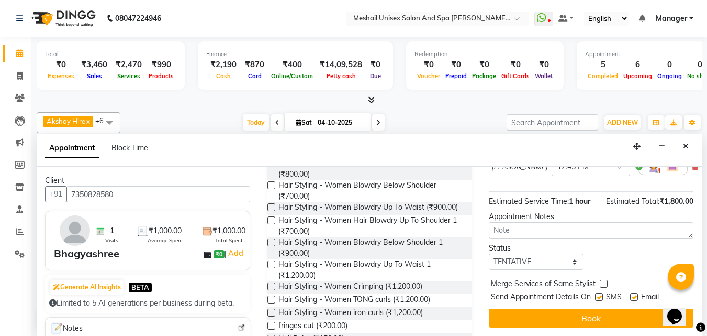
click at [600, 293] on label at bounding box center [599, 297] width 8 height 8
click at [600, 294] on input "checkbox" at bounding box center [598, 297] width 7 height 7
checkbox input "false"
click at [636, 293] on label at bounding box center [634, 297] width 8 height 8
click at [636, 294] on input "checkbox" at bounding box center [633, 297] width 7 height 7
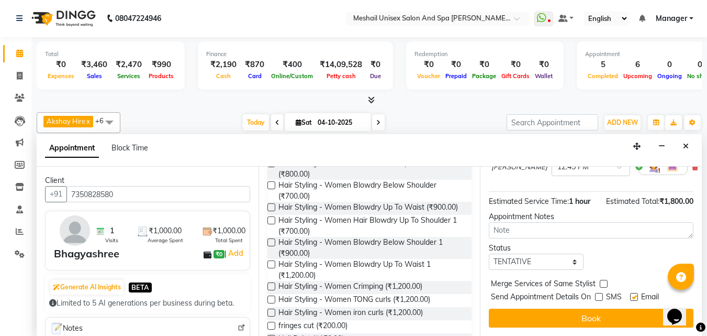
checkbox input "false"
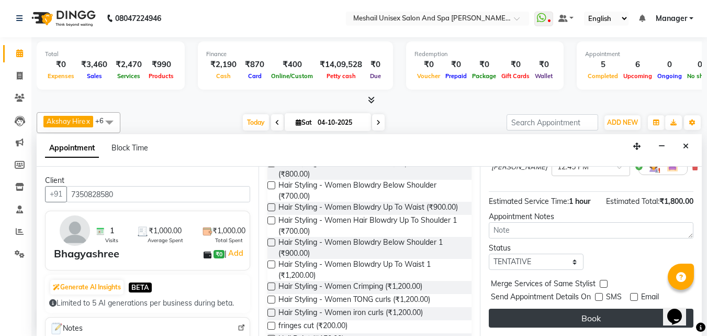
click at [630, 311] on button "Book" at bounding box center [591, 317] width 205 height 19
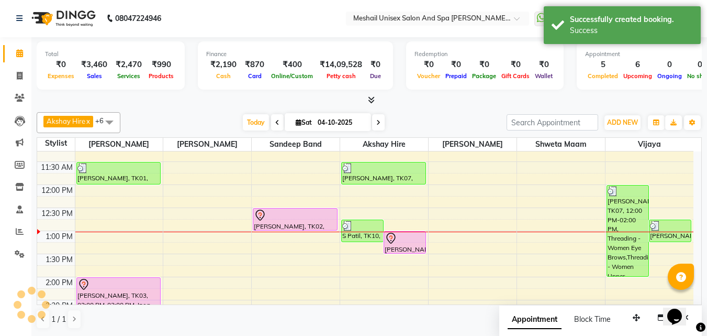
scroll to position [0, 0]
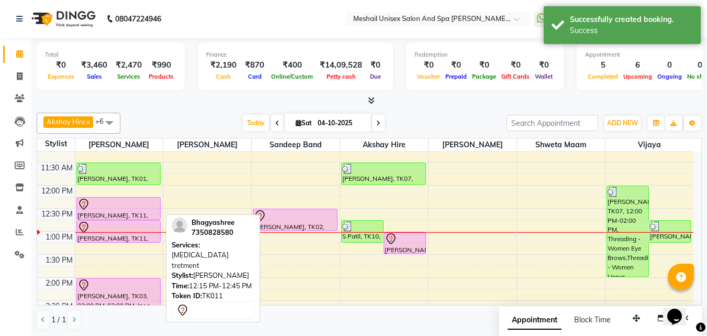
click at [123, 218] on div at bounding box center [119, 219] width 84 height 4
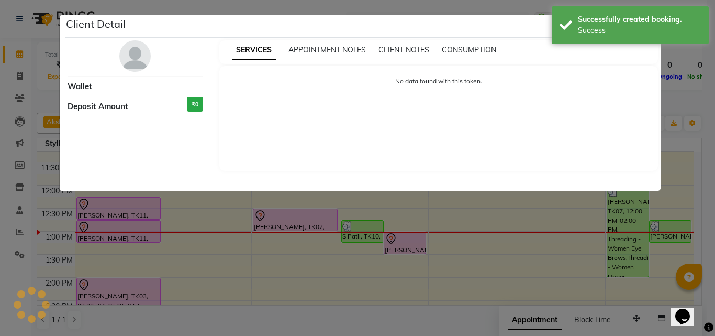
select select "7"
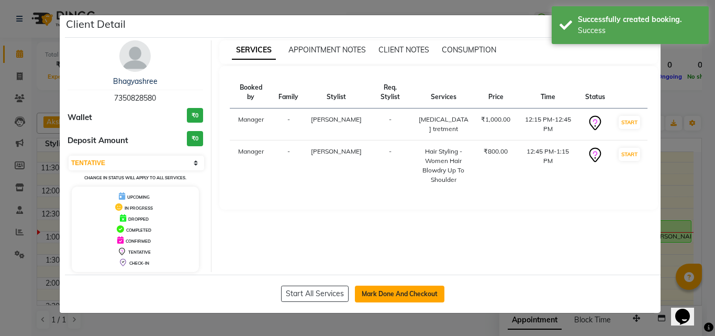
click at [414, 296] on button "Mark Done And Checkout" at bounding box center [400, 293] width 90 height 17
select select "service"
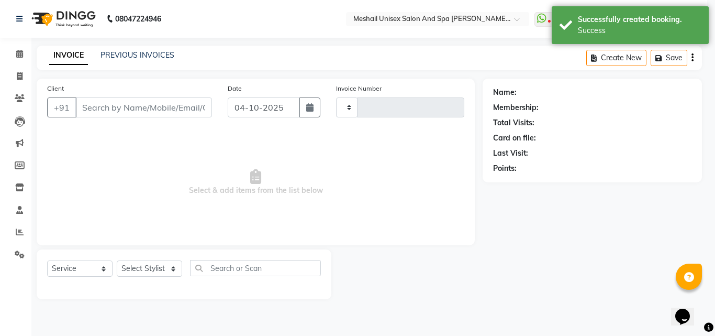
type input "2915"
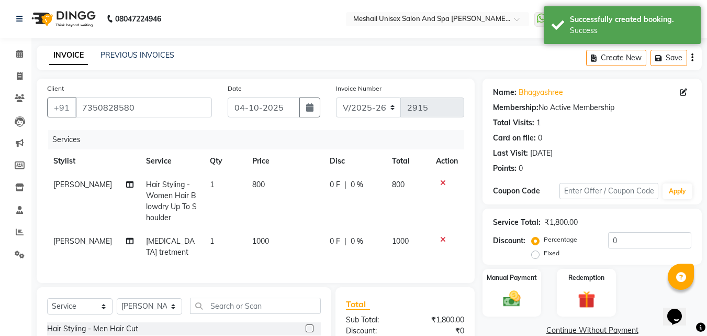
click at [278, 238] on td "1000" at bounding box center [284, 246] width 77 height 35
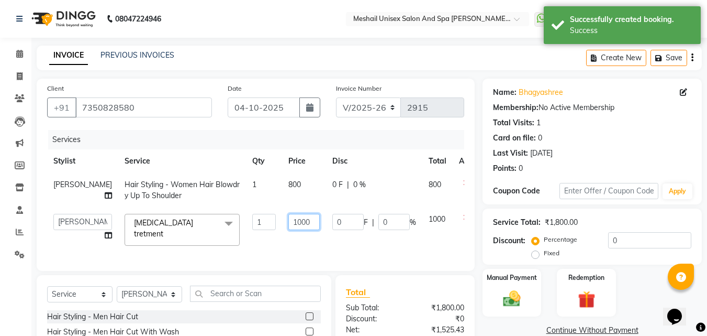
click at [294, 228] on input "1000" at bounding box center [303, 222] width 31 height 16
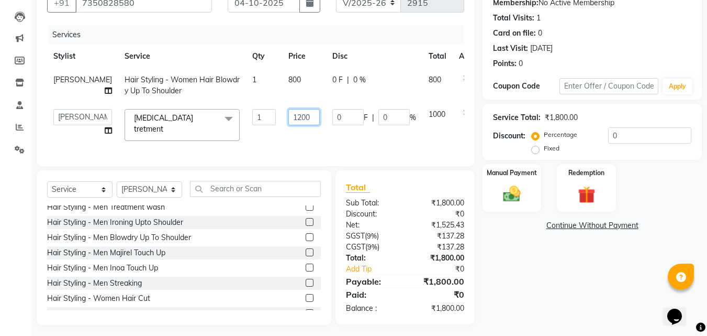
scroll to position [105, 0]
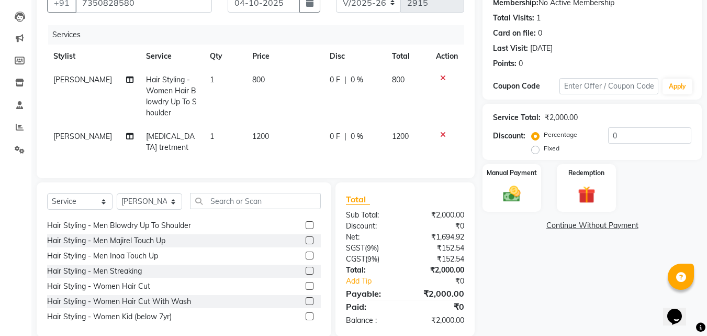
click at [300, 286] on div "Hair Styling - Men Hair Cut Hair Styling - Men Hair Cut With Wash Hair Styling …" at bounding box center [184, 269] width 274 height 105
click at [306, 289] on label at bounding box center [310, 286] width 8 height 8
click at [306, 289] on input "checkbox" at bounding box center [309, 286] width 7 height 7
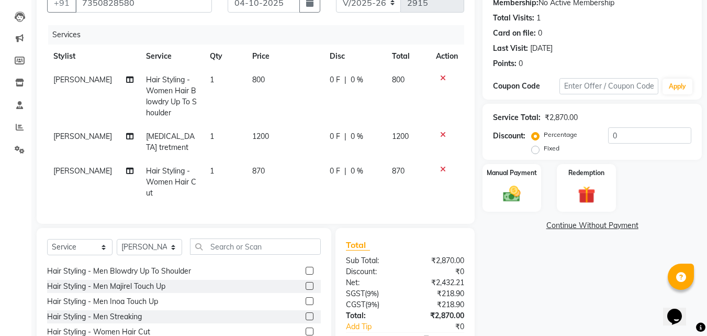
click at [440, 75] on icon at bounding box center [443, 77] width 6 height 7
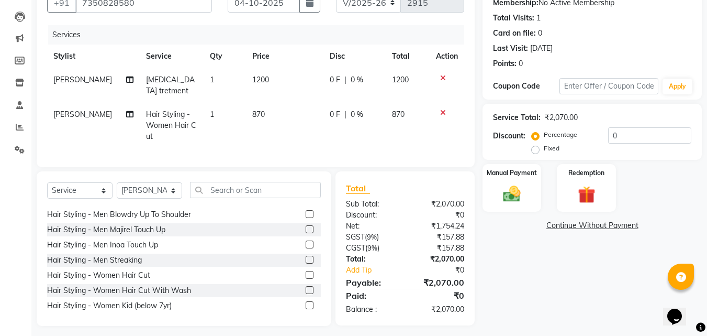
click at [283, 113] on td "870" at bounding box center [284, 126] width 77 height 46
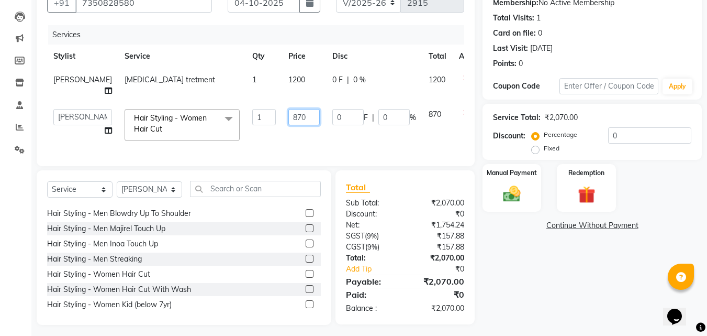
click at [295, 124] on input "870" at bounding box center [303, 117] width 31 height 16
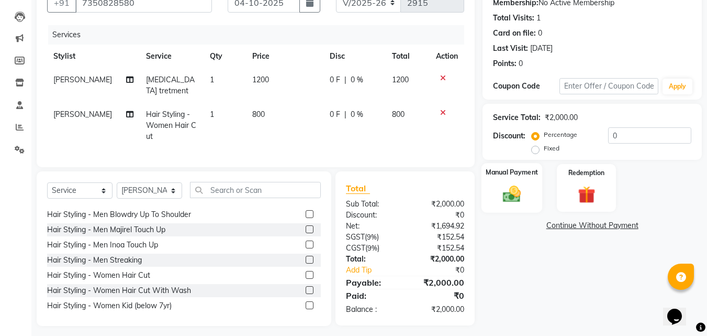
click at [518, 186] on img at bounding box center [511, 193] width 29 height 21
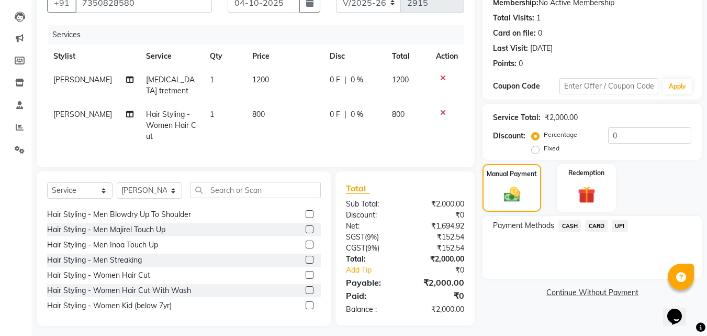
click at [618, 227] on span "UPI" at bounding box center [620, 226] width 16 height 12
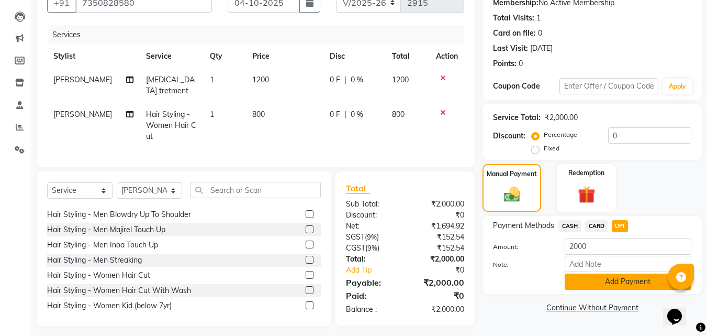
click at [619, 280] on button "Add Payment" at bounding box center [628, 281] width 127 height 16
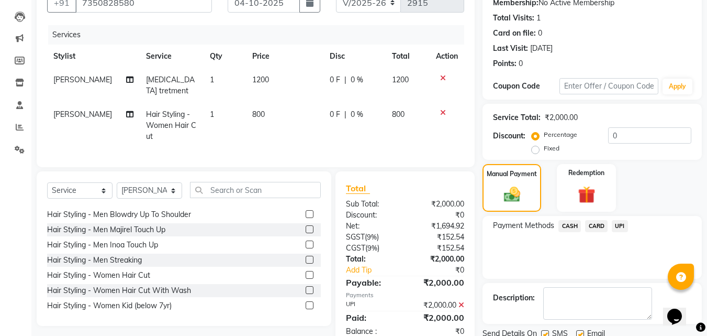
scroll to position [144, 0]
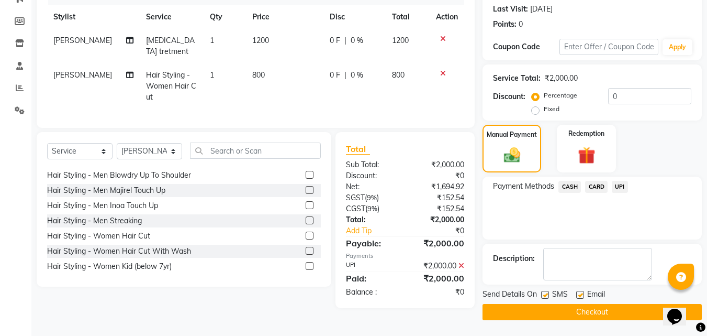
click at [544, 296] on label at bounding box center [545, 295] width 8 height 8
click at [544, 296] on input "checkbox" at bounding box center [544, 295] width 7 height 7
click at [578, 296] on label at bounding box center [580, 295] width 8 height 8
click at [578, 296] on input "checkbox" at bounding box center [579, 295] width 7 height 7
click at [583, 309] on button "Checkout" at bounding box center [592, 312] width 219 height 16
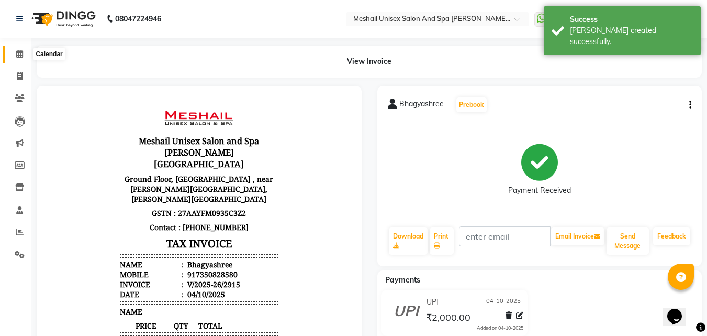
click at [21, 54] on icon at bounding box center [19, 54] width 7 height 8
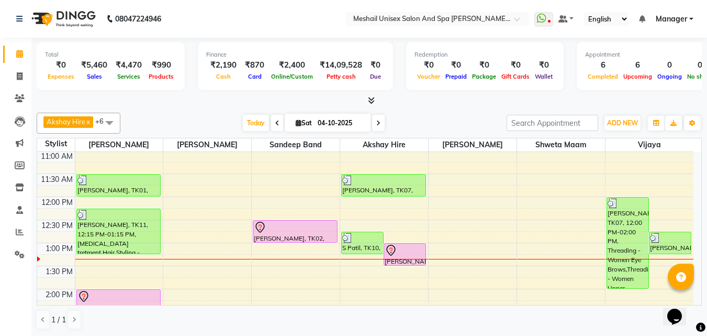
scroll to position [105, 0]
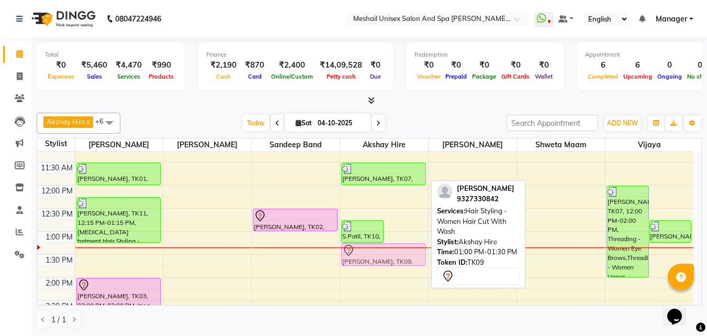
drag, startPoint x: 411, startPoint y: 237, endPoint x: 406, endPoint y: 247, distance: 11.0
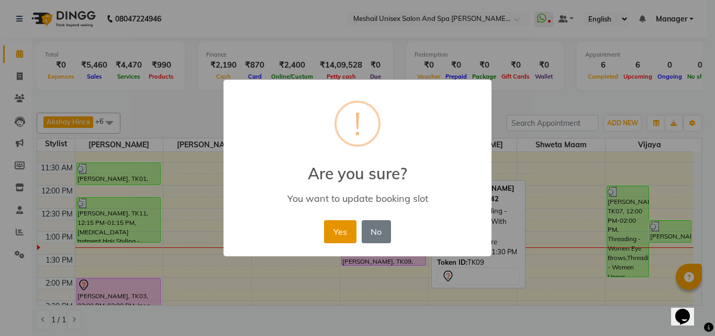
click at [340, 240] on button "Yes" at bounding box center [340, 231] width 32 height 23
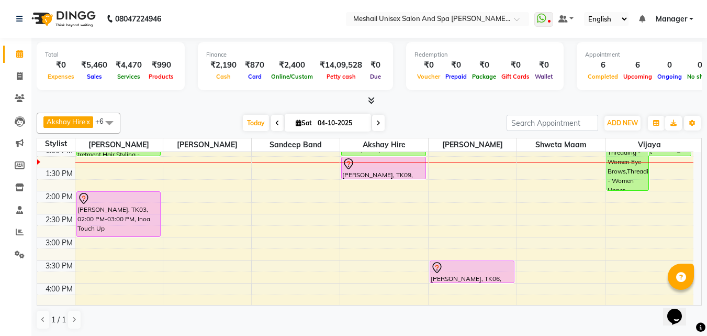
scroll to position [209, 0]
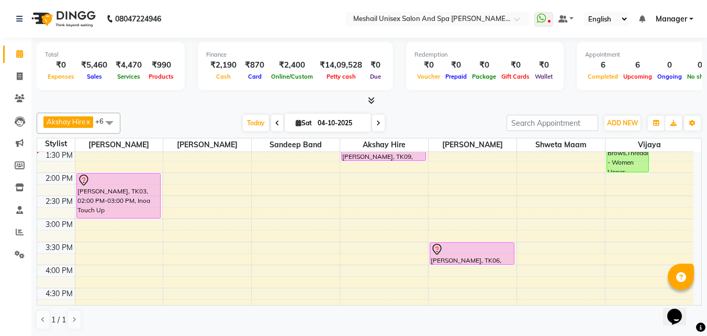
click at [370, 98] on icon at bounding box center [371, 100] width 7 height 8
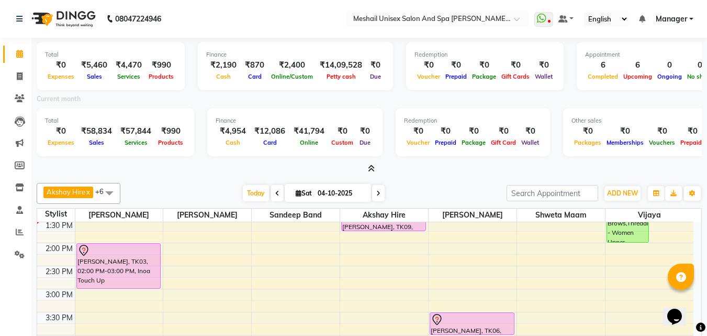
click at [377, 165] on div at bounding box center [369, 168] width 665 height 11
click at [371, 170] on icon at bounding box center [371, 168] width 7 height 8
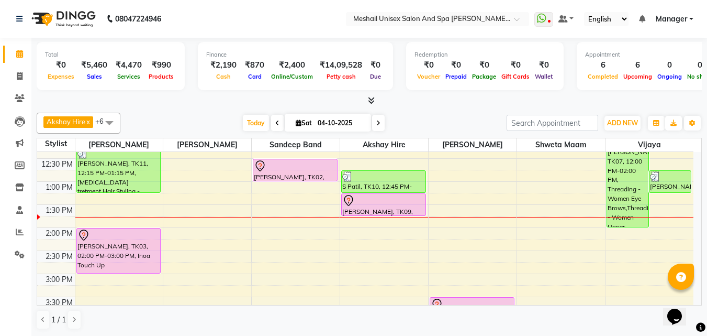
scroll to position [157, 0]
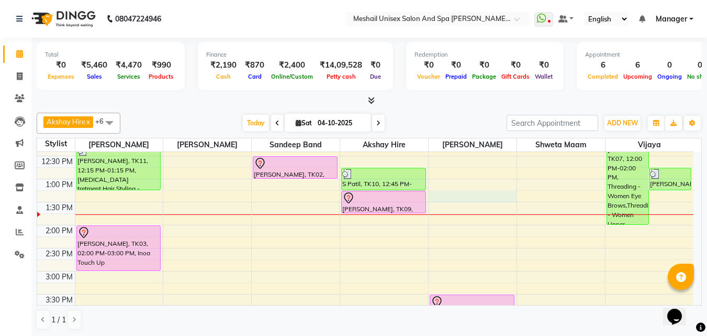
click at [442, 196] on div "9:00 AM 9:30 AM 10:00 AM 10:30 AM 11:00 AM 11:30 AM 12:00 PM 12:30 PM 1:00 PM 1…" at bounding box center [365, 294] width 656 height 598
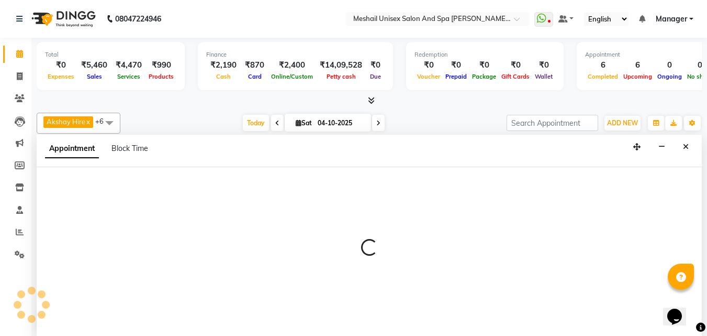
scroll to position [1, 0]
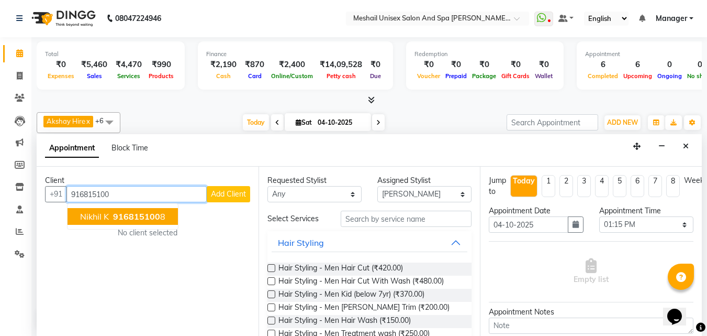
click at [144, 217] on span "916815100" at bounding box center [136, 216] width 47 height 10
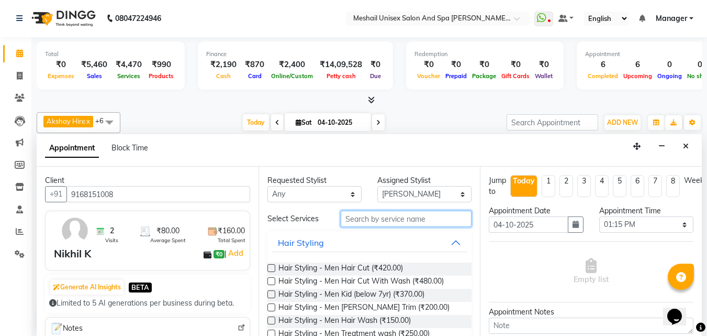
click at [375, 216] on input "text" at bounding box center [406, 218] width 131 height 16
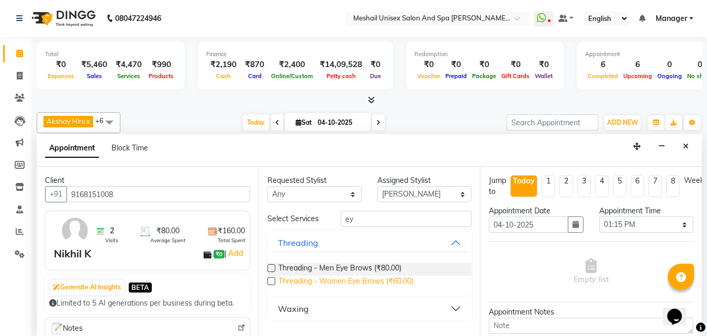
click at [384, 279] on span "Threading - Women Eye Brows (₹60.00)" at bounding box center [345, 281] width 135 height 13
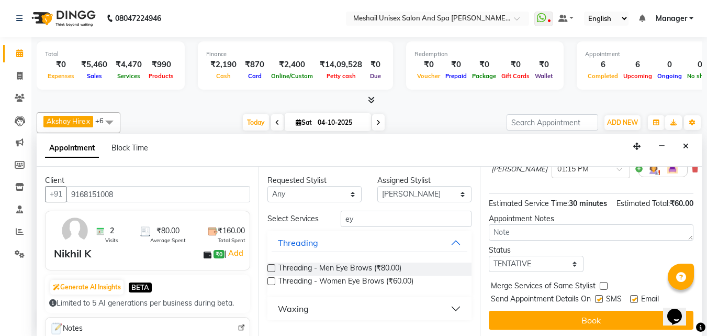
scroll to position [127, 0]
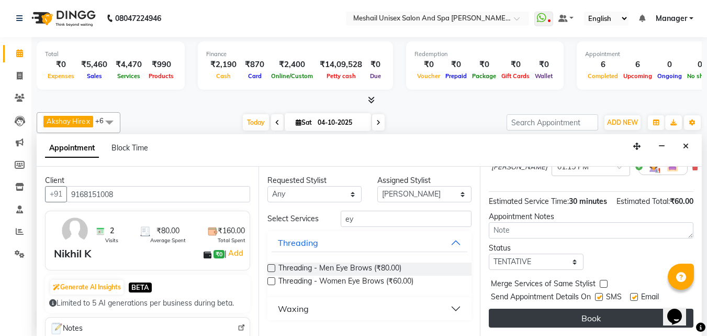
drag, startPoint x: 598, startPoint y: 288, endPoint x: 593, endPoint y: 316, distance: 27.8
click at [598, 293] on label at bounding box center [599, 297] width 8 height 8
click at [598, 294] on input "checkbox" at bounding box center [598, 297] width 7 height 7
click at [593, 316] on button "Book" at bounding box center [591, 317] width 205 height 19
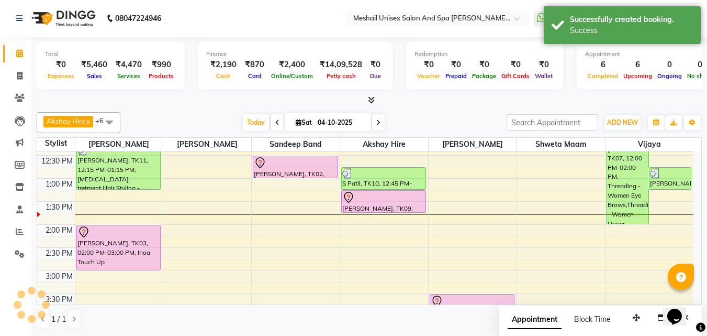
scroll to position [0, 0]
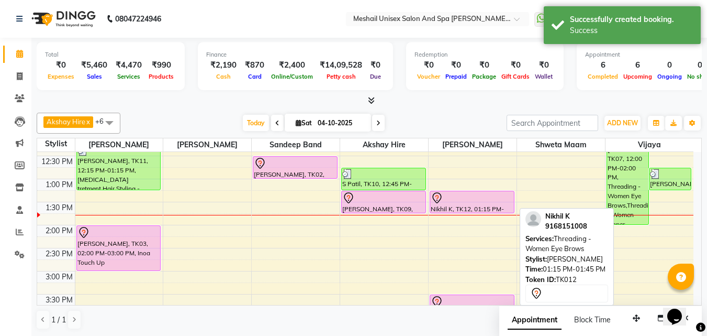
click at [463, 206] on div "Nikhil K, TK12, 01:15 PM-01:45 PM, Threading - Women Eye Brows" at bounding box center [472, 201] width 84 height 21
click at [466, 192] on div at bounding box center [472, 198] width 83 height 13
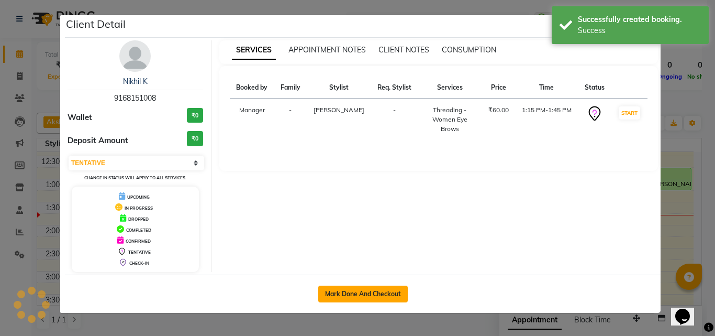
click at [370, 285] on button "Mark Done And Checkout" at bounding box center [363, 293] width 90 height 17
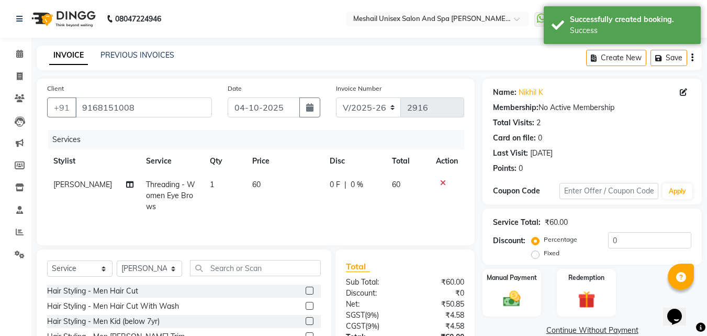
click at [271, 177] on td "60" at bounding box center [284, 196] width 77 height 46
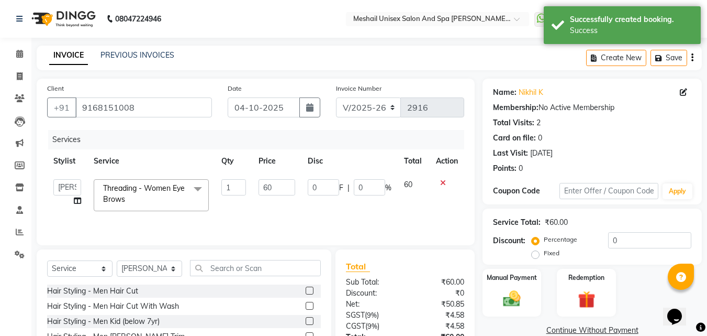
click at [271, 178] on td "60" at bounding box center [276, 195] width 49 height 44
click at [271, 186] on input "60" at bounding box center [277, 187] width 36 height 16
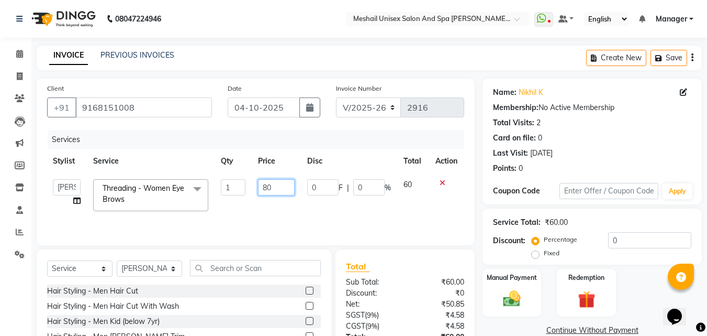
scroll to position [84, 0]
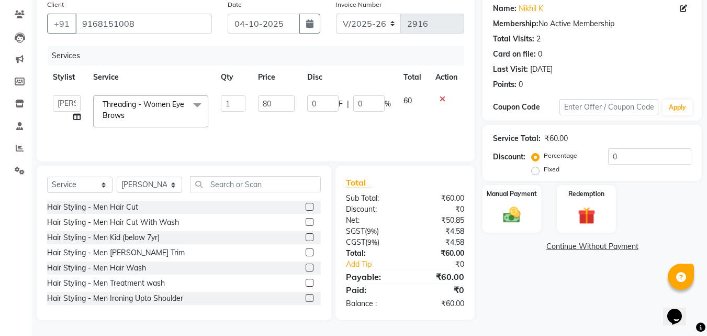
click at [383, 132] on td "0 F | 0 %" at bounding box center [349, 111] width 96 height 44
click at [514, 224] on img at bounding box center [511, 214] width 29 height 21
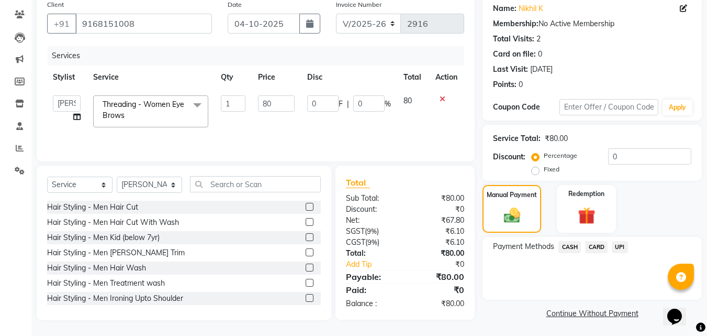
click at [623, 249] on span "UPI" at bounding box center [620, 247] width 16 height 12
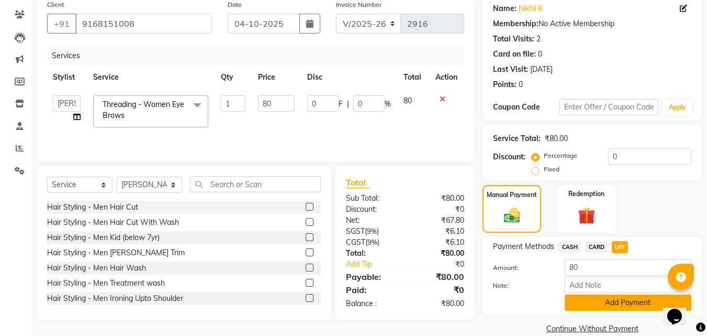
click at [610, 295] on button "Add Payment" at bounding box center [628, 302] width 127 height 16
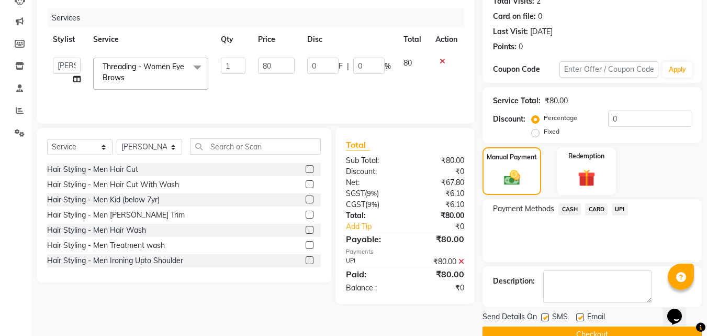
scroll to position [144, 0]
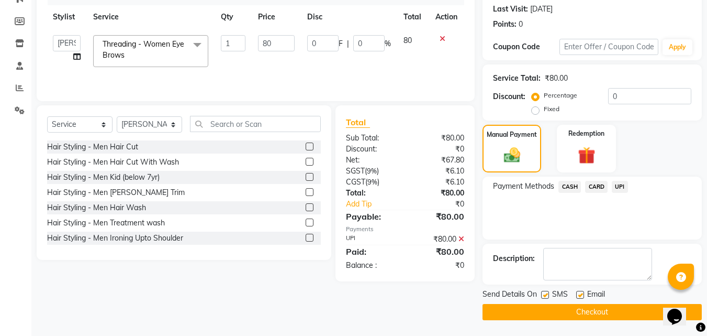
click at [552, 309] on button "Checkout" at bounding box center [592, 312] width 219 height 16
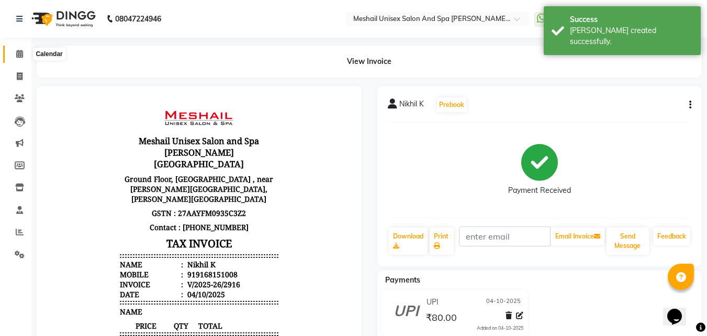
click at [20, 57] on icon at bounding box center [19, 54] width 7 height 8
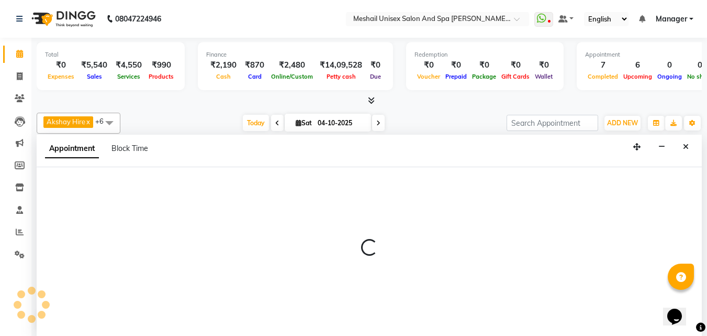
scroll to position [1, 0]
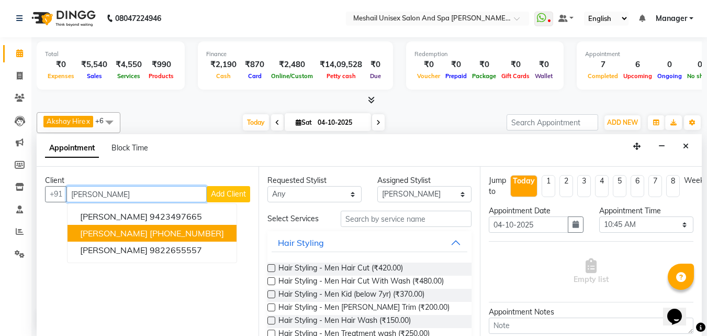
click at [164, 231] on ngb-highlight "[PHONE_NUMBER]" at bounding box center [187, 233] width 74 height 10
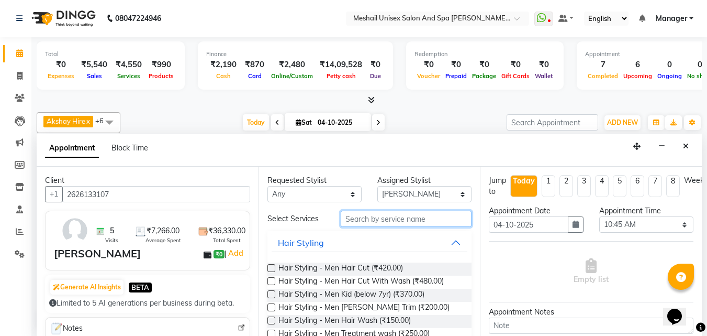
click at [375, 221] on input "text" at bounding box center [406, 218] width 131 height 16
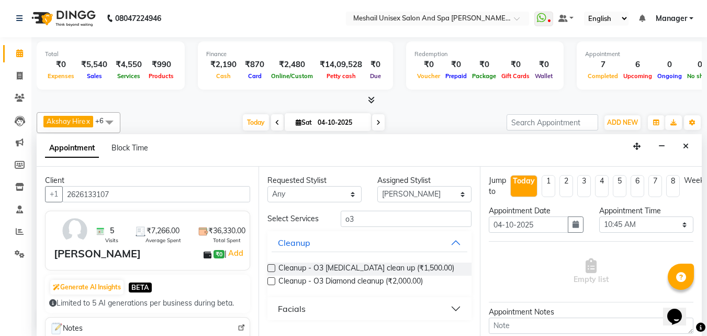
click at [457, 308] on button "Facials" at bounding box center [370, 308] width 196 height 19
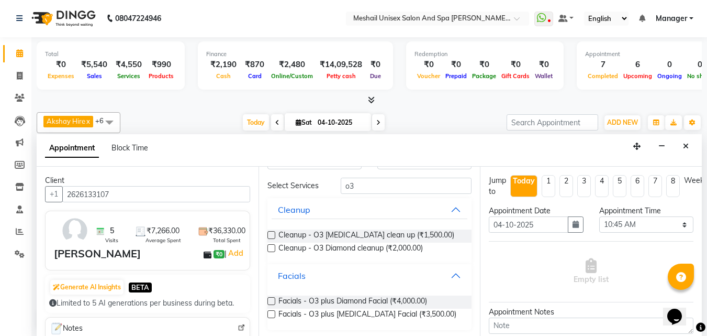
scroll to position [36, 0]
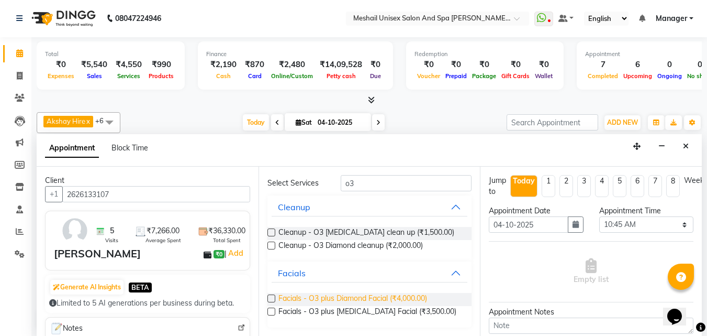
click at [398, 299] on span "Facials - O3 plus Diamond Facial (₹4,000.00)" at bounding box center [352, 299] width 149 height 13
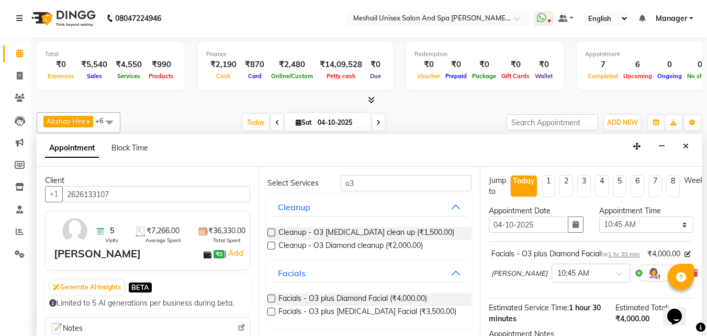
scroll to position [0, 0]
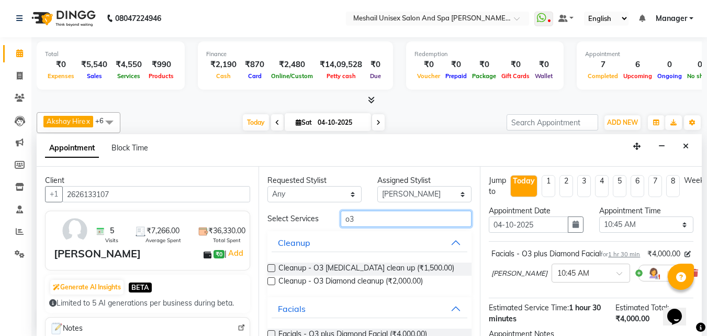
click at [395, 217] on input "o3" at bounding box center [406, 218] width 131 height 16
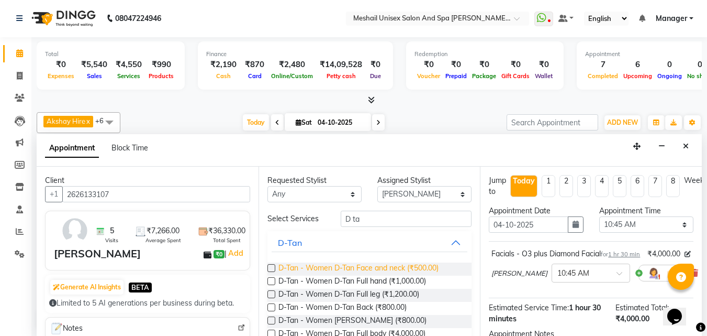
click at [406, 270] on span "D-Tan - Women D-Tan Face and neck (₹500.00)" at bounding box center [358, 268] width 160 height 13
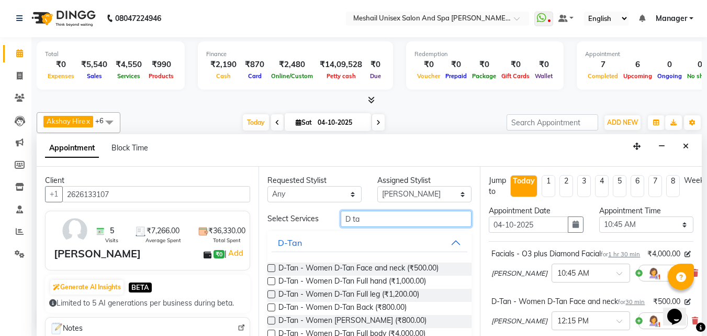
click at [388, 221] on input "D ta" at bounding box center [406, 218] width 131 height 16
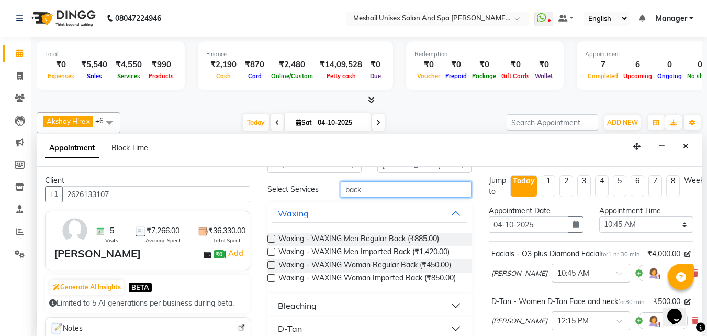
scroll to position [52, 0]
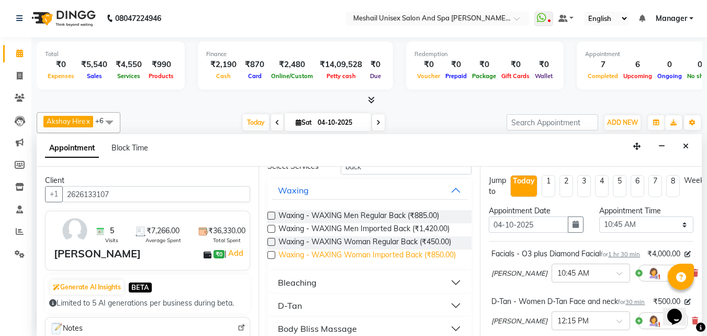
click at [296, 260] on span "Waxing - WAXING Woman Imported Back (₹850.00)" at bounding box center [366, 255] width 177 height 13
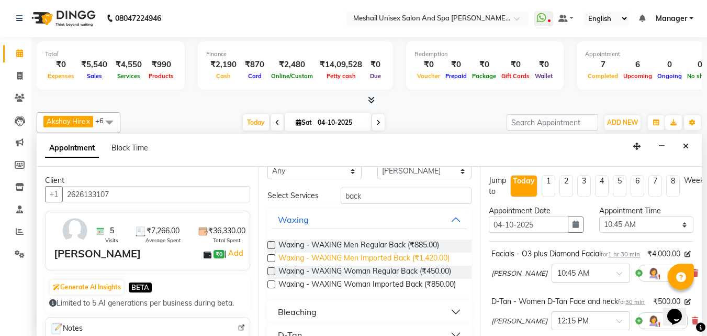
scroll to position [0, 0]
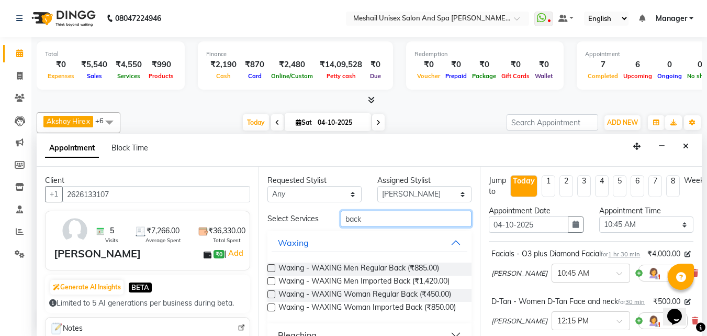
click at [376, 215] on input "back" at bounding box center [406, 218] width 131 height 16
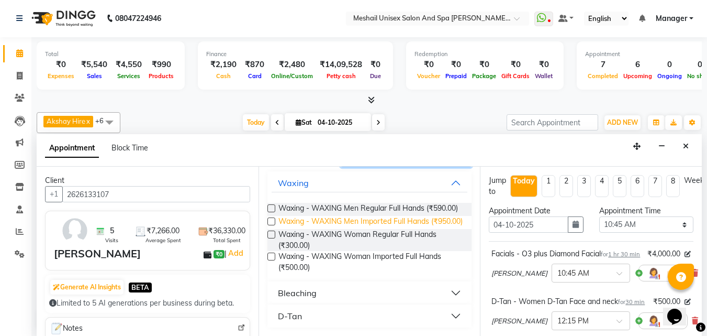
scroll to position [77, 0]
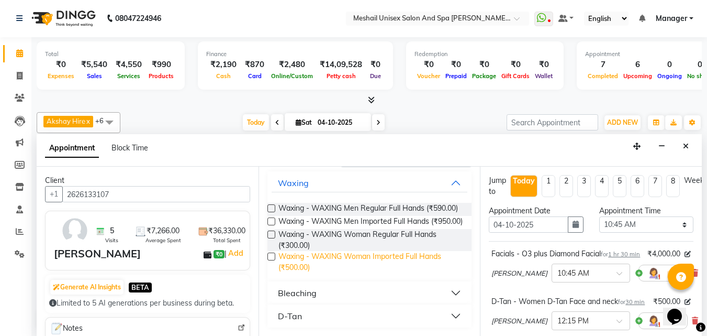
click at [314, 262] on span "Waxing - WAXING Woman Imported Full Hands (₹500.00)" at bounding box center [370, 262] width 185 height 22
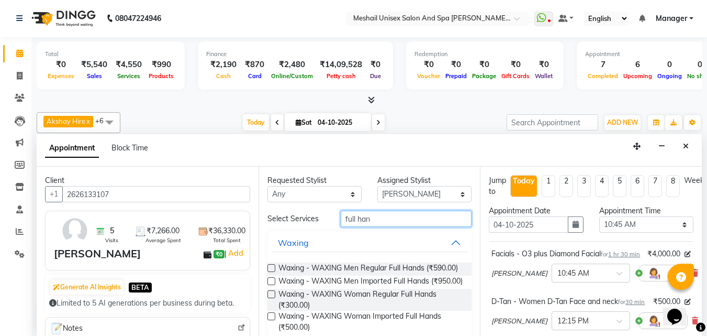
click at [385, 215] on input "full han" at bounding box center [406, 218] width 131 height 16
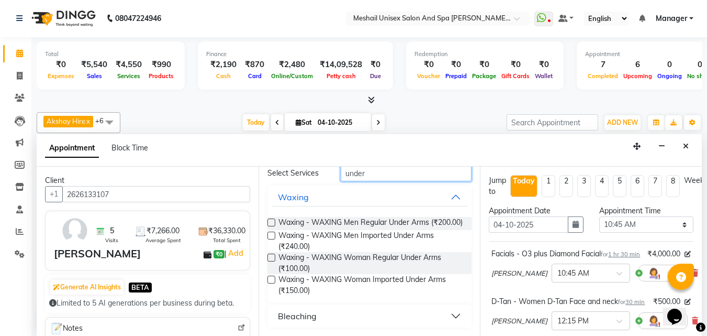
scroll to position [54, 0]
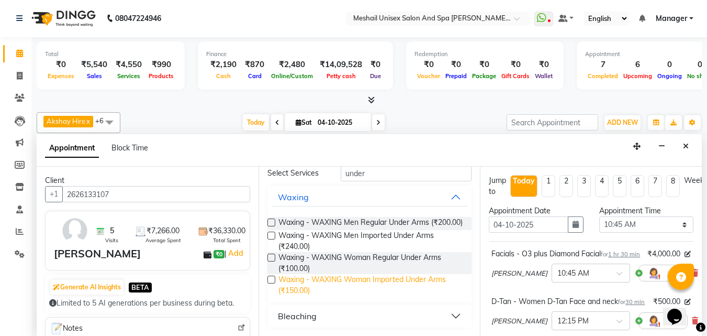
click at [297, 281] on span "Waxing - WAXING Woman Imported Under Arms (₹150.00)" at bounding box center [370, 285] width 185 height 22
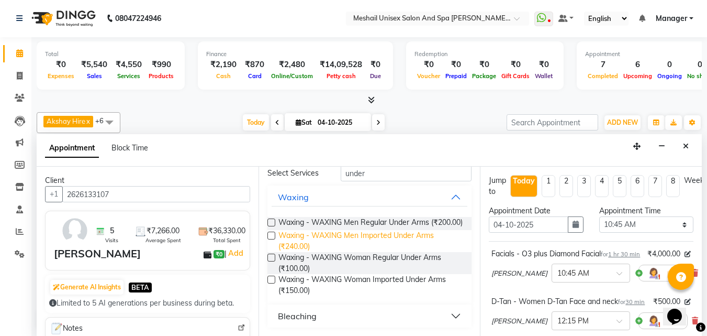
scroll to position [0, 0]
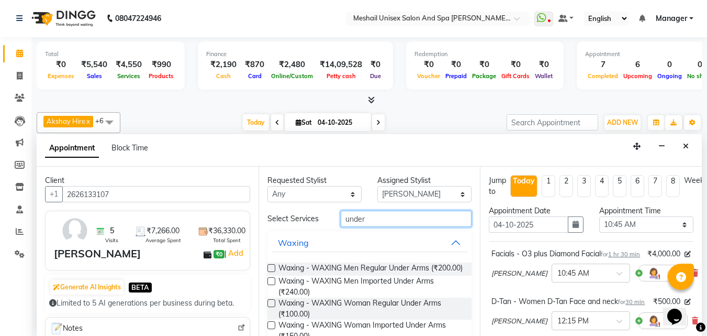
click at [371, 220] on input "under" at bounding box center [406, 218] width 131 height 16
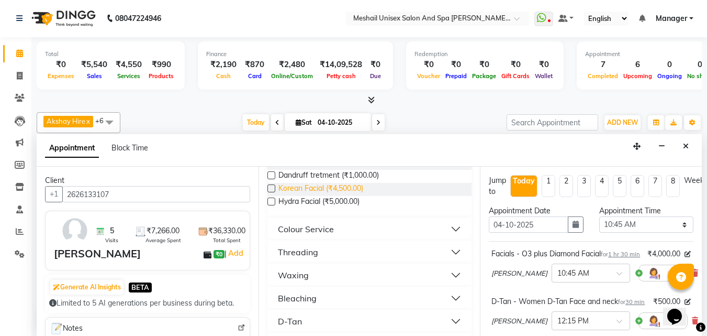
scroll to position [157, 0]
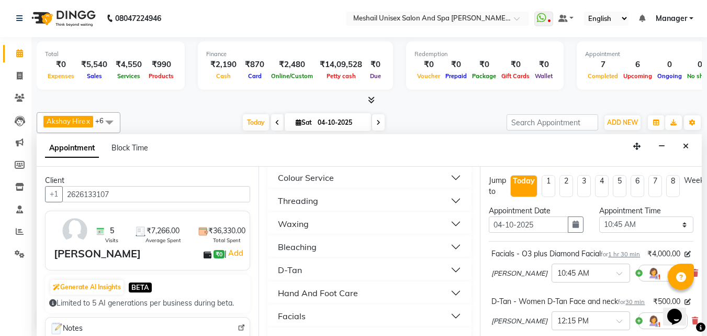
click at [338, 201] on button "Threading" at bounding box center [370, 200] width 196 height 19
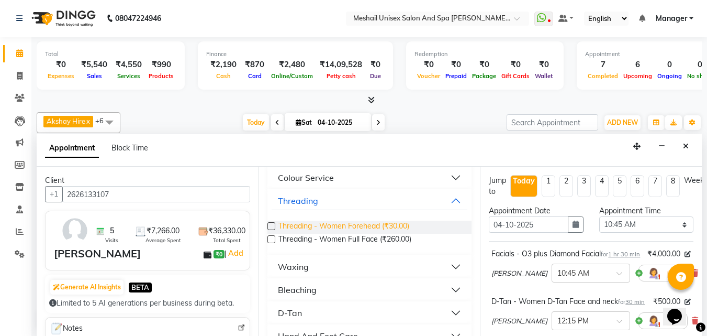
click at [361, 226] on span "Threading - Women Forehead (₹30.00)" at bounding box center [343, 226] width 131 height 13
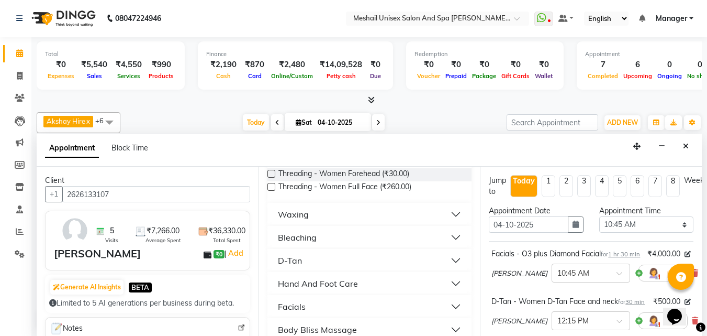
scroll to position [0, 0]
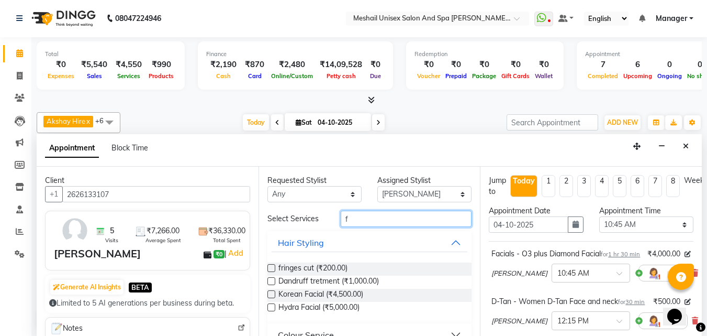
click at [371, 218] on input "f" at bounding box center [406, 218] width 131 height 16
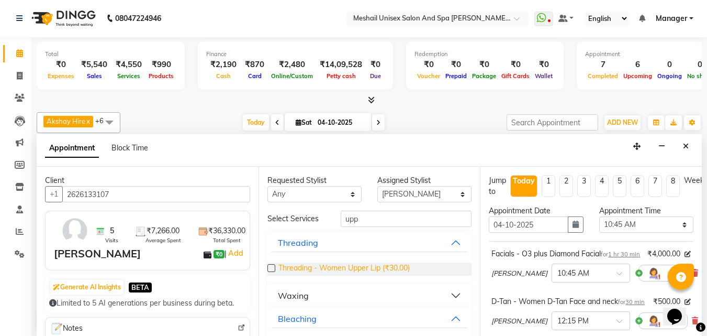
click at [393, 269] on span "Threading - Women Upper Lip (₹30.00)" at bounding box center [343, 268] width 131 height 13
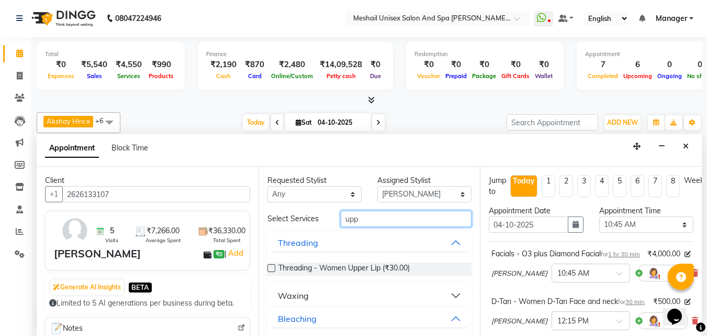
click at [354, 214] on input "upp" at bounding box center [406, 218] width 131 height 16
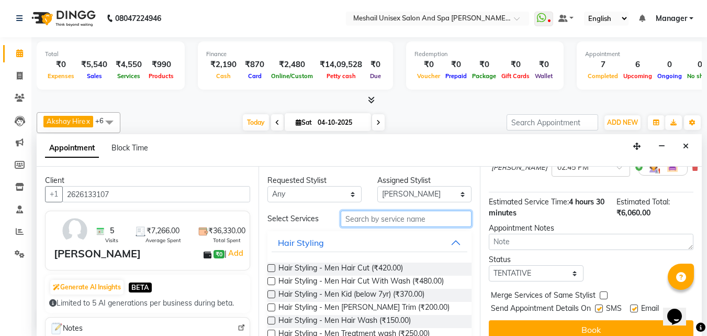
scroll to position [477, 0]
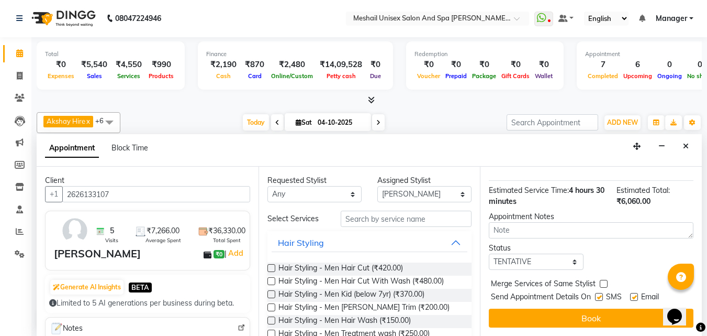
click at [598, 293] on label at bounding box center [599, 297] width 8 height 8
click at [598, 294] on input "checkbox" at bounding box center [598, 297] width 7 height 7
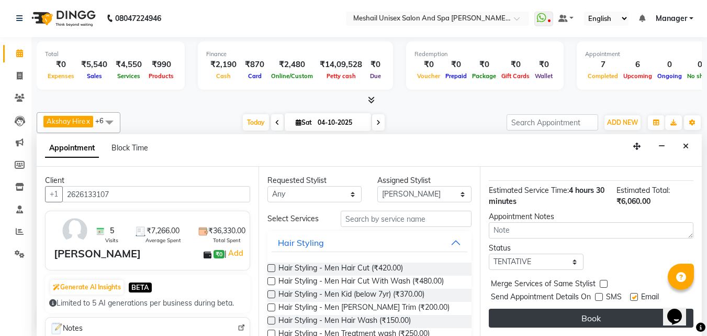
click at [574, 308] on button "Book" at bounding box center [591, 317] width 205 height 19
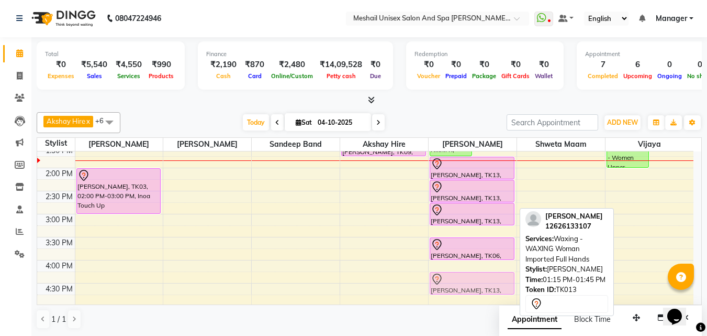
scroll to position [217, 0]
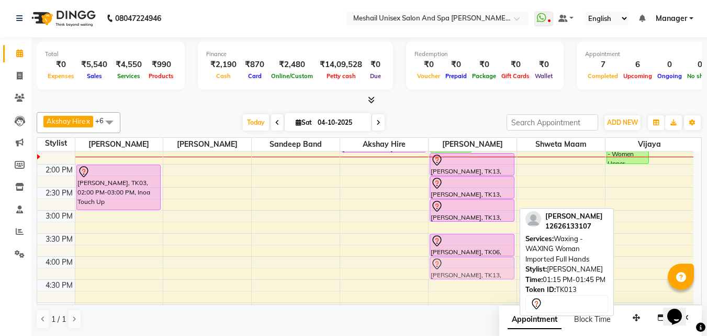
drag, startPoint x: 492, startPoint y: 205, endPoint x: 497, endPoint y: 275, distance: 70.3
click at [497, 275] on div "Nikhil K, TK12, 01:15 PM-01:45 PM, Threading - Women Eye Brows [PERSON_NAME], T…" at bounding box center [473, 233] width 88 height 598
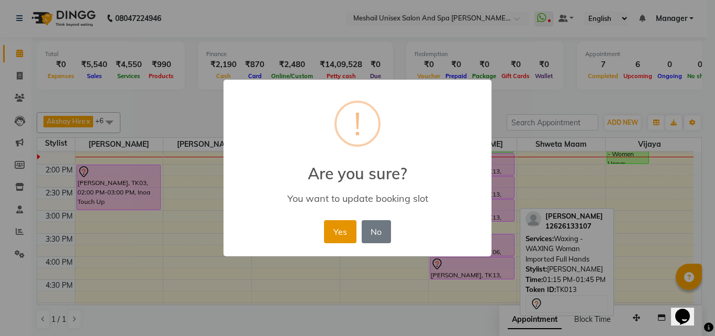
click at [352, 230] on button "Yes" at bounding box center [340, 231] width 32 height 23
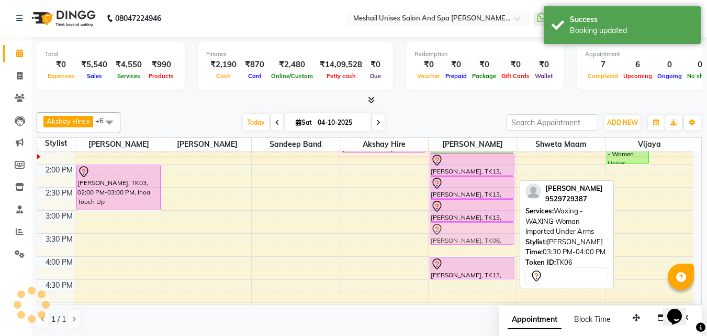
drag, startPoint x: 486, startPoint y: 236, endPoint x: 489, endPoint y: 228, distance: 9.1
click at [489, 228] on div "[PERSON_NAME], TK13, 10:45 AM-12:15 PM, Facials - O3 plus Diamond Facial [PERSO…" at bounding box center [473, 233] width 88 height 598
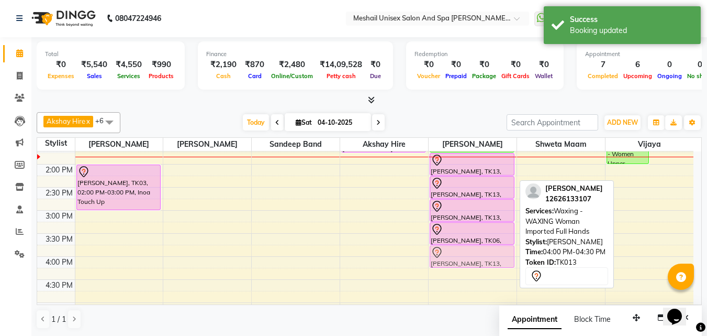
drag, startPoint x: 480, startPoint y: 262, endPoint x: 482, endPoint y: 252, distance: 10.1
click at [482, 252] on div "[PERSON_NAME], TK13, 10:45 AM-12:15 PM, Facials - O3 plus Diamond Facial [PERSO…" at bounding box center [473, 233] width 88 height 598
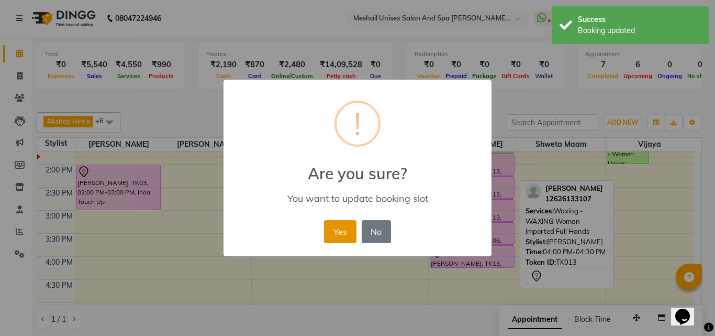
click at [332, 229] on button "Yes" at bounding box center [340, 231] width 32 height 23
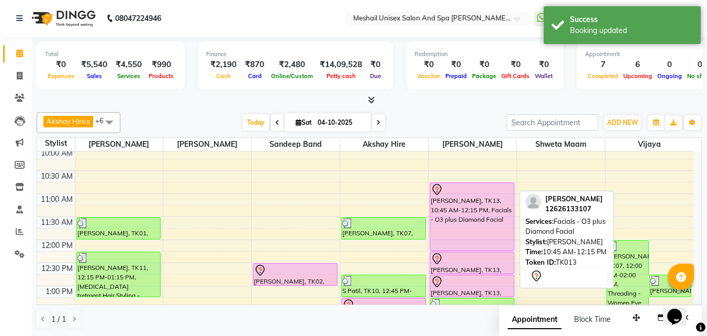
scroll to position [105, 0]
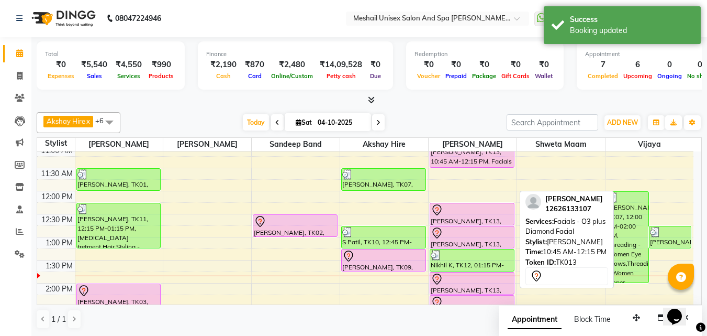
drag, startPoint x: 470, startPoint y: 195, endPoint x: 470, endPoint y: 169, distance: 26.2
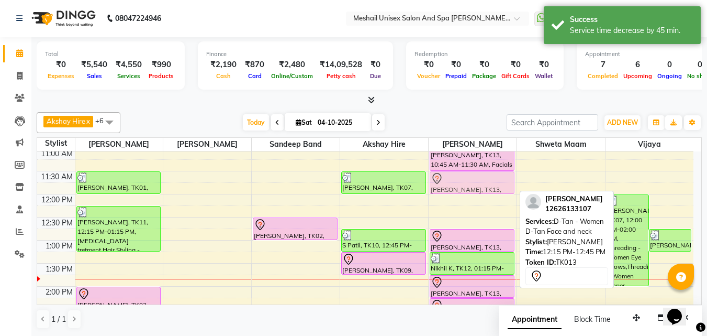
drag, startPoint x: 488, startPoint y: 213, endPoint x: 496, endPoint y: 177, distance: 36.1
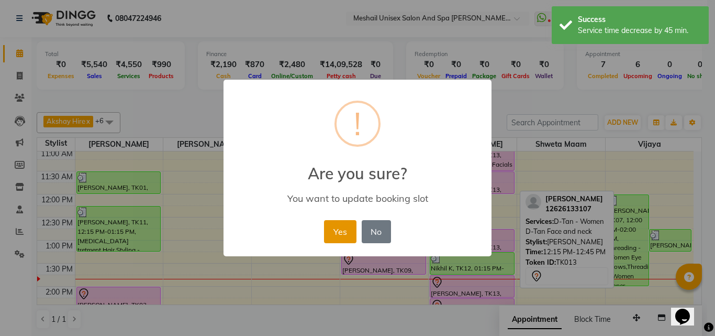
click at [342, 229] on button "Yes" at bounding box center [340, 231] width 32 height 23
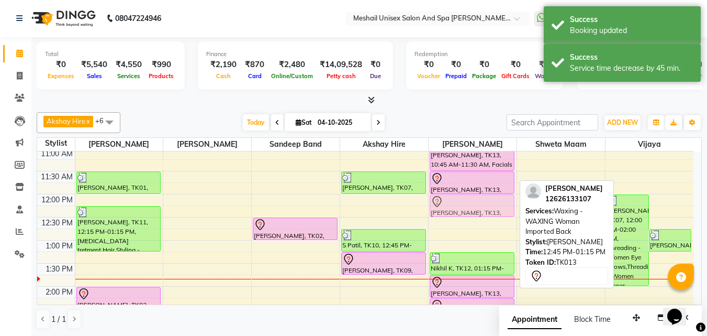
drag, startPoint x: 492, startPoint y: 235, endPoint x: 503, endPoint y: 201, distance: 35.4
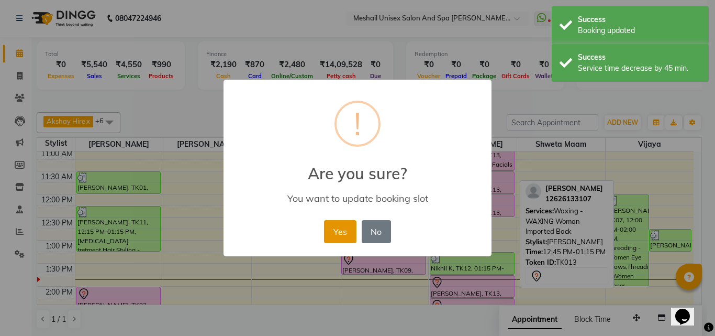
click at [342, 227] on button "Yes" at bounding box center [340, 231] width 32 height 23
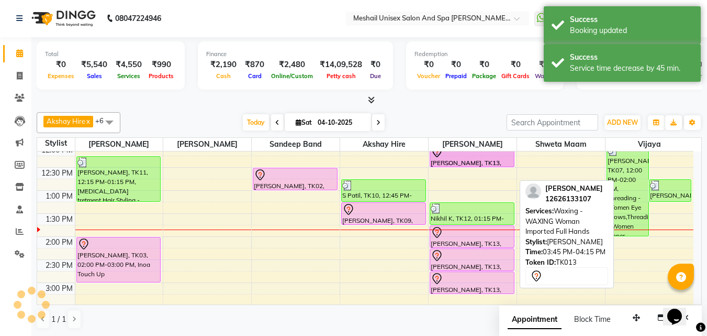
scroll to position [131, 0]
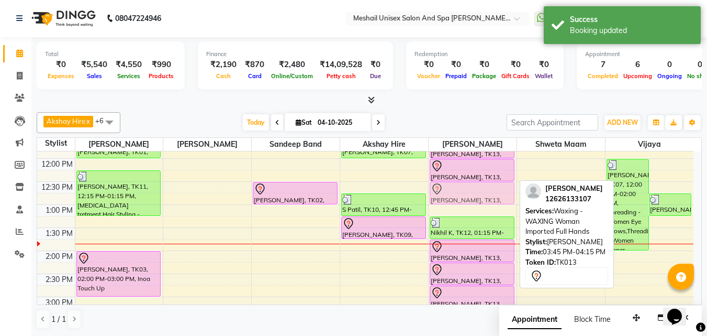
drag, startPoint x: 503, startPoint y: 273, endPoint x: 522, endPoint y: 194, distance: 80.9
click at [522, 194] on div "Akshay Hire x Sandeep Band x [PERSON_NAME] x Shweta maam x Vijaya x [PERSON_NAM…" at bounding box center [369, 220] width 665 height 225
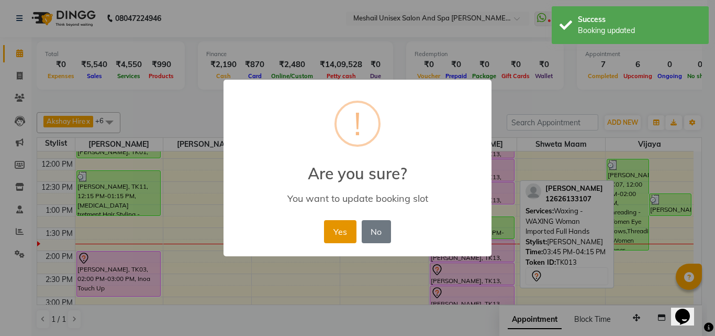
click at [347, 229] on button "Yes" at bounding box center [340, 231] width 32 height 23
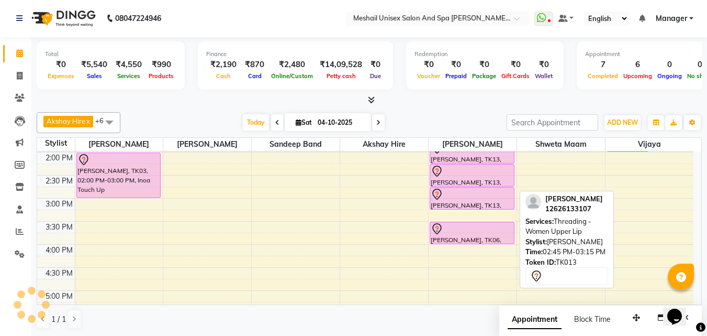
scroll to position [236, 0]
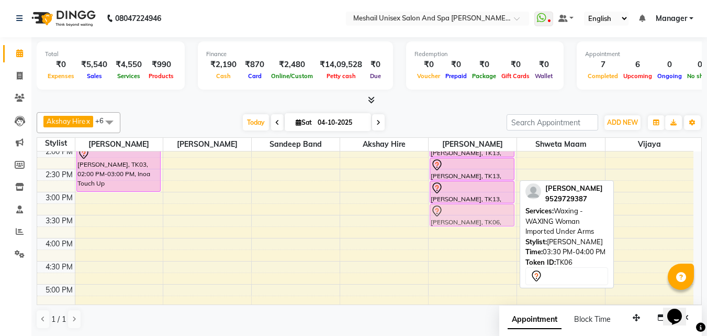
drag, startPoint x: 487, startPoint y: 224, endPoint x: 494, endPoint y: 211, distance: 13.8
click at [494, 211] on div "[PERSON_NAME], TK13, 10:45 AM-11:30 AM, Facials - O3 plus Diamond Facial [PERSO…" at bounding box center [473, 215] width 88 height 598
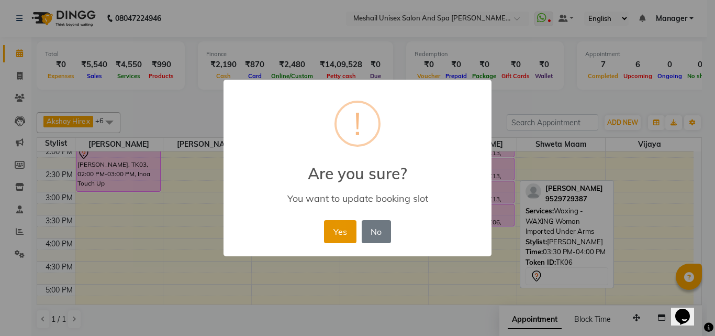
click at [352, 229] on button "Yes" at bounding box center [340, 231] width 32 height 23
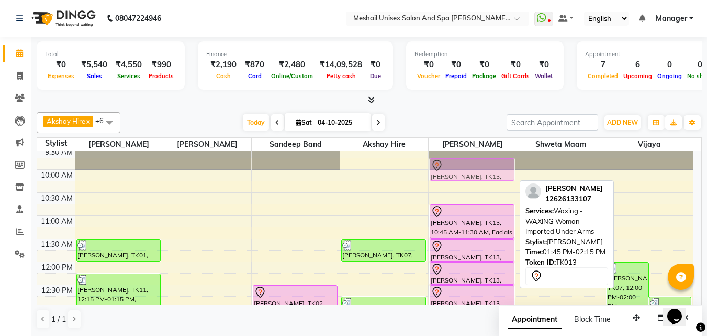
scroll to position [20, 0]
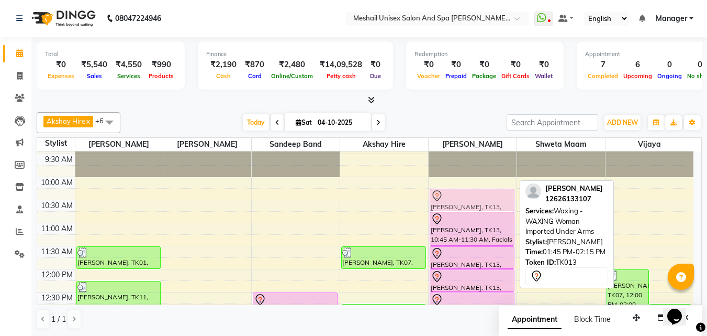
drag, startPoint x: 482, startPoint y: 271, endPoint x: 491, endPoint y: 191, distance: 80.6
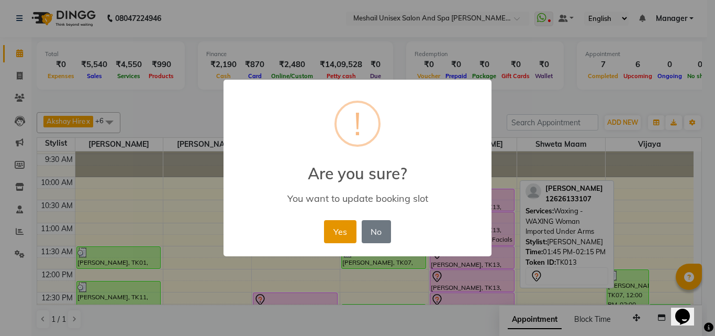
click at [331, 231] on button "Yes" at bounding box center [340, 231] width 32 height 23
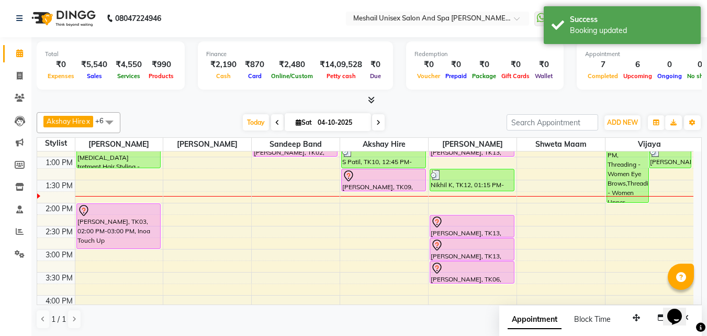
scroll to position [177, 0]
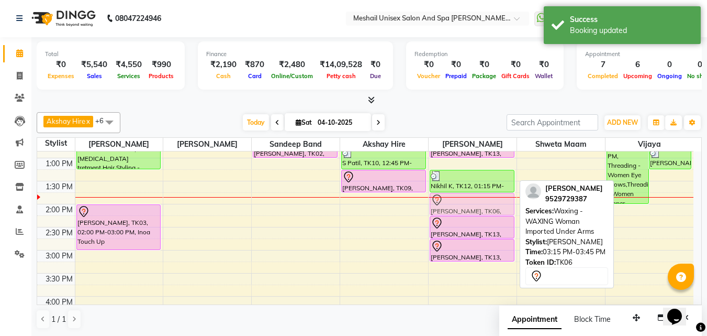
drag, startPoint x: 468, startPoint y: 273, endPoint x: 485, endPoint y: 206, distance: 69.1
click at [485, 206] on div "[PERSON_NAME], TK13, 10:15 AM-10:45 AM, Waxing - WAXING Woman Imported Under Ar…" at bounding box center [473, 273] width 88 height 598
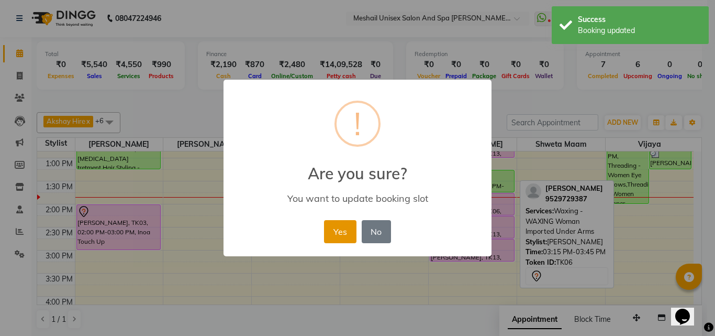
click at [348, 233] on button "Yes" at bounding box center [340, 231] width 32 height 23
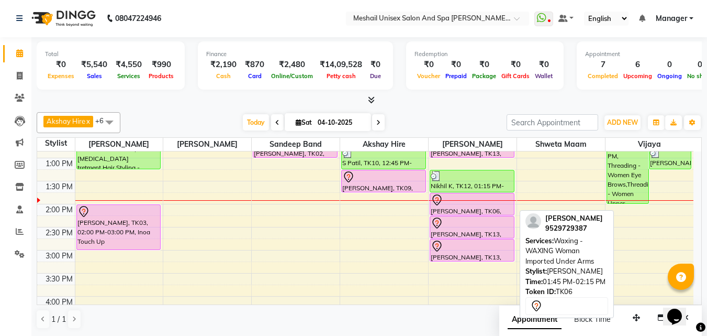
click at [447, 213] on div at bounding box center [472, 215] width 84 height 4
click at [446, 207] on div "[PERSON_NAME], TK06, 01:45 PM-02:15 PM, Waxing - WAXING Woman Imported Under Ar…" at bounding box center [472, 203] width 84 height 21
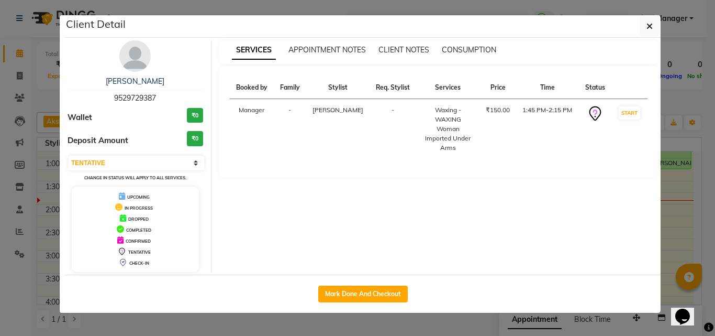
click at [379, 287] on button "Mark Done And Checkout" at bounding box center [363, 293] width 90 height 17
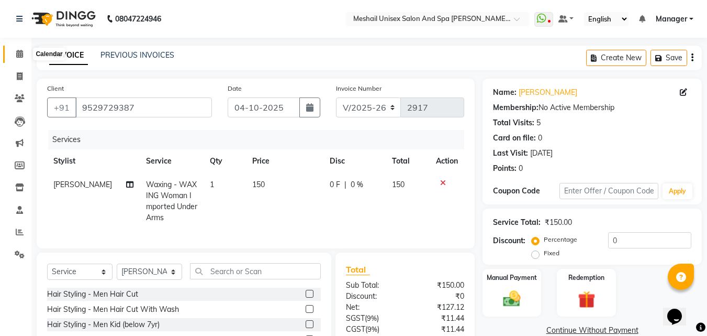
click at [16, 55] on icon at bounding box center [19, 54] width 7 height 8
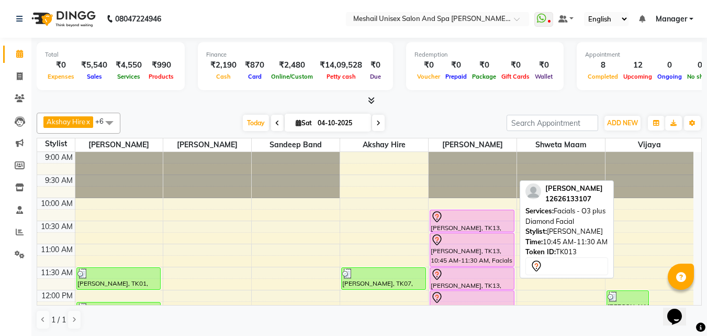
click at [474, 241] on div at bounding box center [472, 239] width 83 height 13
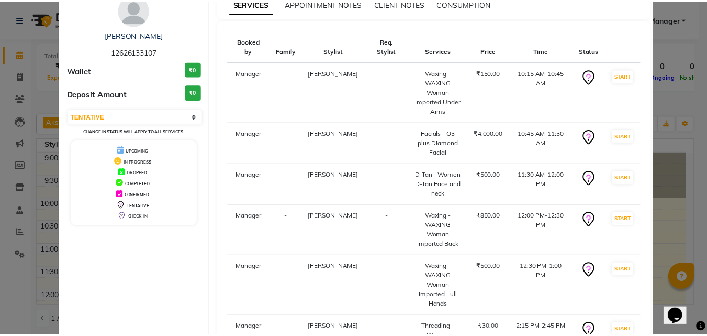
scroll to position [184, 0]
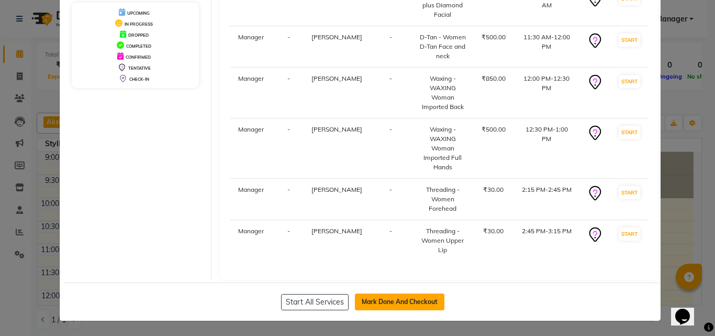
click at [386, 299] on button "Mark Done And Checkout" at bounding box center [400, 301] width 90 height 17
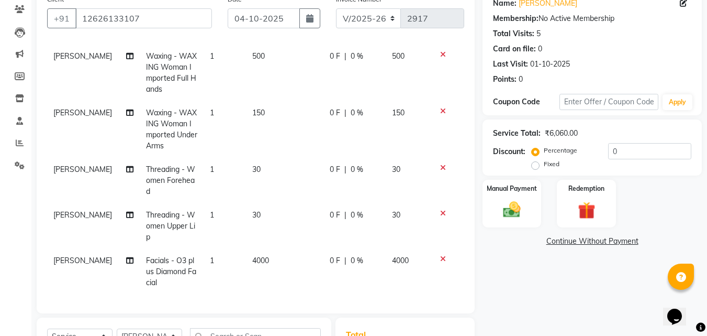
scroll to position [241, 0]
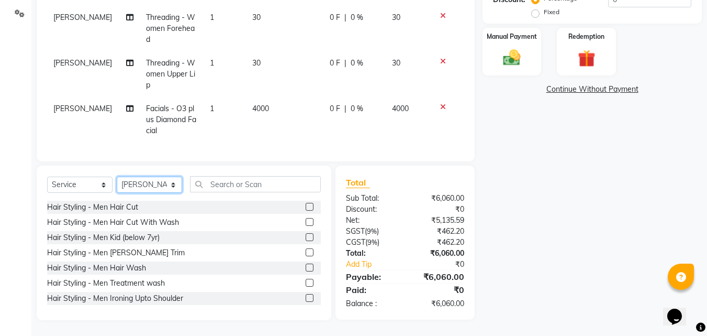
click at [182, 185] on select "Select Stylist [PERSON_NAME] Hire Manager Sandeep Band [PERSON_NAME] Shweta maa…" at bounding box center [149, 184] width 65 height 16
click at [117, 176] on select "Select Stylist [PERSON_NAME] Hire Manager Sandeep Band [PERSON_NAME] Shweta maa…" at bounding box center [149, 184] width 65 height 16
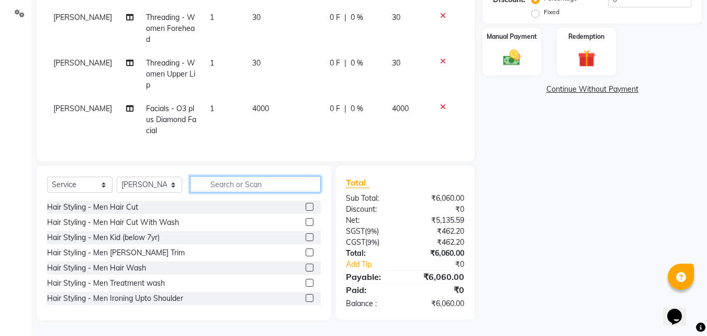
click at [215, 187] on input "text" at bounding box center [255, 184] width 131 height 16
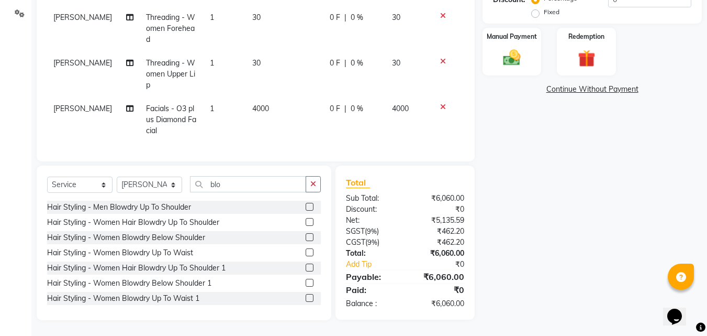
click at [306, 223] on label at bounding box center [310, 222] width 8 height 8
click at [306, 223] on input "checkbox" at bounding box center [309, 222] width 7 height 7
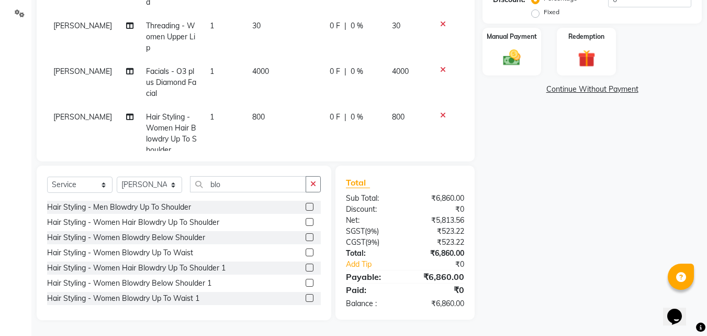
scroll to position [195, 0]
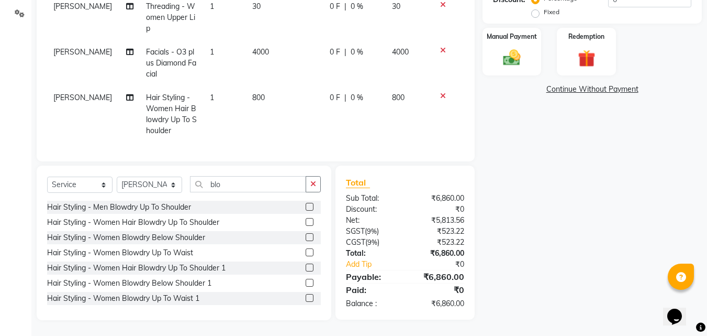
click at [252, 93] on span "800" at bounding box center [258, 97] width 13 height 9
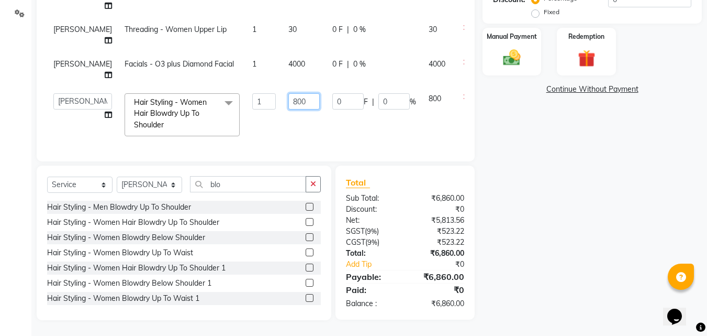
click at [288, 93] on input "800" at bounding box center [303, 101] width 31 height 16
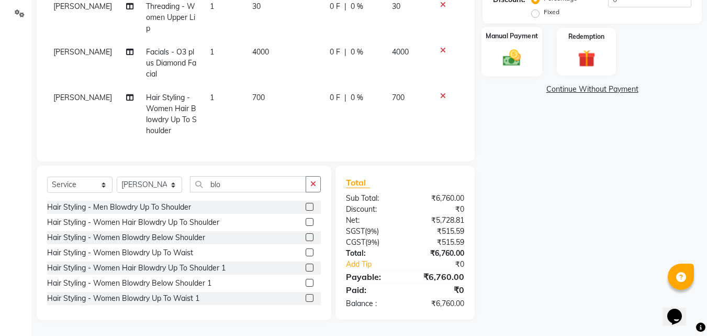
click at [524, 54] on img at bounding box center [511, 57] width 29 height 21
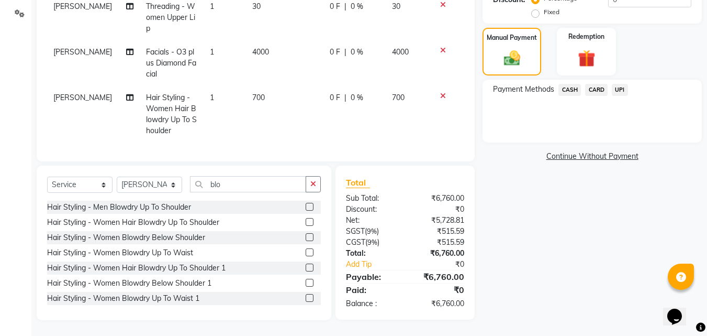
click at [596, 88] on span "CARD" at bounding box center [596, 90] width 23 height 12
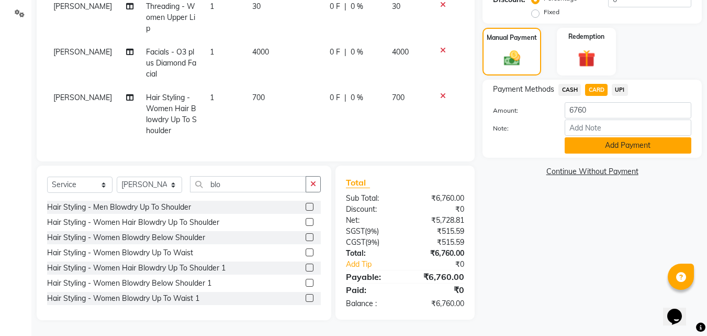
click at [609, 147] on button "Add Payment" at bounding box center [628, 145] width 127 height 16
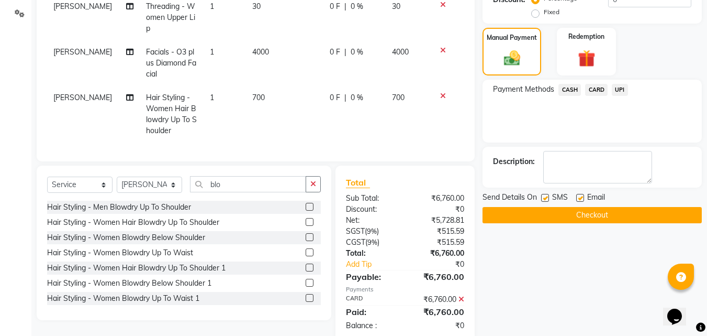
scroll to position [262, 0]
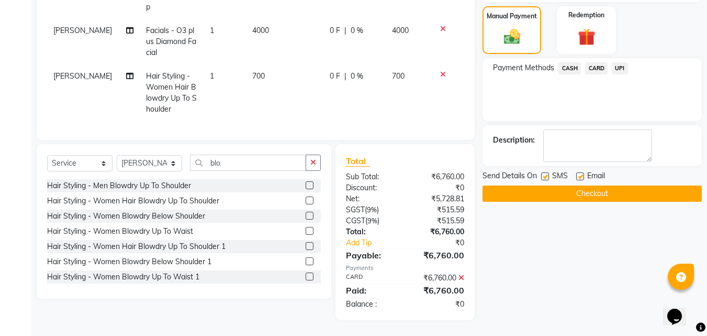
click at [598, 194] on button "Checkout" at bounding box center [592, 193] width 219 height 16
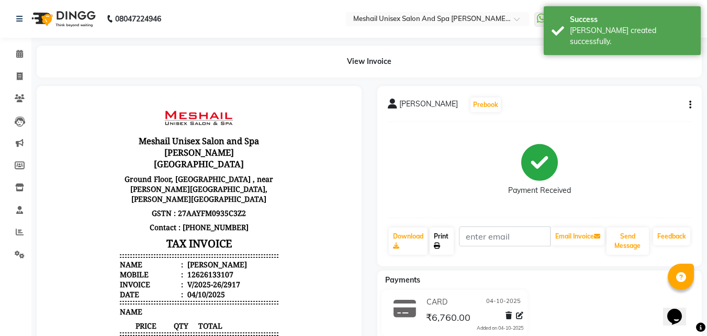
click at [445, 237] on link "Print" at bounding box center [442, 240] width 24 height 27
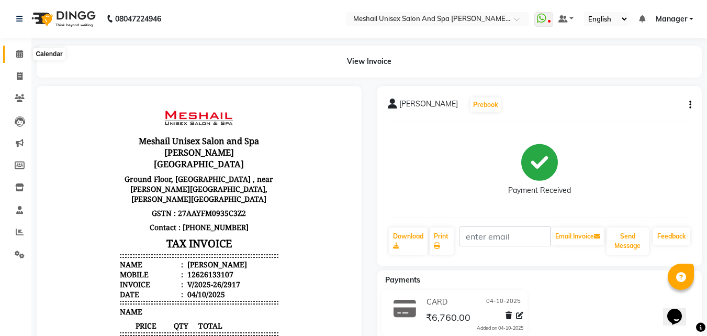
click at [27, 53] on span at bounding box center [19, 54] width 18 height 12
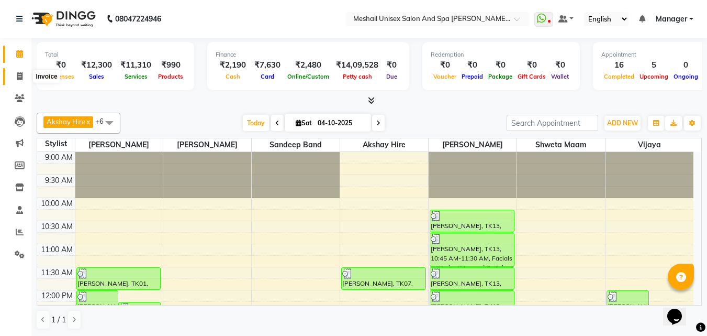
click at [11, 75] on span at bounding box center [19, 77] width 18 height 12
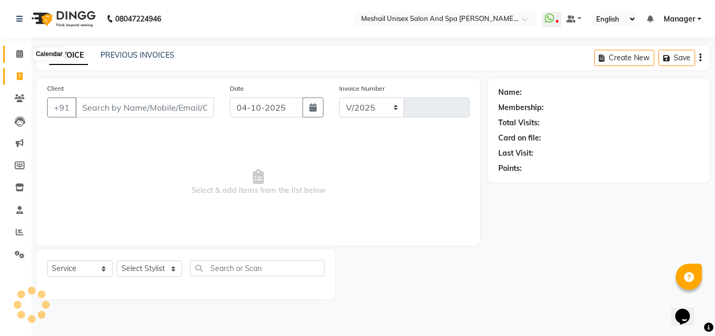
click at [18, 54] on icon at bounding box center [19, 54] width 7 height 8
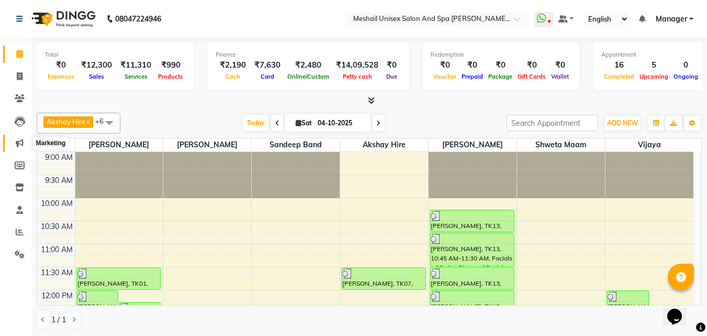
click at [20, 141] on icon at bounding box center [20, 143] width 8 height 8
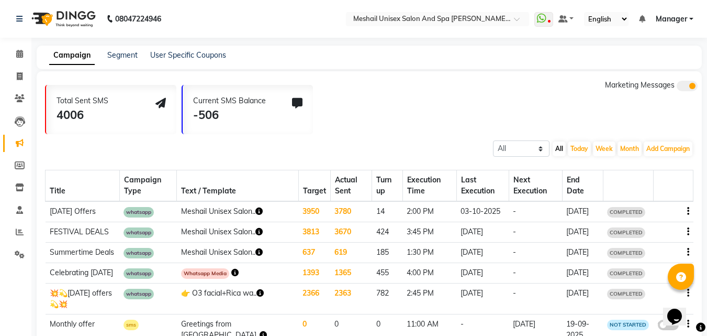
click at [688, 211] on icon "button" at bounding box center [688, 211] width 2 height 1
click at [545, 216] on td "-" at bounding box center [535, 211] width 53 height 21
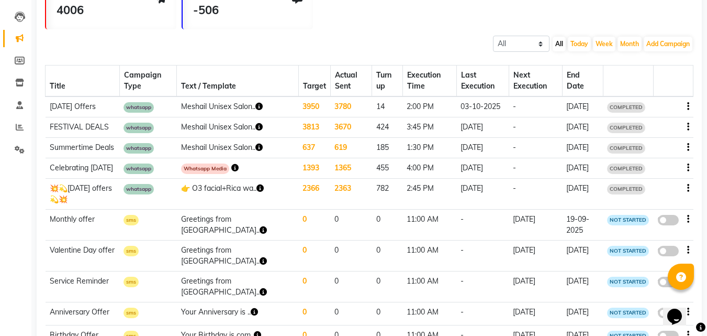
click at [255, 110] on icon "button" at bounding box center [258, 106] width 7 height 7
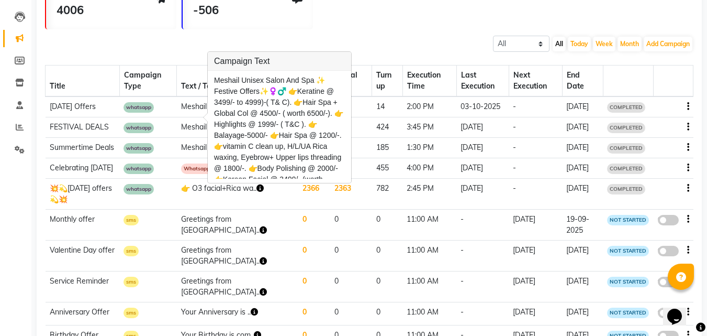
click at [394, 28] on div "Total Sent SMS 4006 Current SMS Balance -506 Marketing Messages" at bounding box center [373, 2] width 657 height 54
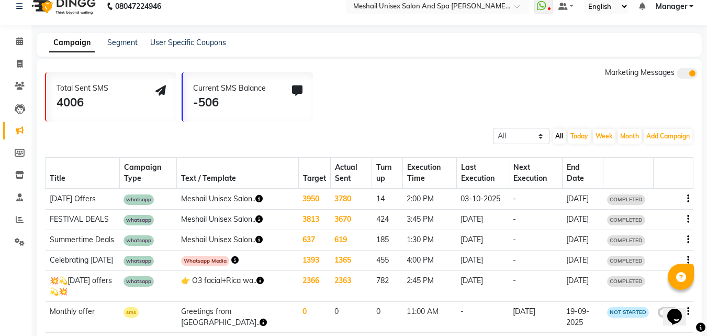
scroll to position [117, 0]
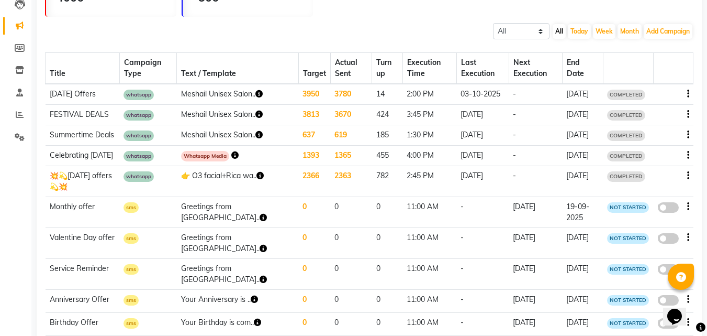
click at [255, 97] on icon "button" at bounding box center [258, 93] width 7 height 7
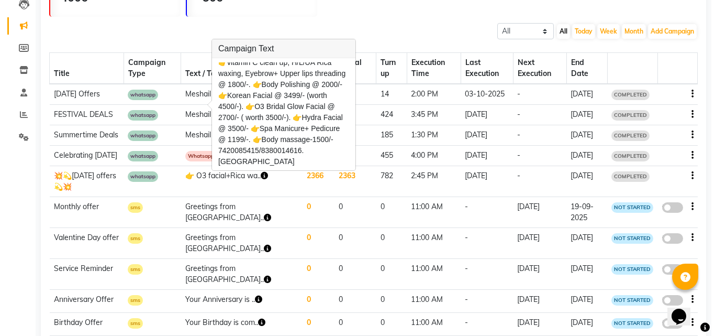
scroll to position [72, 0]
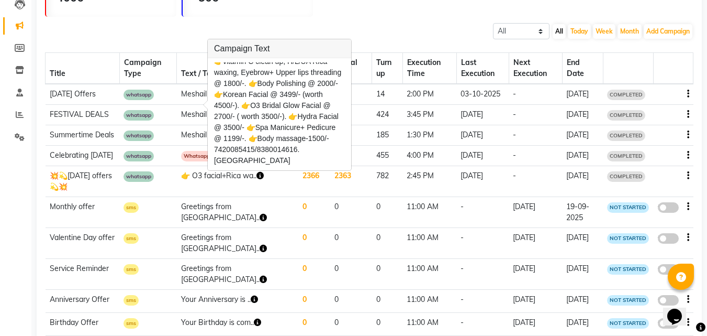
click at [170, 44] on div "Title Campaign Type Text / Template Target Actual Sent Turn up Execution Time L…" at bounding box center [369, 192] width 649 height 304
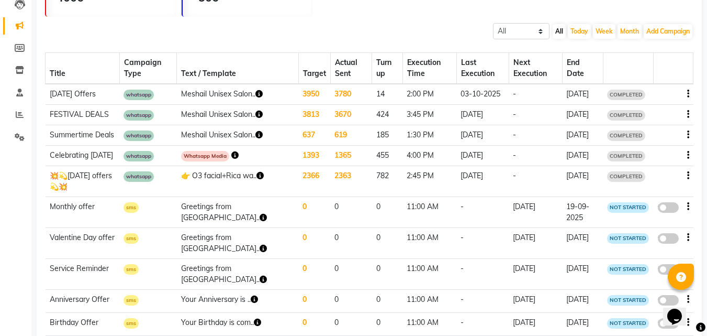
click at [689, 93] on td at bounding box center [673, 94] width 40 height 21
click at [687, 94] on icon "button" at bounding box center [688, 94] width 2 height 1
click at [662, 79] on div "Copy" at bounding box center [659, 80] width 32 height 13
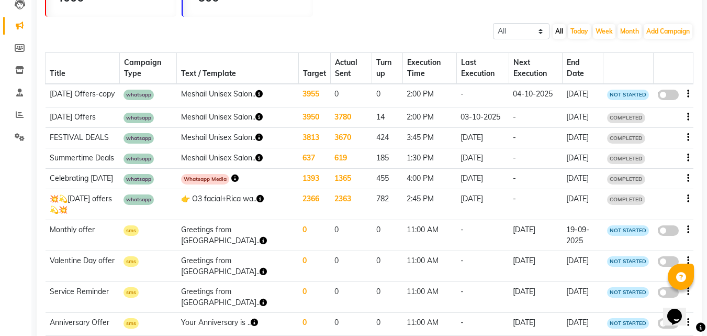
click at [667, 95] on span at bounding box center [668, 95] width 21 height 10
click at [672, 96] on input "false" at bounding box center [672, 96] width 0 height 0
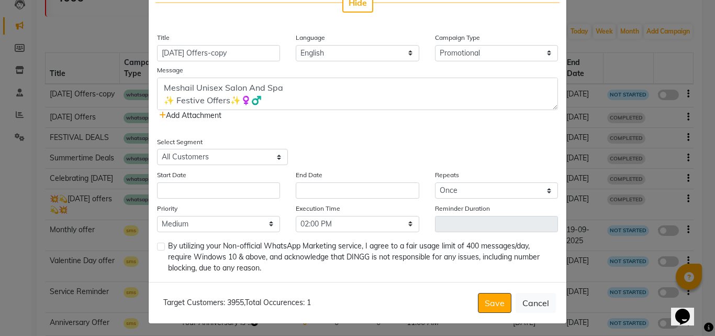
scroll to position [219, 0]
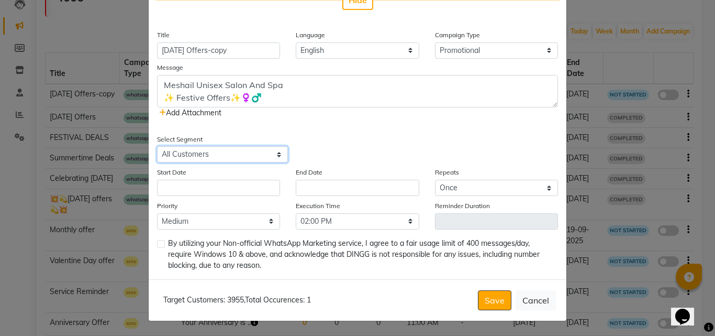
click at [244, 152] on select "Select All Customers All [DEMOGRAPHIC_DATA] Customer All [DEMOGRAPHIC_DATA] Cus…" at bounding box center [222, 154] width 131 height 16
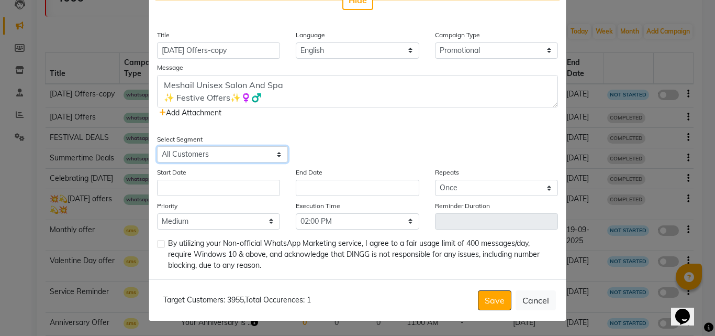
click at [244, 152] on select "Select All Customers All [DEMOGRAPHIC_DATA] Customer All [DEMOGRAPHIC_DATA] Cus…" at bounding box center [222, 154] width 131 height 16
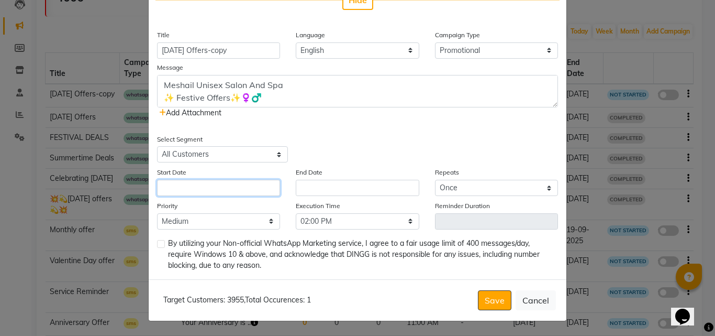
click at [249, 185] on input "text" at bounding box center [218, 188] width 123 height 16
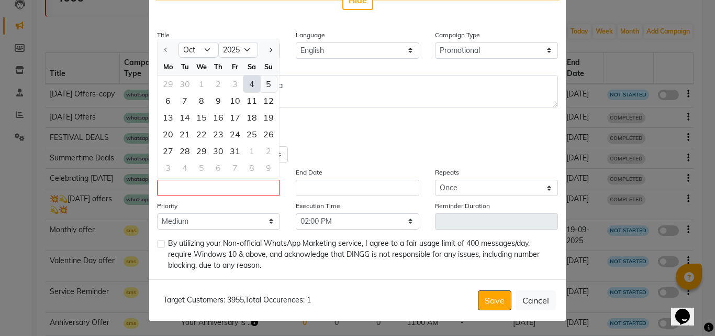
click at [265, 87] on div "5" at bounding box center [268, 83] width 17 height 17
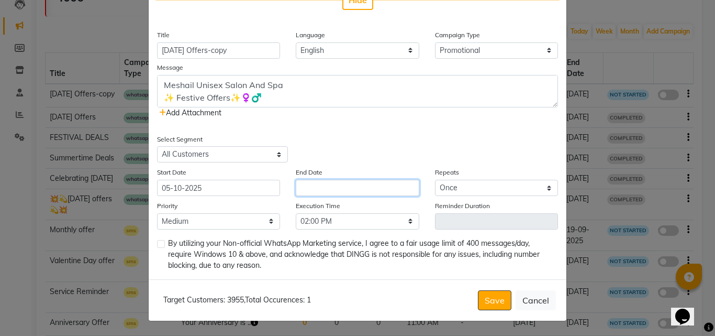
click at [319, 182] on input "text" at bounding box center [357, 188] width 123 height 16
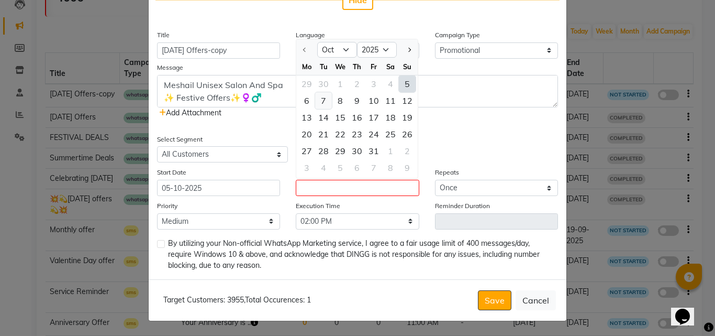
click at [324, 99] on div "7" at bounding box center [323, 100] width 17 height 17
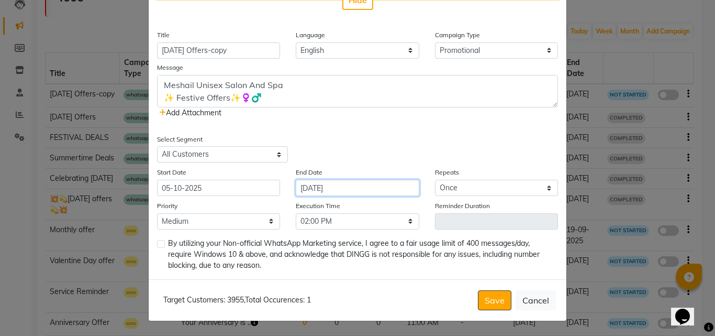
click at [313, 191] on input "[DATE]" at bounding box center [357, 188] width 123 height 16
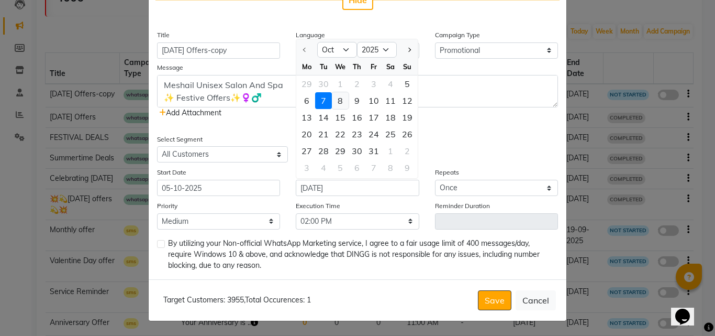
click at [334, 102] on div "8" at bounding box center [340, 100] width 17 height 17
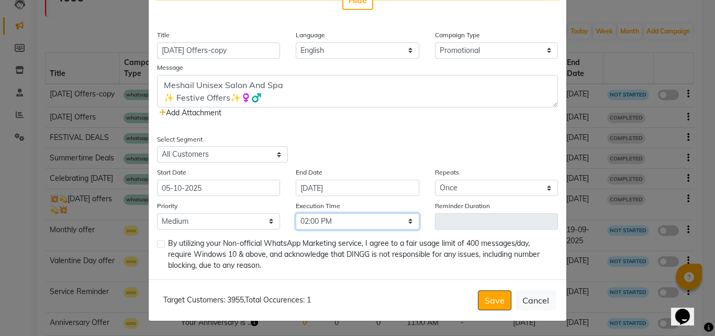
click at [407, 221] on select "Select 09:00 AM 09:15 AM 09:30 AM 09:45 AM 10:00 AM 10:15 AM 10:30 AM 10:45 AM …" at bounding box center [357, 221] width 123 height 16
click at [296, 213] on select "Select 09:00 AM 09:15 AM 09:30 AM 09:45 AM 10:00 AM 10:15 AM 10:30 AM 10:45 AM …" at bounding box center [357, 221] width 123 height 16
click at [157, 244] on label at bounding box center [161, 244] width 8 height 8
click at [157, 244] on input "checkbox" at bounding box center [160, 244] width 7 height 7
click at [490, 303] on button "Save" at bounding box center [495, 300] width 34 height 20
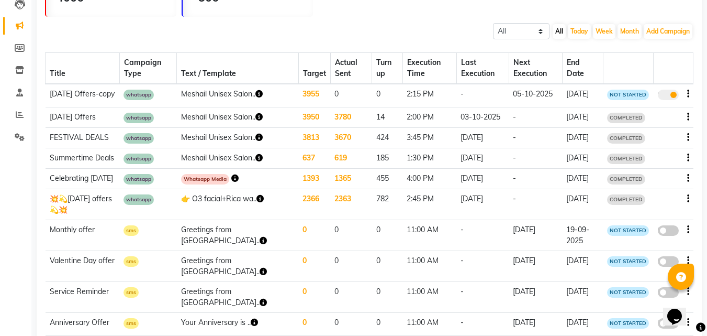
click at [528, 96] on td "05-10-2025" at bounding box center [535, 95] width 53 height 23
click at [688, 94] on icon "button" at bounding box center [688, 94] width 2 height 1
click at [670, 87] on div "Edit" at bounding box center [659, 87] width 32 height 13
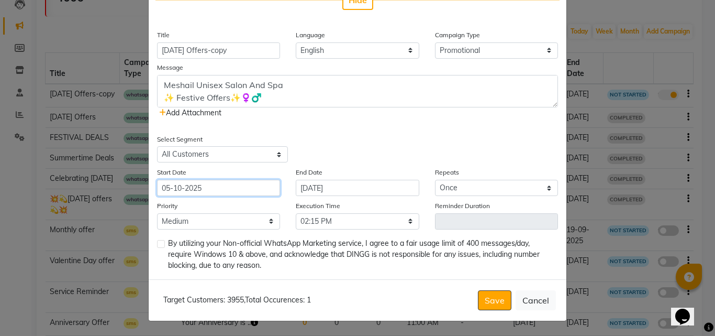
click at [206, 189] on input "05-10-2025" at bounding box center [218, 188] width 123 height 16
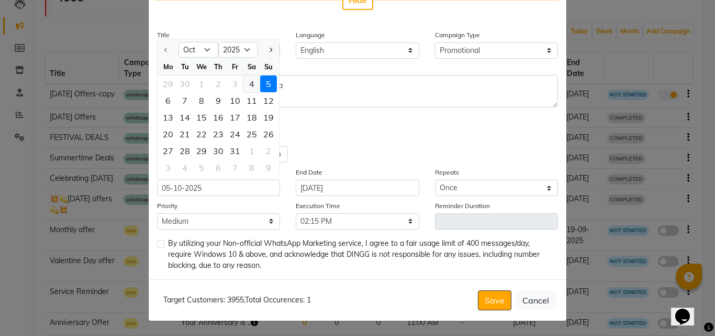
click at [247, 87] on div "4" at bounding box center [251, 83] width 17 height 17
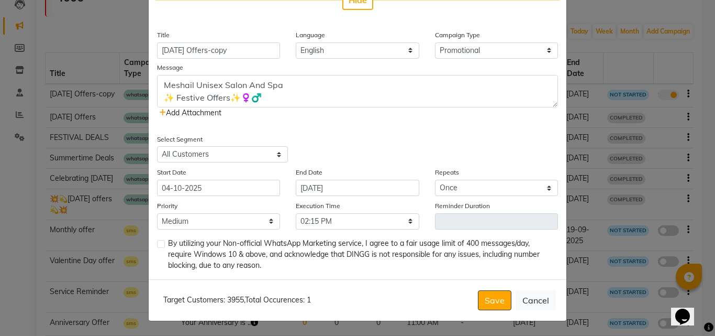
click at [157, 241] on label at bounding box center [161, 244] width 8 height 8
click at [157, 241] on input "checkbox" at bounding box center [160, 244] width 7 height 7
click at [480, 292] on button "Save" at bounding box center [495, 300] width 34 height 20
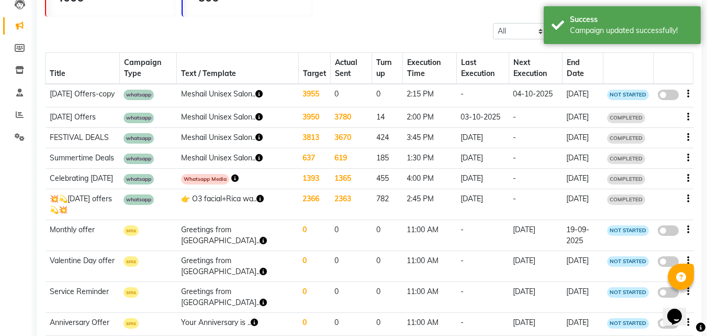
click at [666, 95] on span at bounding box center [668, 95] width 21 height 10
click at [672, 96] on input "false" at bounding box center [672, 96] width 0 height 0
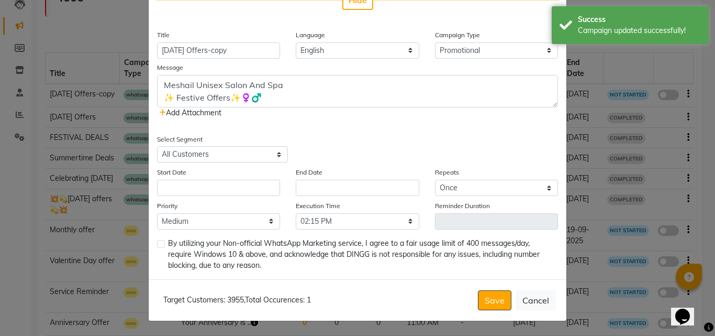
click at [174, 177] on div "Start Date" at bounding box center [218, 180] width 139 height 29
click at [170, 189] on input "text" at bounding box center [218, 188] width 123 height 16
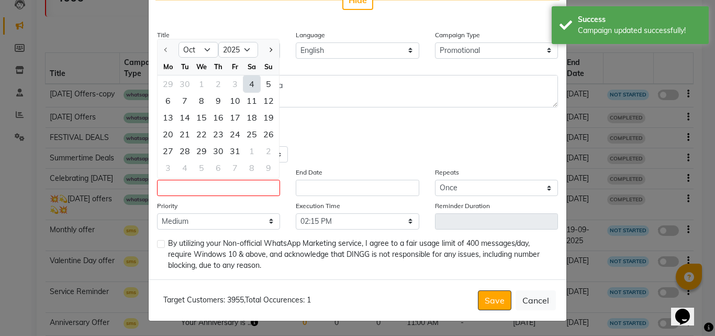
click at [248, 86] on div "4" at bounding box center [251, 83] width 17 height 17
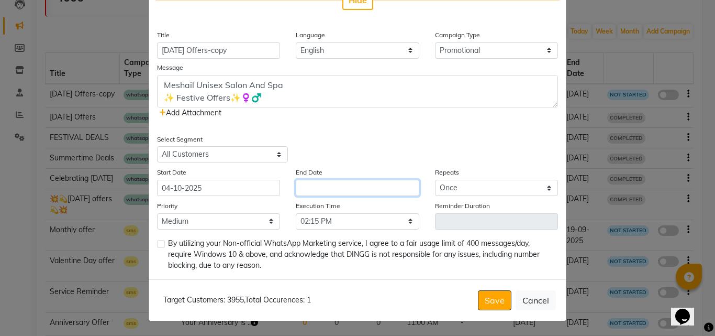
click at [315, 186] on input "text" at bounding box center [357, 188] width 123 height 16
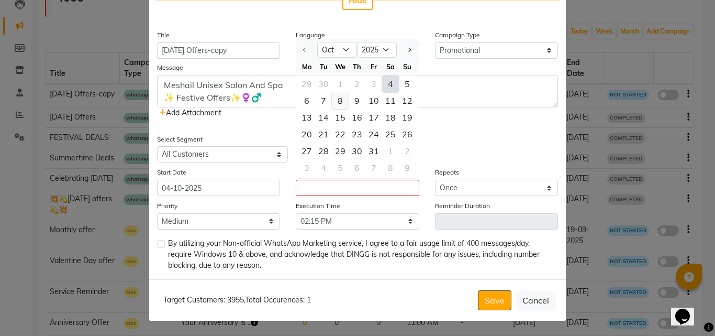
click at [337, 99] on div "8" at bounding box center [340, 100] width 17 height 17
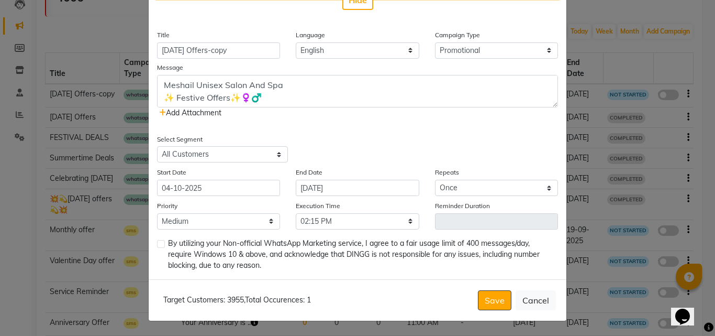
click at [161, 244] on label at bounding box center [161, 244] width 8 height 8
click at [161, 244] on input "checkbox" at bounding box center [160, 244] width 7 height 7
click at [487, 301] on button "Save" at bounding box center [495, 300] width 34 height 20
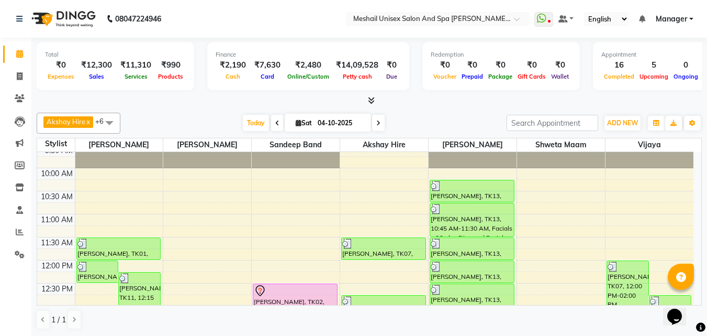
scroll to position [52, 0]
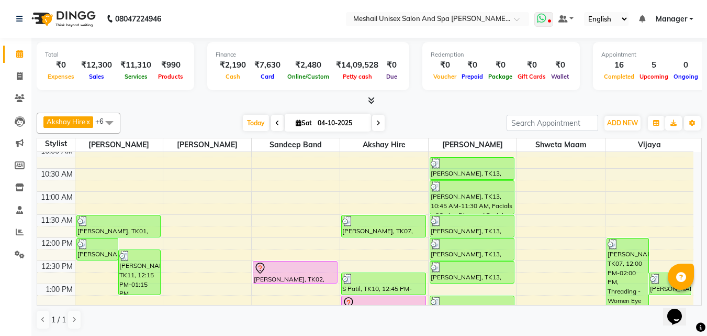
click at [549, 23] on icon at bounding box center [549, 21] width 3 height 5
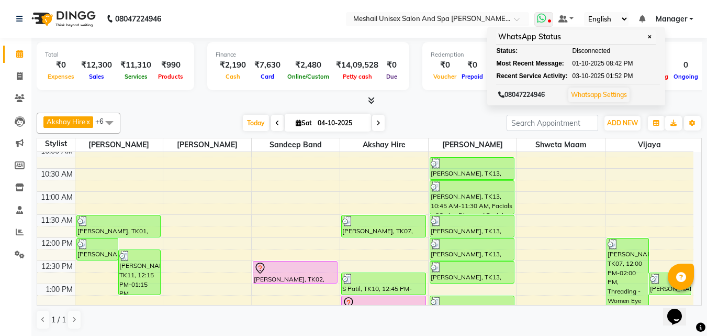
click at [600, 97] on link "Whatsapp Settings" at bounding box center [599, 95] width 56 height 8
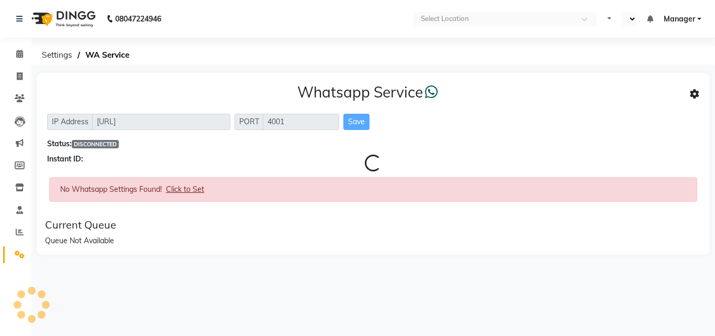
select select "en"
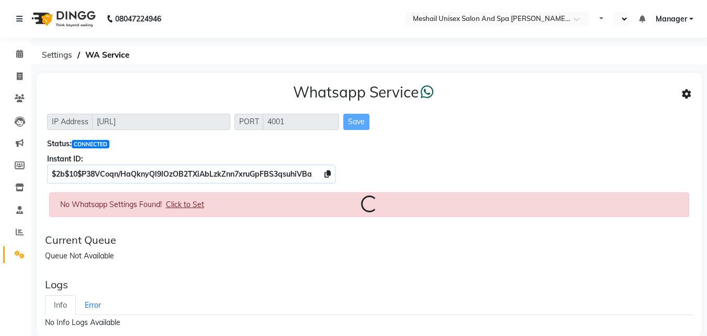
select select "en"
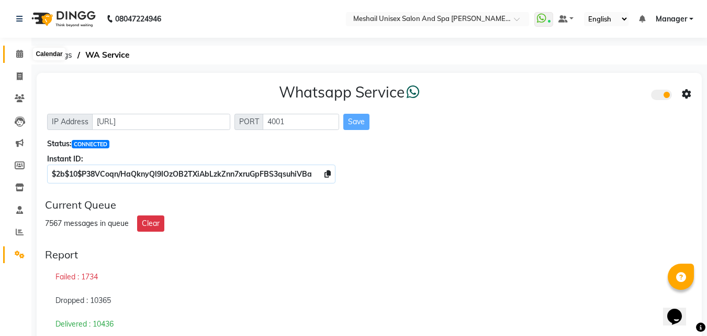
click at [23, 55] on icon at bounding box center [19, 54] width 7 height 8
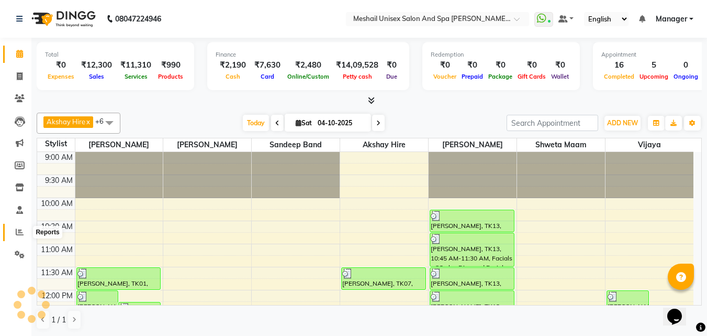
click at [19, 235] on icon at bounding box center [20, 232] width 8 height 8
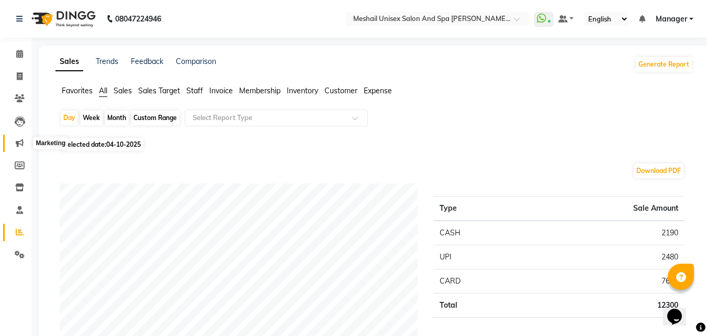
click at [18, 142] on icon at bounding box center [20, 143] width 8 height 8
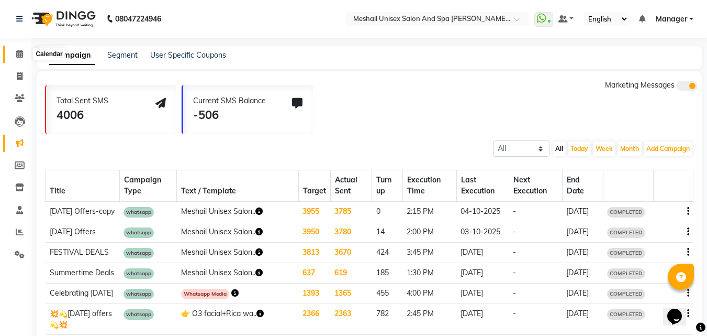
click at [19, 50] on icon at bounding box center [19, 54] width 7 height 8
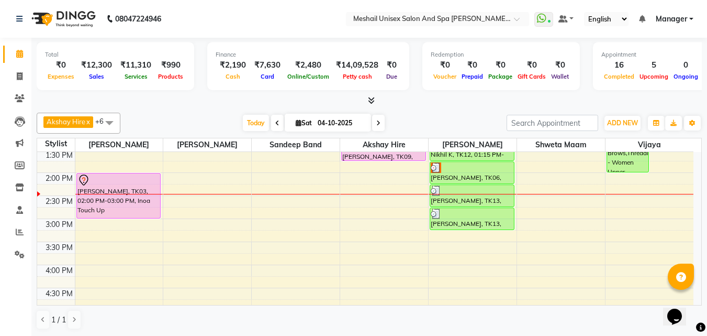
scroll to position [157, 0]
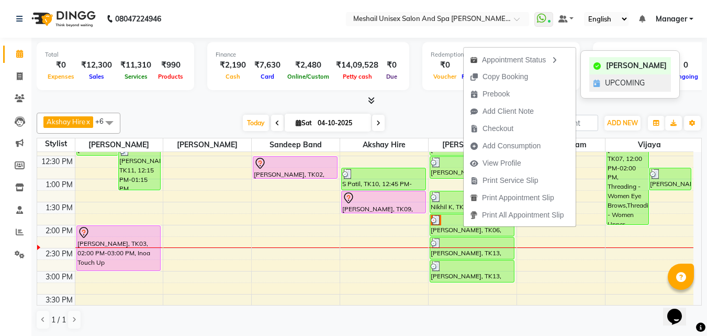
click at [610, 81] on span "UPCOMING" at bounding box center [625, 82] width 40 height 11
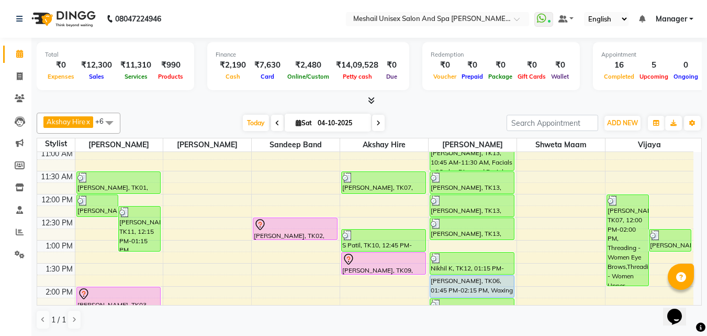
scroll to position [105, 0]
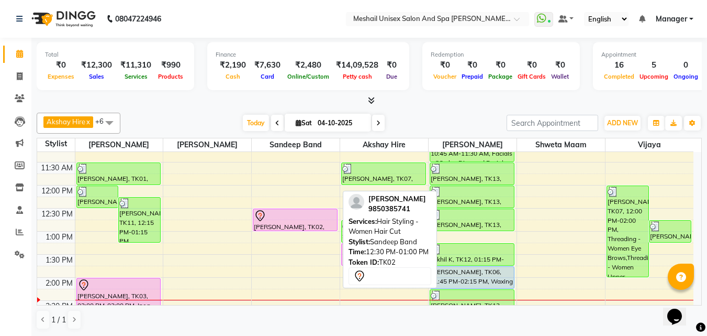
click at [311, 210] on div at bounding box center [295, 215] width 83 height 13
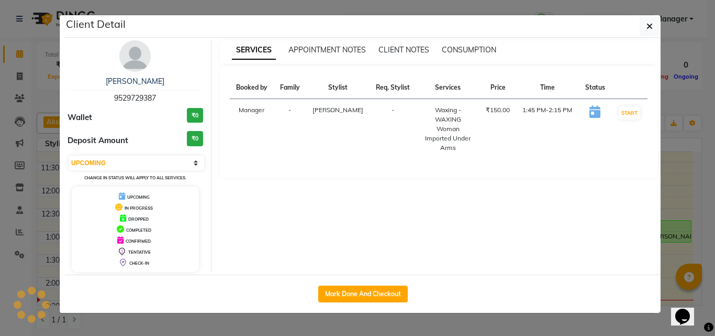
select select "7"
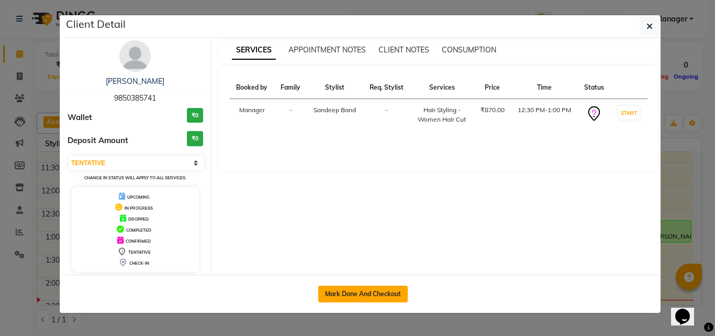
click at [347, 287] on button "Mark Done And Checkout" at bounding box center [363, 293] width 90 height 17
select select "service"
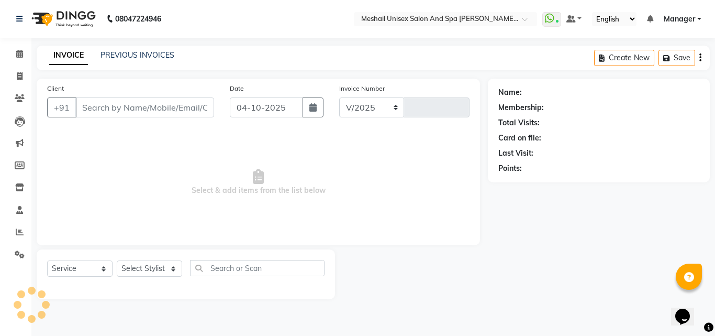
select select "6713"
type input "2918"
type input "9850385741"
select select "52968"
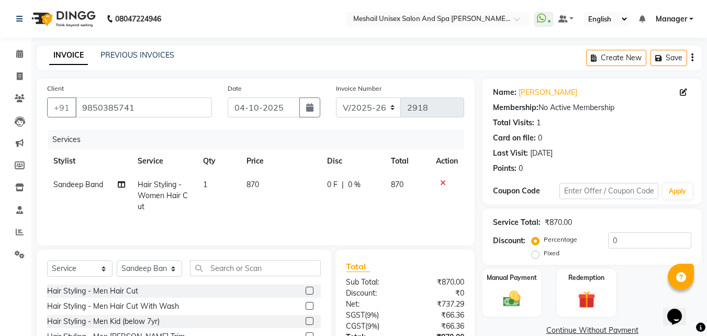
click at [252, 188] on span "870" at bounding box center [253, 184] width 13 height 9
select select "52968"
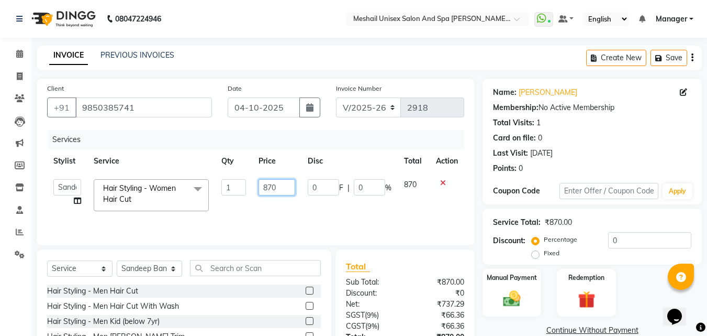
click at [267, 191] on input "870" at bounding box center [277, 187] width 36 height 16
type input "970"
click at [347, 205] on td "0 F | 0 %" at bounding box center [350, 195] width 96 height 44
select select "52968"
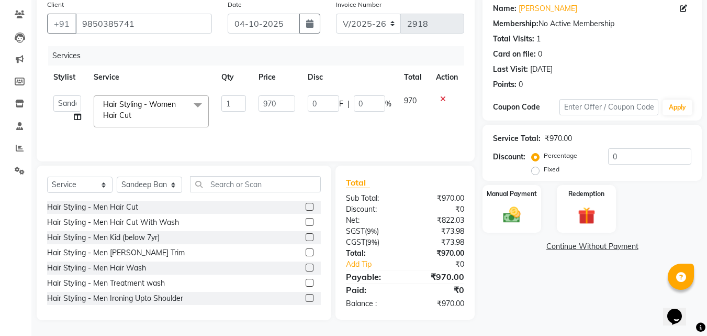
click at [532, 183] on div "Name: Puja Satyanarayan Membership: No Active Membership Total Visits: 1 Card o…" at bounding box center [596, 157] width 227 height 325
click at [544, 216] on div "Manual Payment Redemption" at bounding box center [592, 209] width 235 height 48
drag, startPoint x: 533, startPoint y: 212, endPoint x: 600, endPoint y: 235, distance: 70.7
click at [538, 214] on div "Manual Payment" at bounding box center [512, 209] width 59 height 48
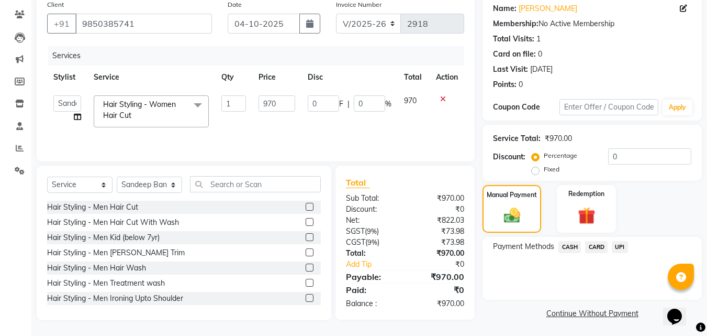
drag, startPoint x: 625, startPoint y: 245, endPoint x: 627, endPoint y: 256, distance: 11.2
click at [625, 248] on span "UPI" at bounding box center [620, 247] width 16 height 12
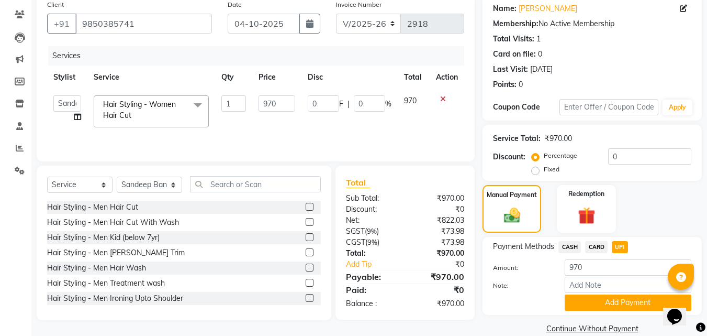
click at [631, 313] on div "Payment Methods CASH CARD UPI Amount: 970 Note: Add Payment" at bounding box center [592, 276] width 219 height 78
click at [626, 297] on button "Add Payment" at bounding box center [628, 302] width 127 height 16
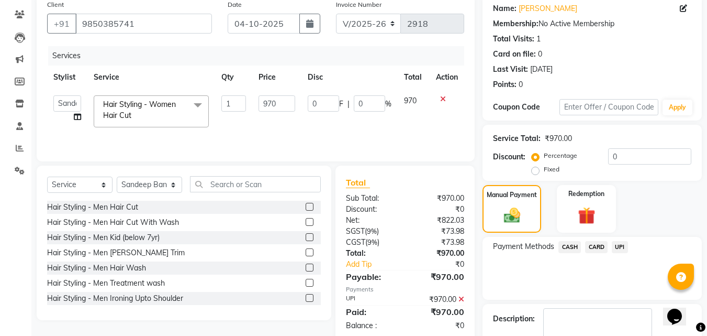
scroll to position [144, 0]
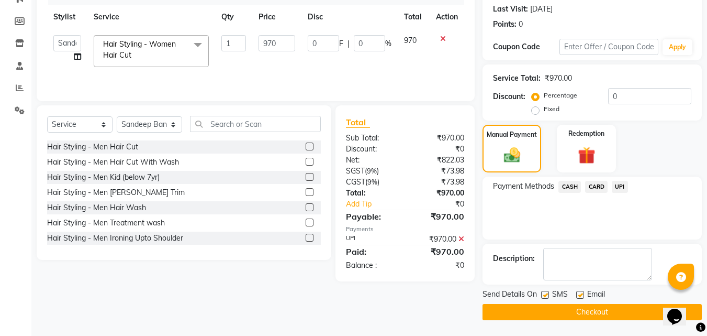
drag, startPoint x: 545, startPoint y: 293, endPoint x: 541, endPoint y: 307, distance: 15.2
click at [547, 297] on label at bounding box center [545, 295] width 8 height 8
click at [547, 297] on input "checkbox" at bounding box center [544, 295] width 7 height 7
checkbox input "false"
click at [539, 309] on button "Checkout" at bounding box center [592, 312] width 219 height 16
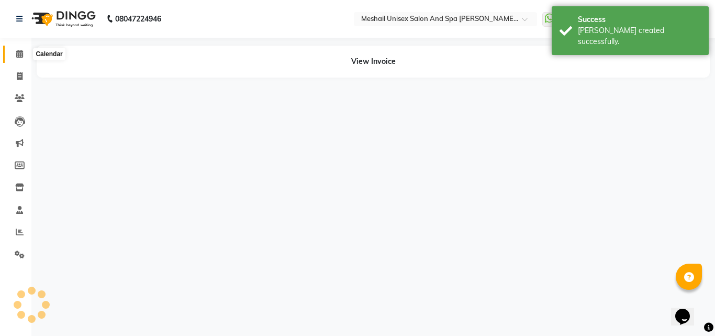
click at [19, 56] on icon at bounding box center [19, 54] width 7 height 8
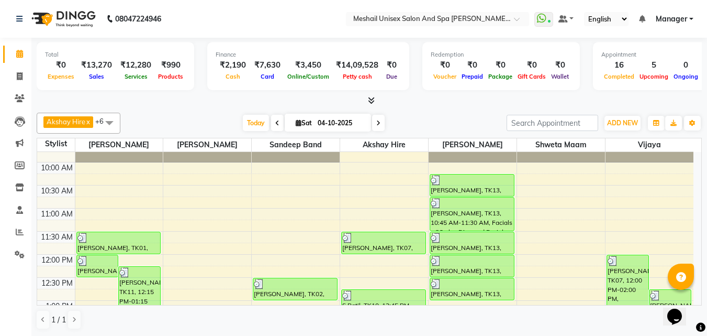
scroll to position [157, 0]
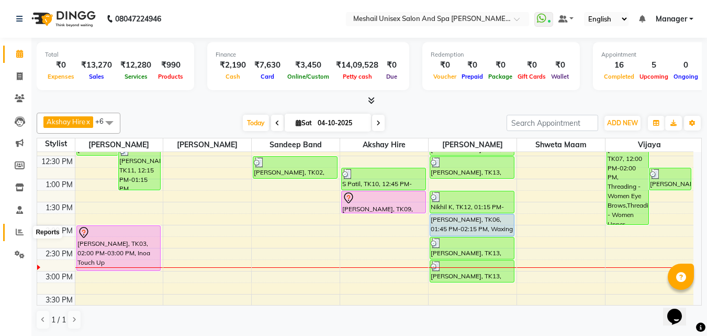
click at [21, 230] on icon at bounding box center [20, 232] width 8 height 8
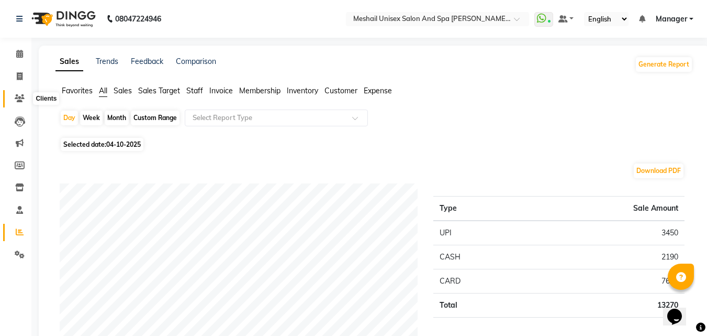
click at [25, 103] on span at bounding box center [19, 99] width 18 height 12
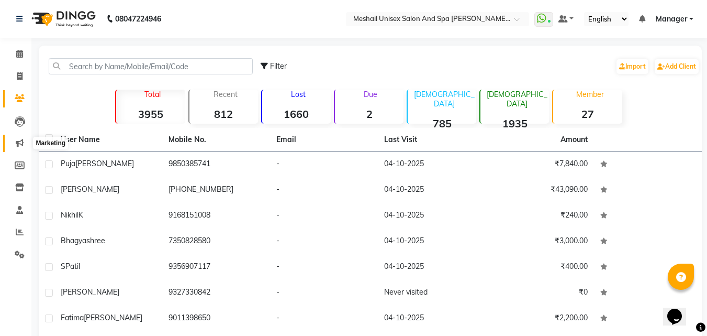
click at [23, 139] on icon at bounding box center [20, 143] width 8 height 8
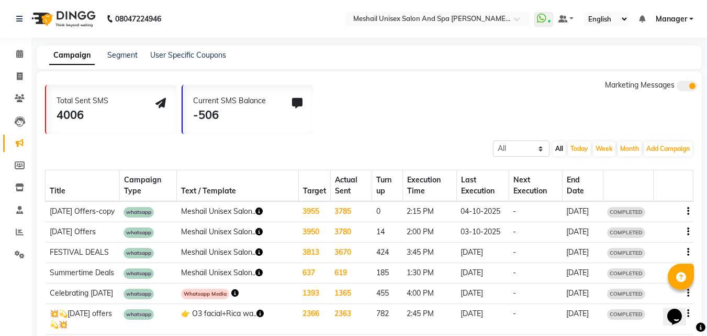
click at [626, 211] on span "COMPLETED" at bounding box center [626, 212] width 38 height 10
click at [687, 211] on icon "button" at bounding box center [688, 211] width 2 height 1
click at [387, 122] on div "Total Sent SMS 4006 Current SMS Balance -506 Marketing Messages" at bounding box center [373, 107] width 657 height 54
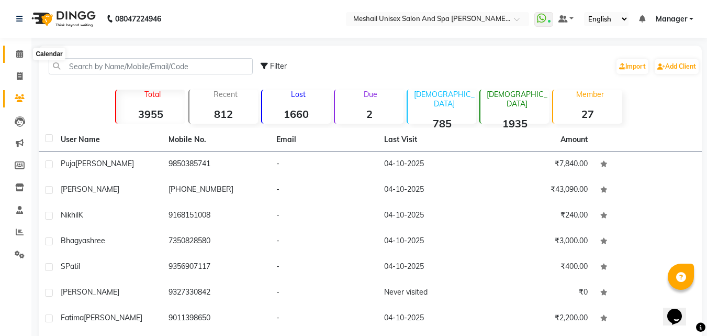
click at [21, 56] on icon at bounding box center [19, 54] width 7 height 8
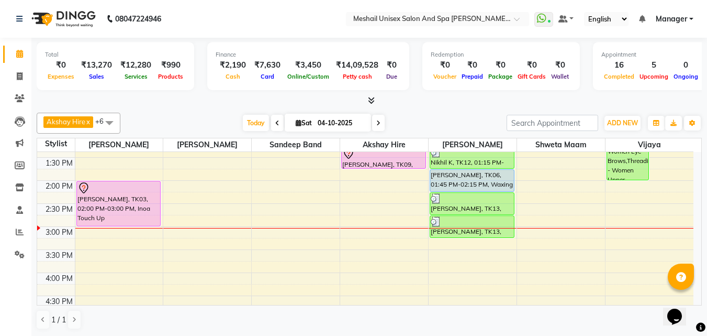
scroll to position [184, 0]
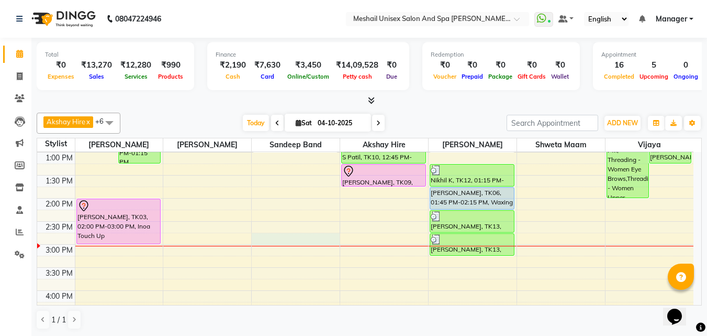
click at [274, 241] on div "9:00 AM 9:30 AM 10:00 AM 10:30 AM 11:00 AM 11:30 AM 12:00 PM 12:30 PM 1:00 PM 1…" at bounding box center [365, 267] width 656 height 598
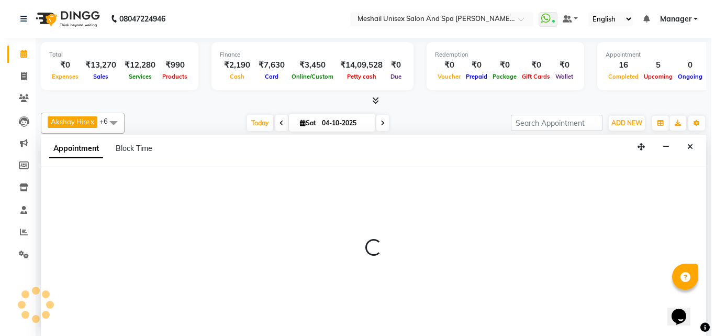
scroll to position [1, 0]
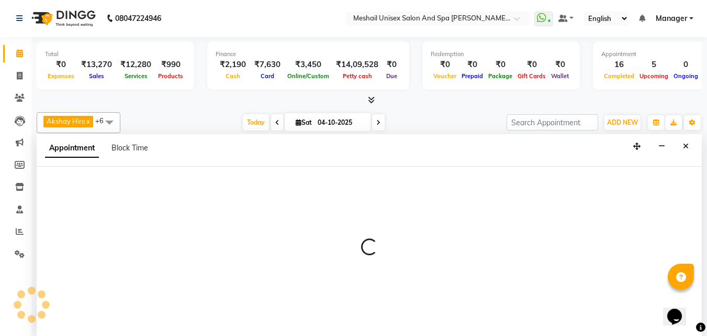
select select "52968"
select select "tentative"
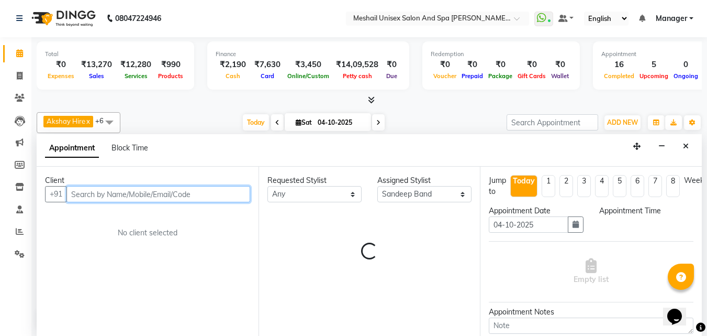
select select "885"
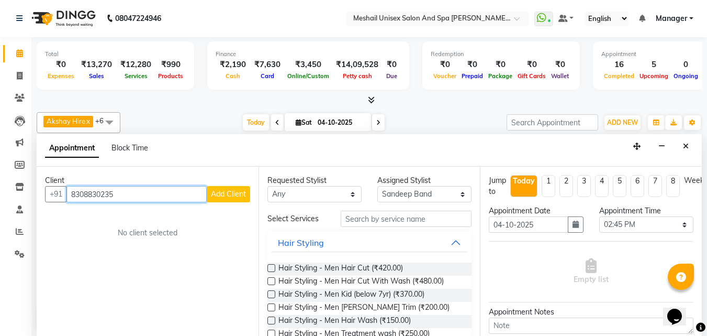
type input "8308830235"
click at [246, 195] on span "Add Client" at bounding box center [228, 193] width 35 height 9
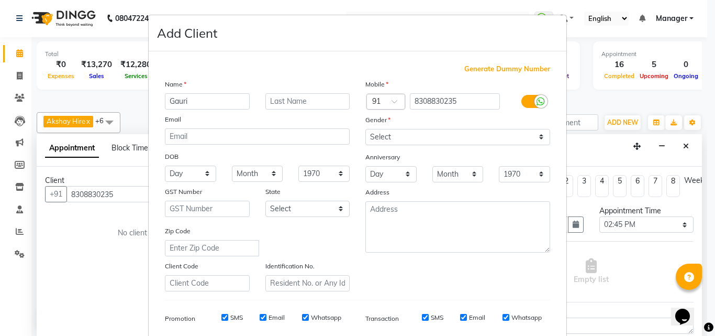
type input "Gauri"
type input "Bagade"
drag, startPoint x: 528, startPoint y: 137, endPoint x: 523, endPoint y: 142, distance: 7.0
click at [528, 137] on select "Select [DEMOGRAPHIC_DATA] [DEMOGRAPHIC_DATA] Other Prefer Not To Say" at bounding box center [457, 137] width 185 height 16
select select "[DEMOGRAPHIC_DATA]"
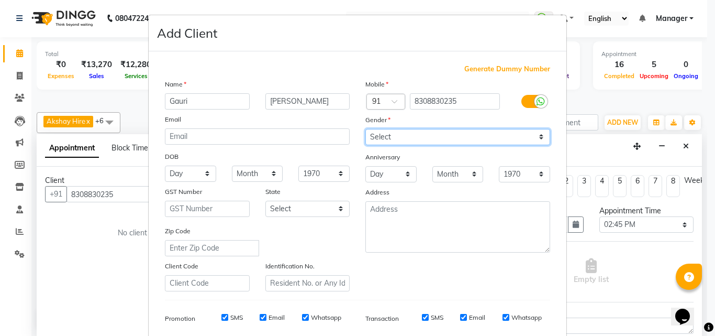
click at [365, 129] on select "Select [DEMOGRAPHIC_DATA] [DEMOGRAPHIC_DATA] Other Prefer Not To Say" at bounding box center [457, 137] width 185 height 16
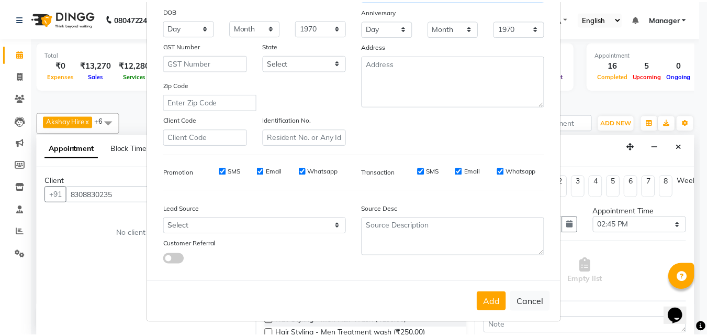
scroll to position [148, 0]
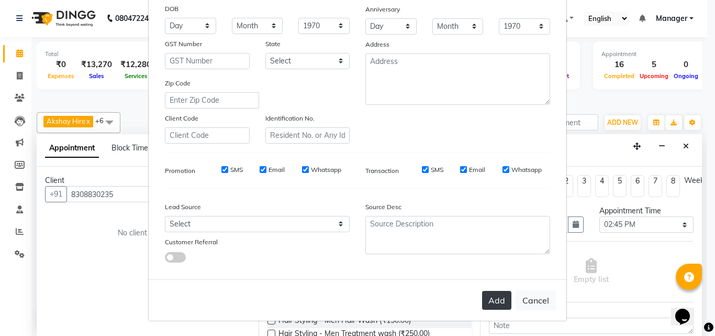
click at [489, 307] on button "Add" at bounding box center [496, 300] width 29 height 19
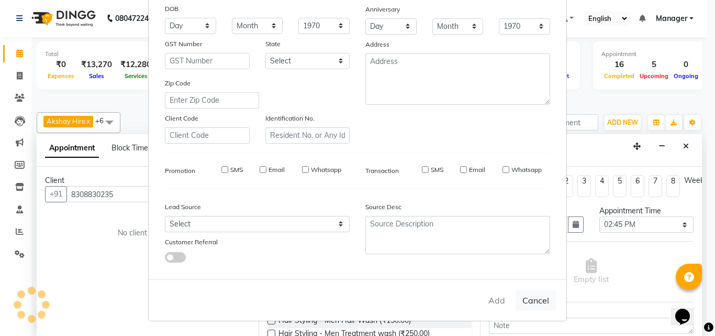
select select
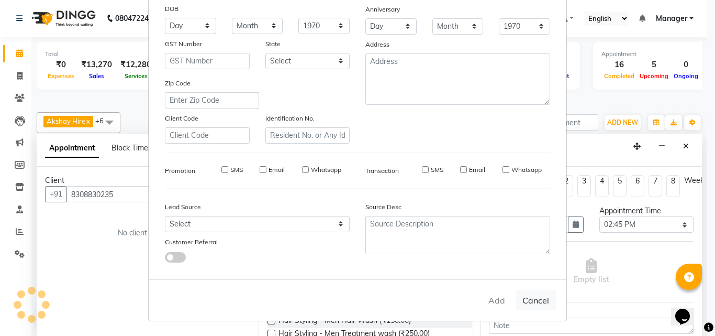
select select
checkbox input "false"
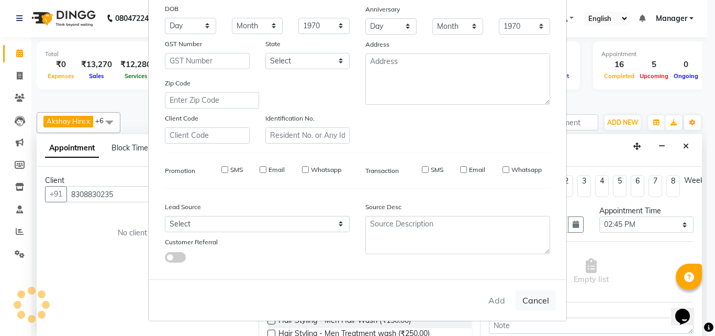
checkbox input "false"
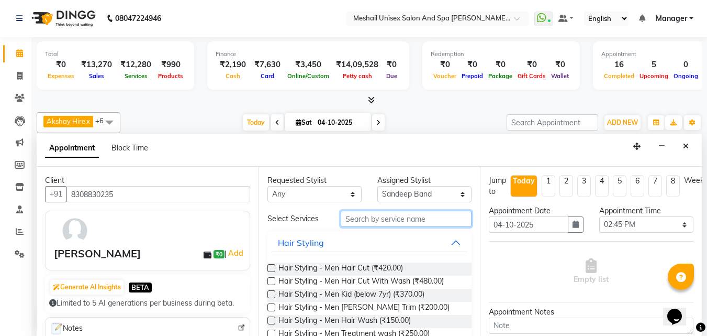
click at [373, 221] on input "text" at bounding box center [406, 218] width 131 height 16
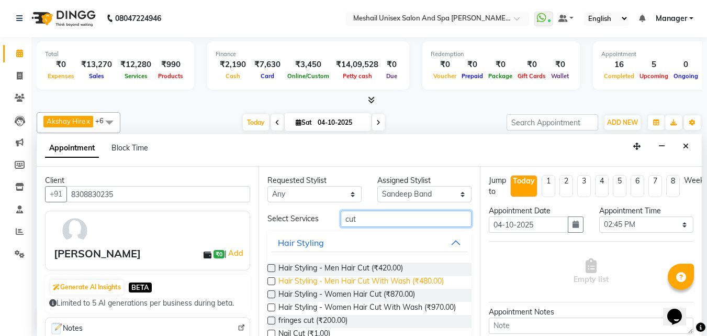
type input "cut"
click at [364, 285] on span "Hair Styling - Men Hair Cut With Wash (₹480.00)" at bounding box center [360, 281] width 165 height 13
checkbox input "false"
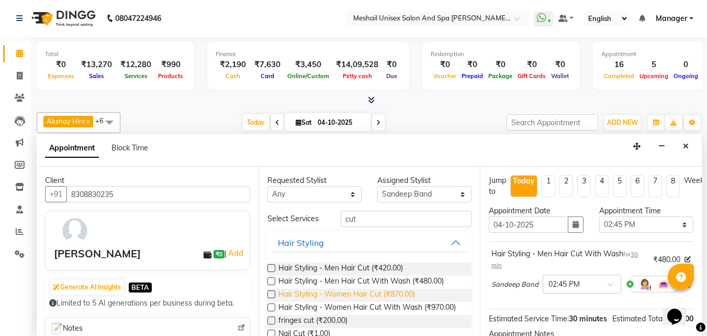
click at [398, 289] on span "Hair Styling - Women Hair Cut (₹870.00)" at bounding box center [346, 294] width 137 height 13
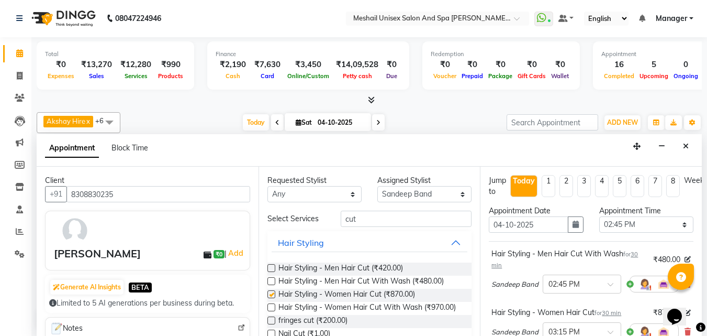
checkbox input "false"
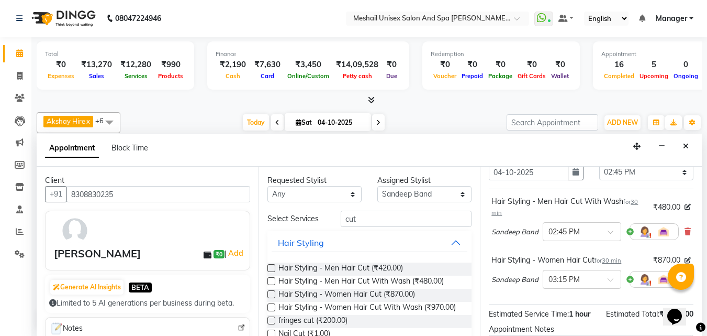
click at [676, 231] on div "Sandeep Band × 02:45 PM" at bounding box center [591, 231] width 199 height 27
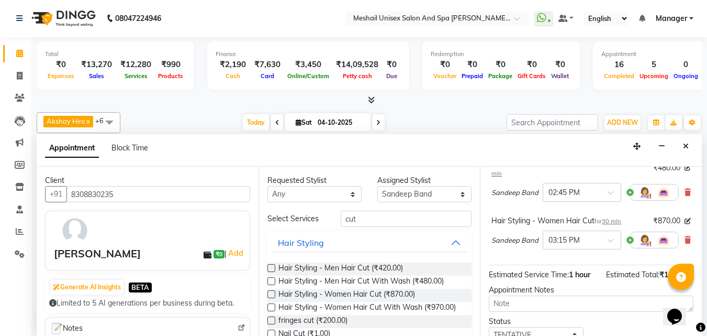
scroll to position [71, 0]
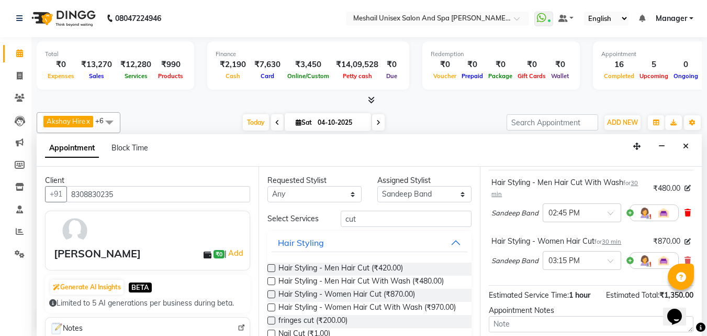
click at [685, 216] on icon at bounding box center [688, 212] width 6 height 7
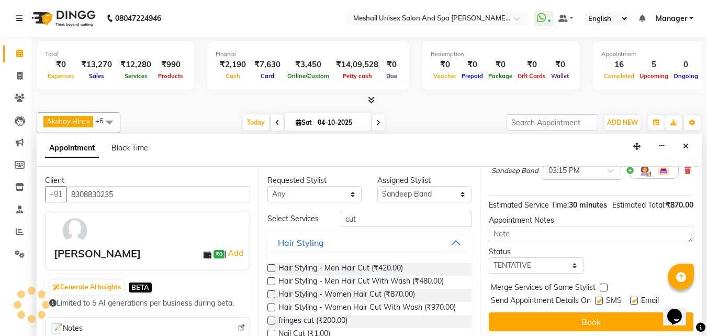
scroll to position [127, 0]
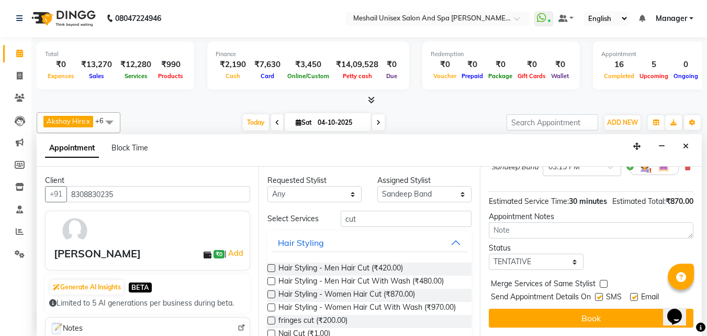
drag, startPoint x: 598, startPoint y: 287, endPoint x: 598, endPoint y: 303, distance: 16.2
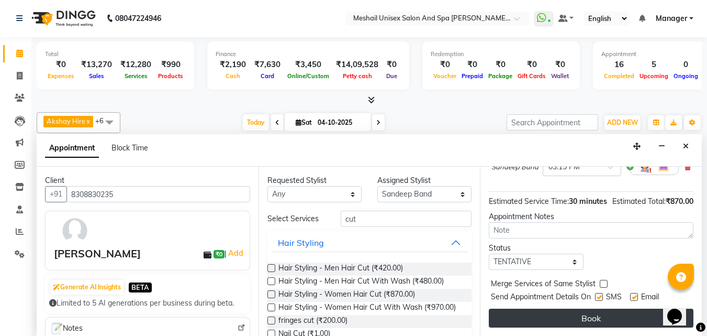
click at [598, 293] on label at bounding box center [599, 297] width 8 height 8
click at [598, 294] on input "checkbox" at bounding box center [598, 297] width 7 height 7
checkbox input "false"
click at [598, 310] on button "Book" at bounding box center [591, 317] width 205 height 19
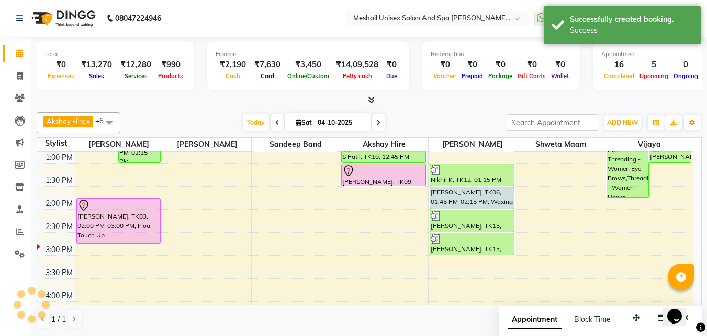
scroll to position [0, 0]
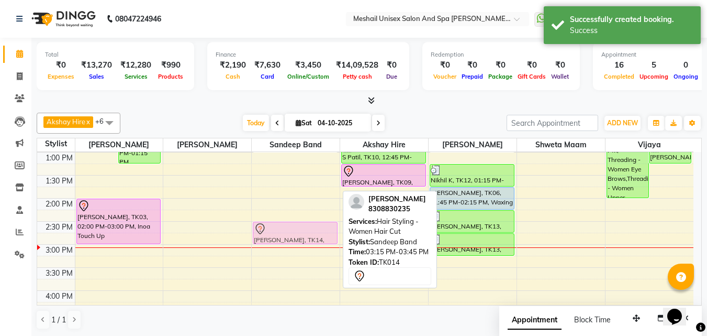
drag, startPoint x: 306, startPoint y: 258, endPoint x: 306, endPoint y: 226, distance: 32.5
click at [306, 224] on div "Puja Satyanarayan, TK02, 12:30 PM-01:00 PM, Hair Styling - Women Hair Cut Gauri…" at bounding box center [296, 267] width 88 height 598
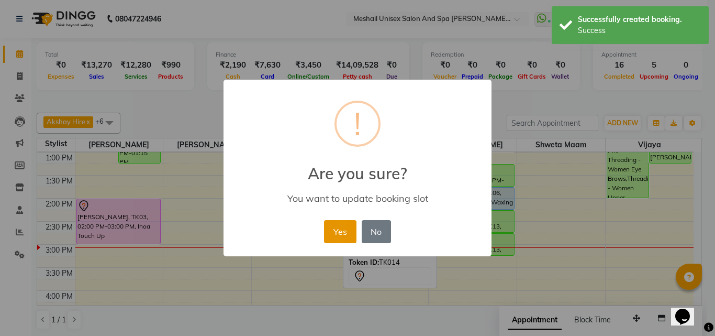
click at [337, 233] on button "Yes" at bounding box center [340, 231] width 32 height 23
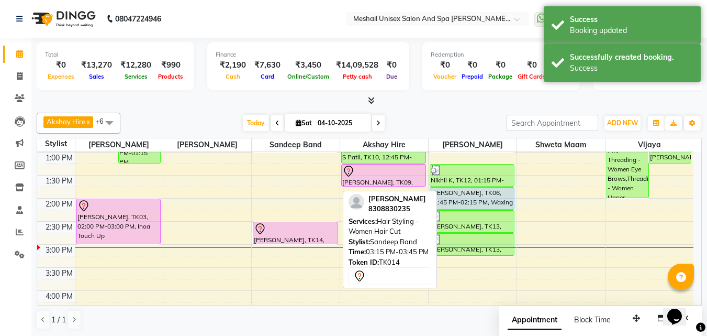
click at [302, 226] on div at bounding box center [295, 228] width 83 height 13
click at [305, 237] on div "Gauri Bagade, TK14, 02:30 PM-03:00 PM, Hair Styling - Women Hair Cut" at bounding box center [295, 232] width 84 height 21
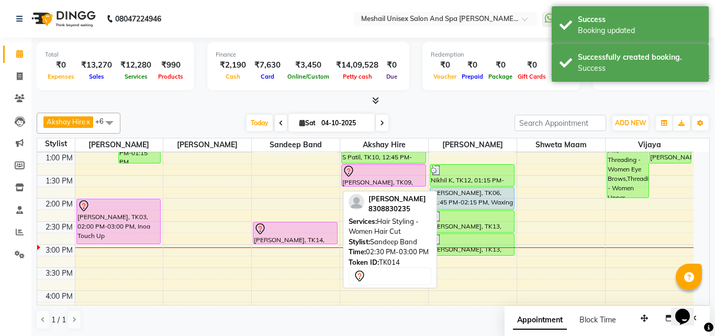
select select "7"
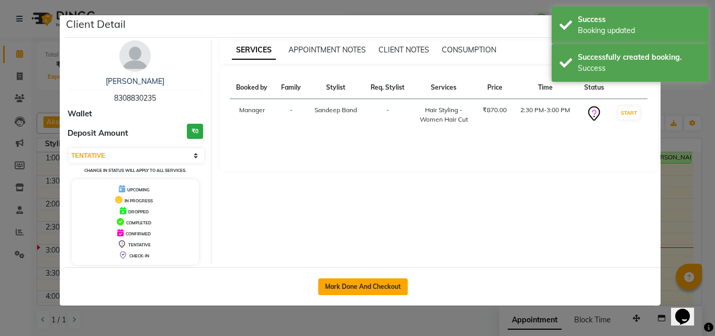
click at [365, 287] on button "Mark Done And Checkout" at bounding box center [363, 286] width 90 height 17
select select "service"
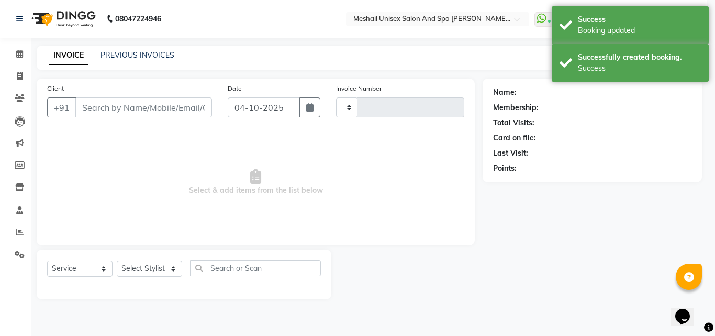
type input "2919"
select select "6713"
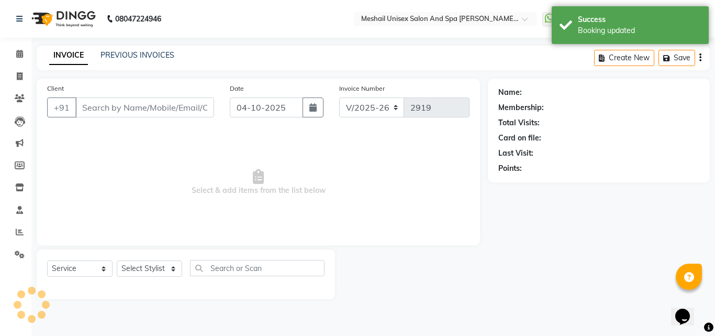
type input "8308830235"
select select "52968"
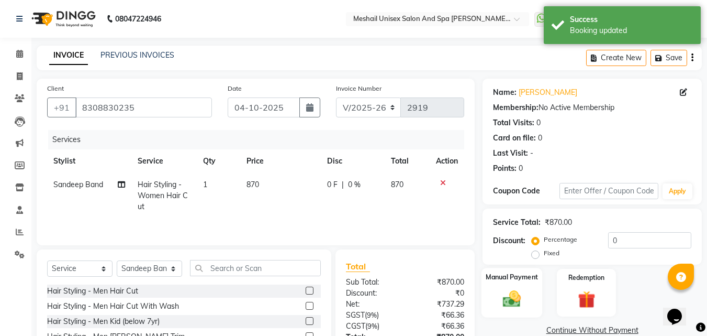
scroll to position [84, 0]
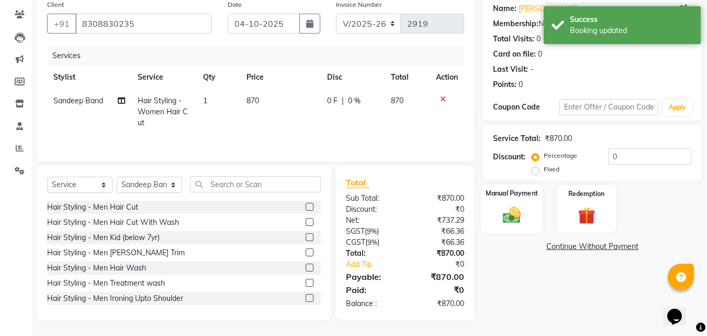
click at [511, 213] on img at bounding box center [511, 214] width 29 height 21
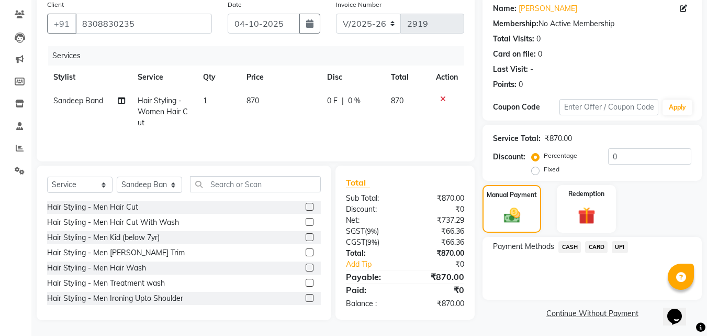
click at [618, 250] on span "UPI" at bounding box center [620, 247] width 16 height 12
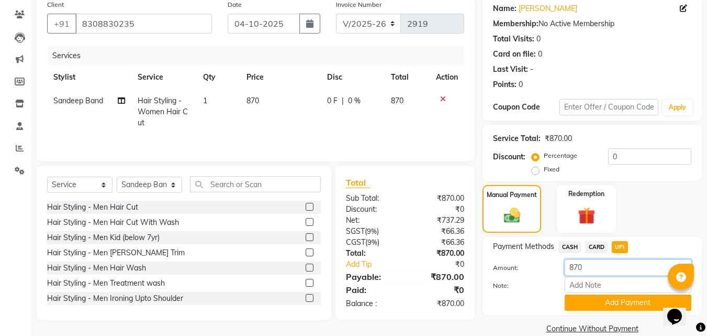
click at [575, 259] on input "870" at bounding box center [628, 267] width 127 height 16
type input "70"
click at [601, 297] on button "Add Payment" at bounding box center [628, 302] width 127 height 16
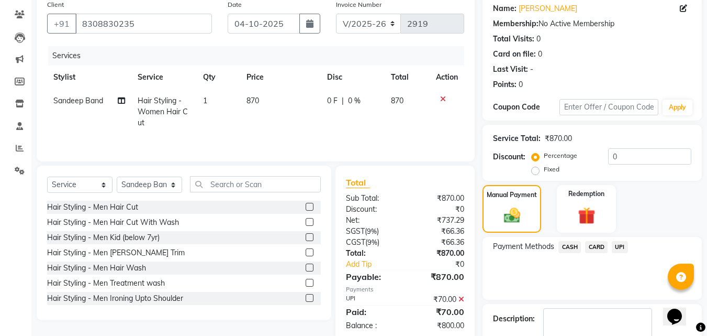
scroll to position [144, 0]
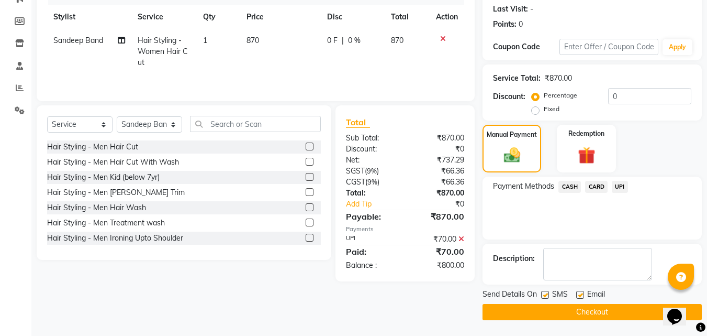
click at [573, 189] on span "CASH" at bounding box center [570, 187] width 23 height 12
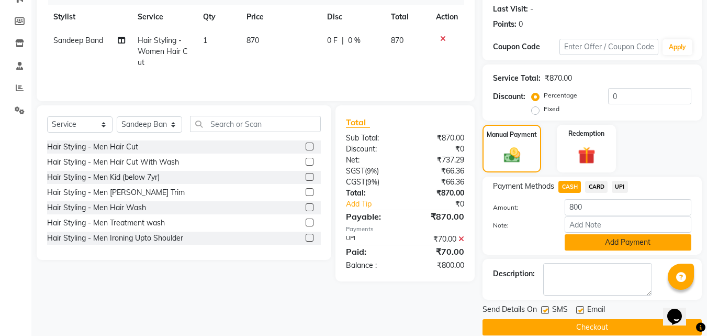
click at [593, 248] on button "Add Payment" at bounding box center [628, 242] width 127 height 16
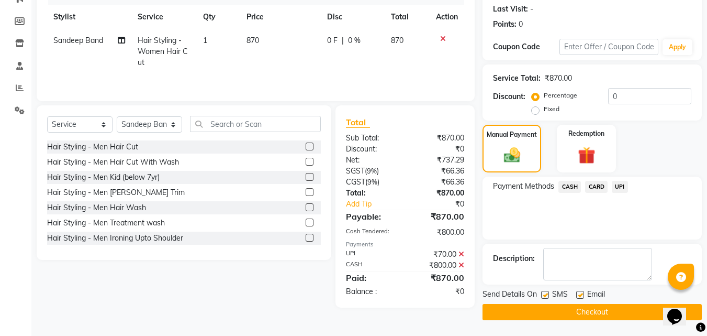
click at [564, 311] on button "Checkout" at bounding box center [592, 312] width 219 height 16
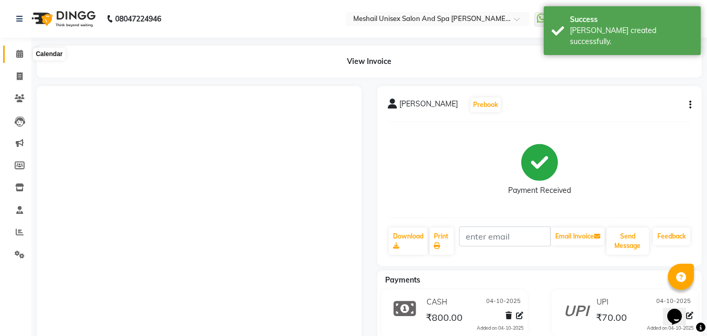
click at [21, 54] on icon at bounding box center [19, 54] width 7 height 8
